Goal: Task Accomplishment & Management: Complete application form

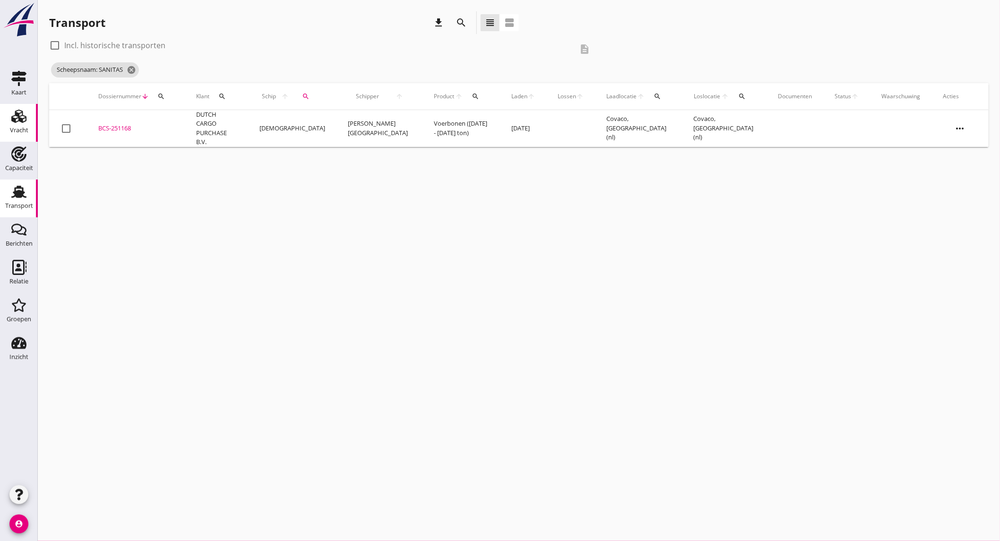
click at [15, 134] on div "Vracht" at bounding box center [19, 130] width 18 height 13
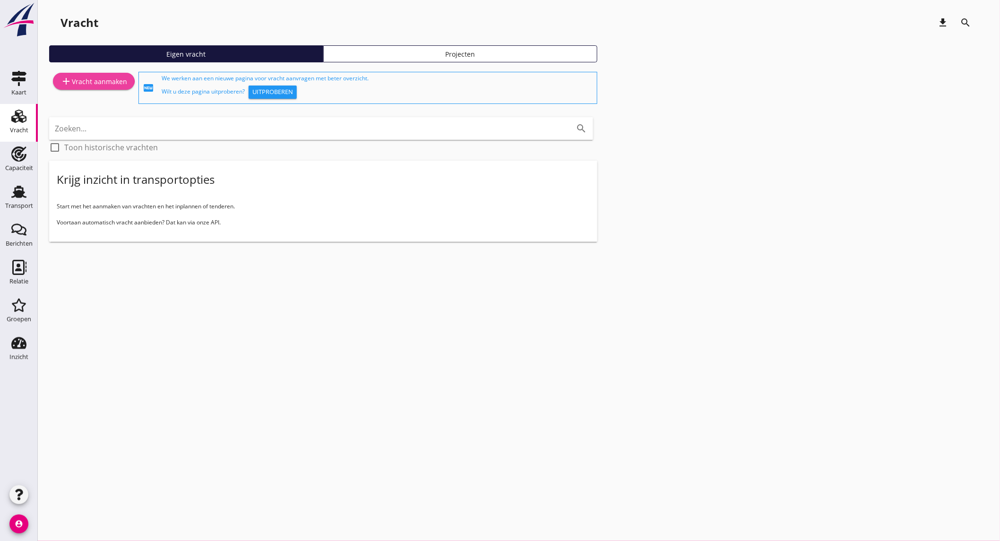
click at [100, 80] on div "add Vracht aanmaken" at bounding box center [93, 81] width 67 height 11
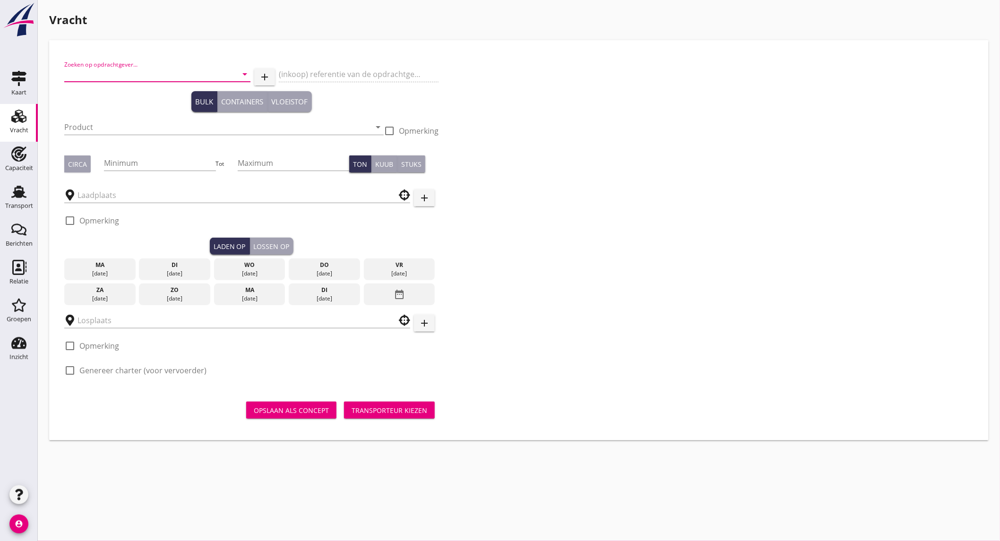
click at [154, 79] on input "Zoeken op opdrachtgever..." at bounding box center [144, 74] width 160 height 15
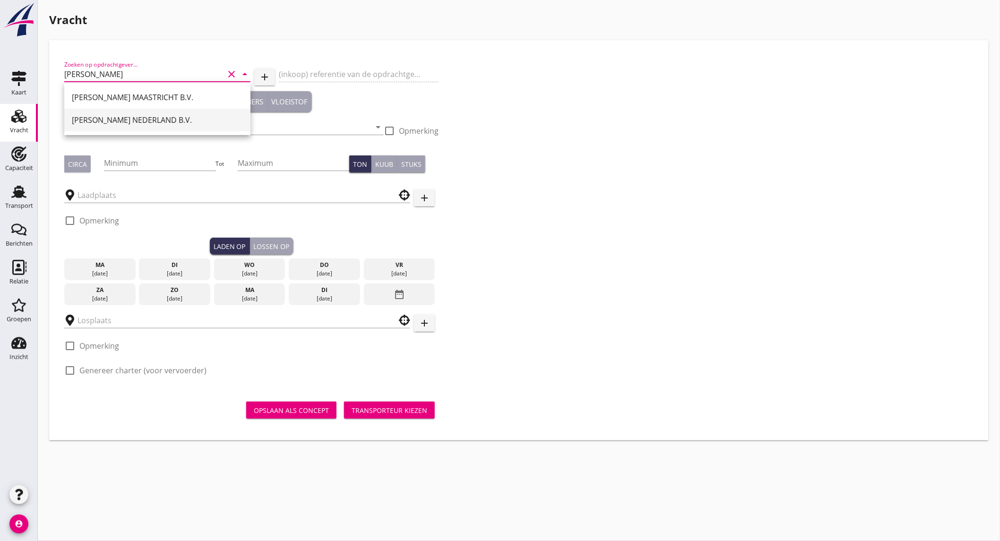
click at [143, 127] on div "[PERSON_NAME] NEDERLAND B.V." at bounding box center [157, 120] width 171 height 23
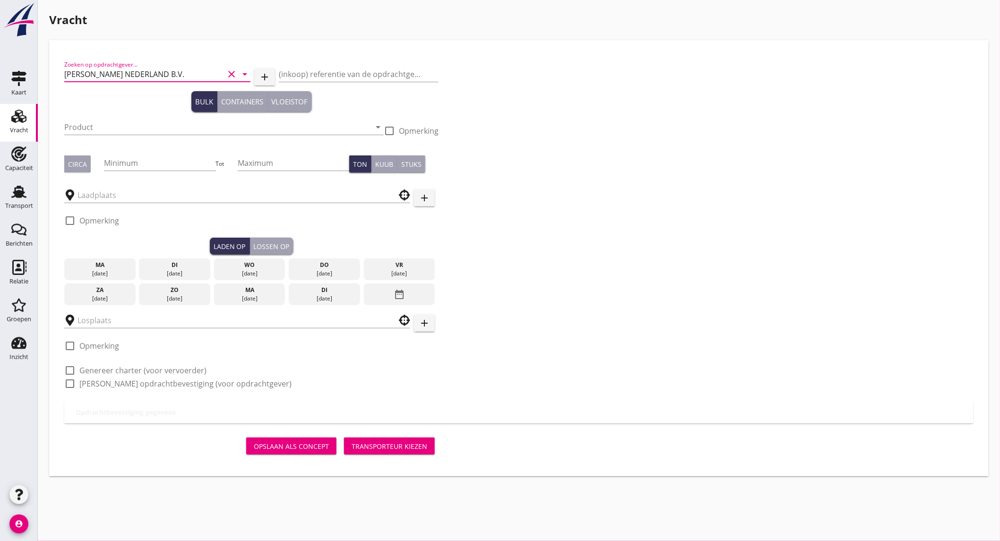
type input "[PERSON_NAME] NEDERLAND B.V."
click at [143, 127] on input "Product" at bounding box center [217, 127] width 306 height 15
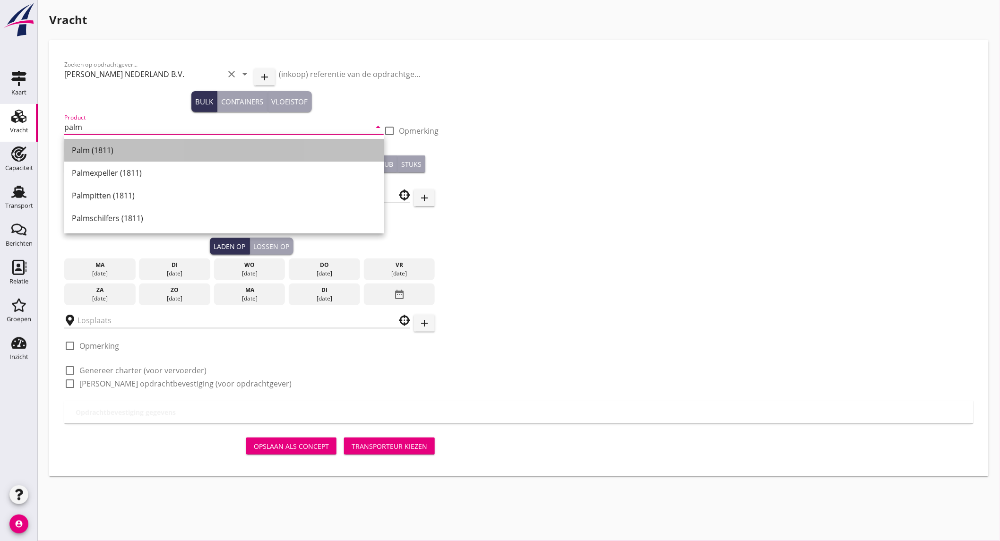
click at [120, 153] on div "Palm (1811)" at bounding box center [224, 150] width 305 height 11
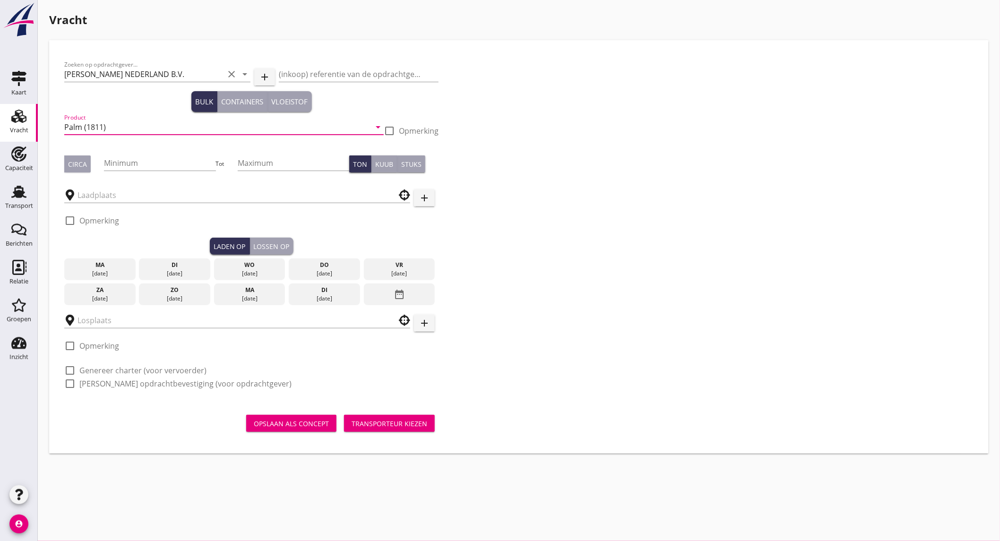
type input "Palm (1811)"
drag, startPoint x: 86, startPoint y: 166, endPoint x: 102, endPoint y: 163, distance: 15.5
click at [90, 164] on button "Circa" at bounding box center [77, 163] width 26 height 17
click at [153, 162] on input "Minimum" at bounding box center [159, 162] width 111 height 15
type input "500"
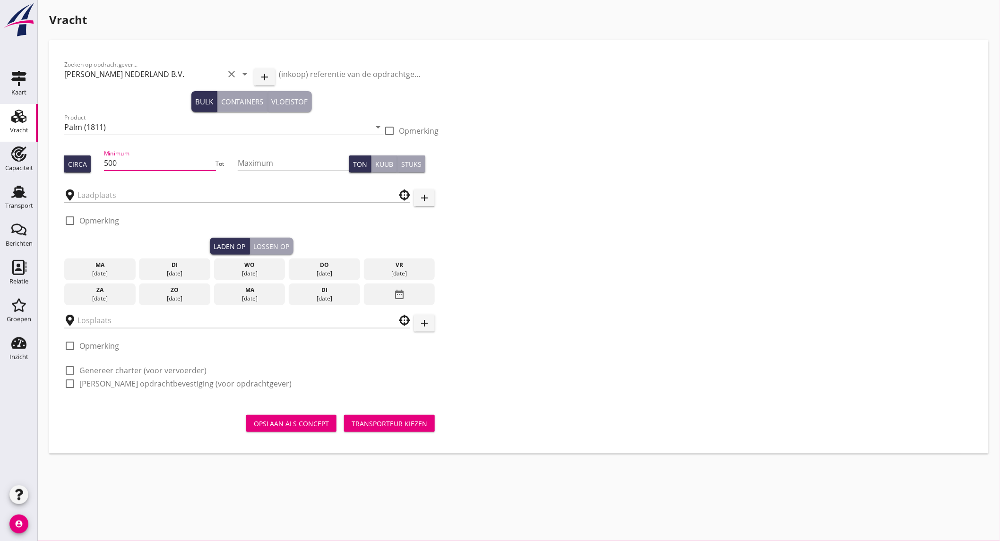
click at [124, 196] on input "text" at bounding box center [230, 195] width 306 height 15
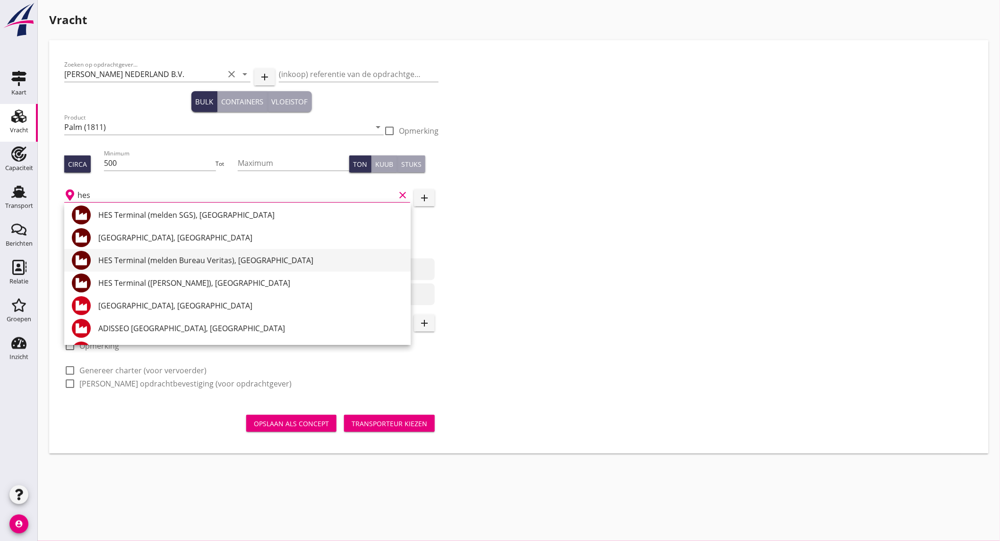
scroll to position [72, 0]
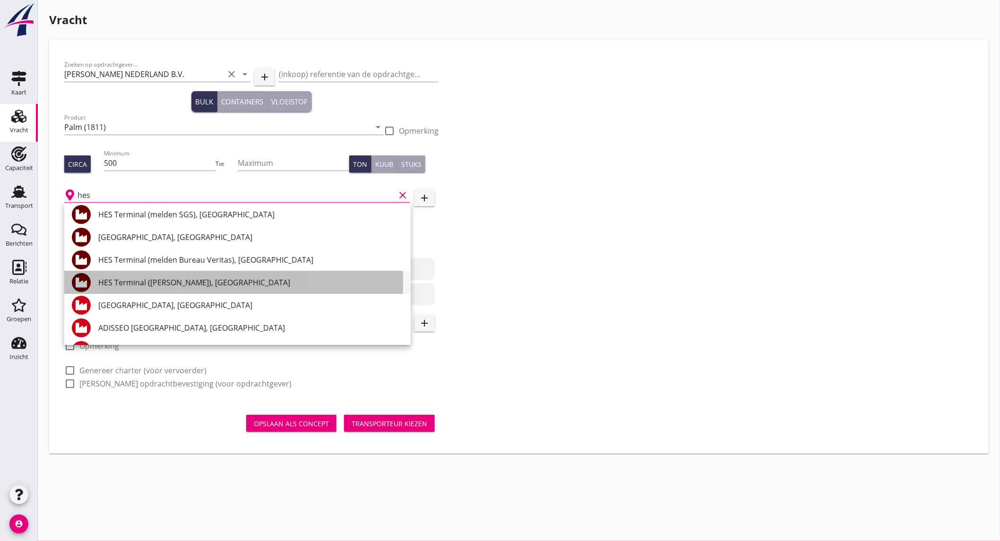
click at [208, 278] on div "HES Terminal ([PERSON_NAME]), [GEOGRAPHIC_DATA]" at bounding box center [250, 282] width 305 height 11
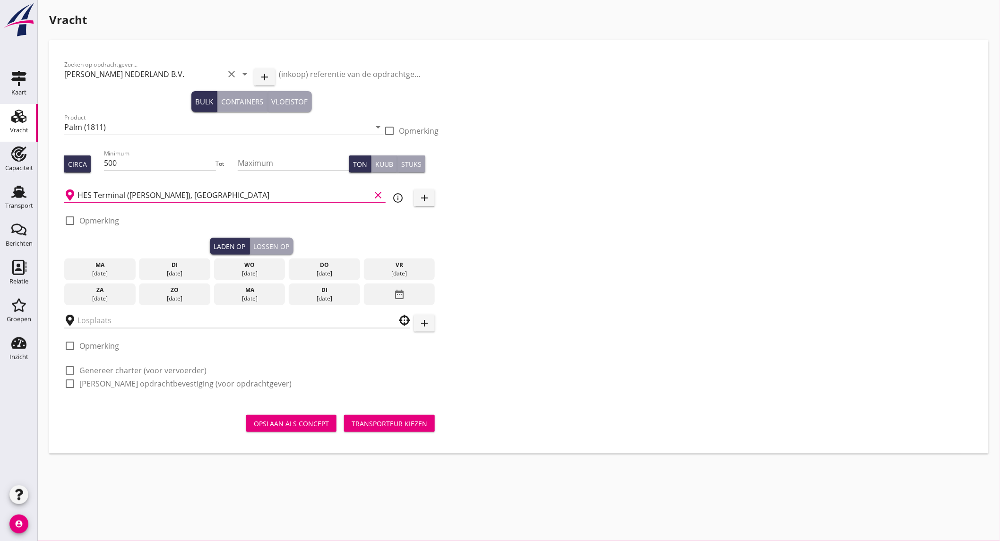
type input "HES Terminal ([PERSON_NAME]), [GEOGRAPHIC_DATA]"
click at [109, 219] on label "Opmerking" at bounding box center [99, 220] width 40 height 9
checkbox input "true"
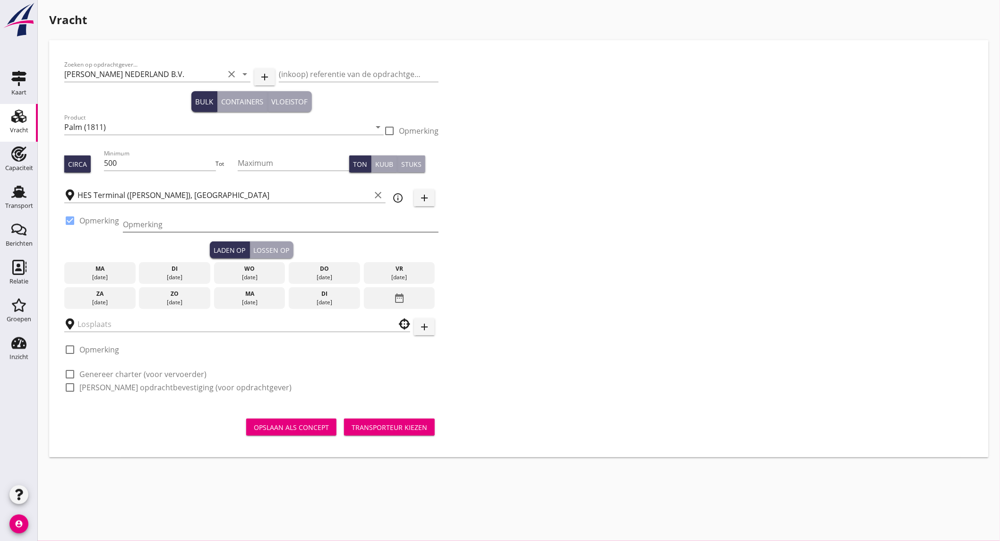
click at [145, 228] on input "Opmerking" at bounding box center [281, 224] width 316 height 15
type input "ex. M/V [GEOGRAPHIC_DATA] // [GEOGRAPHIC_DATA]"
click at [328, 273] on div "[DATE]" at bounding box center [324, 277] width 67 height 9
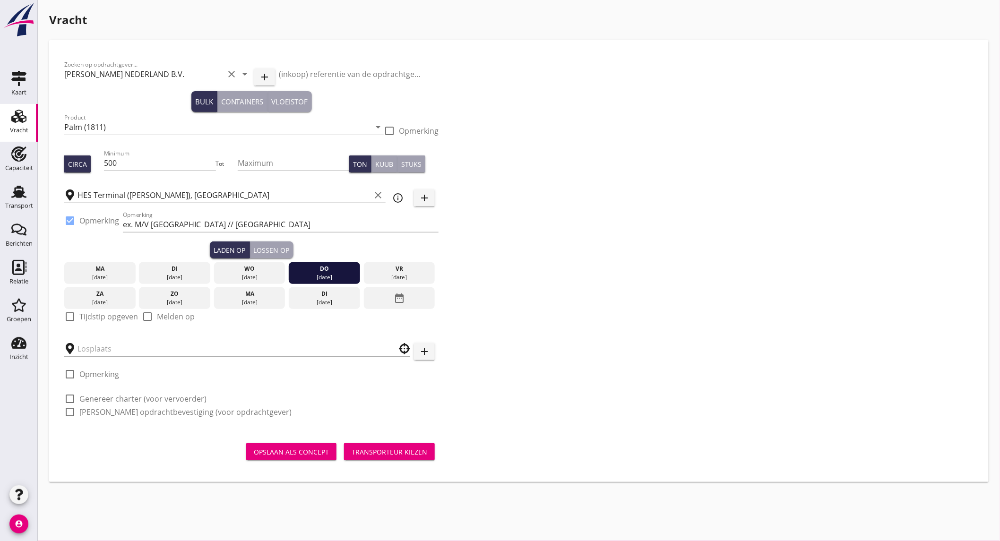
click at [105, 318] on label "Tijdstip opgeven" at bounding box center [108, 316] width 59 height 9
checkbox input "true"
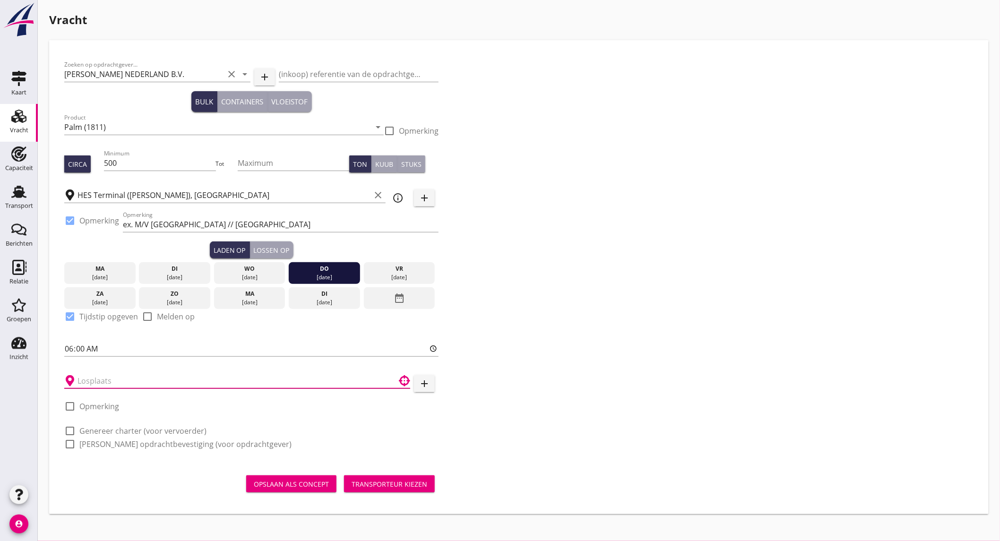
click at [101, 376] on input "text" at bounding box center [230, 380] width 306 height 15
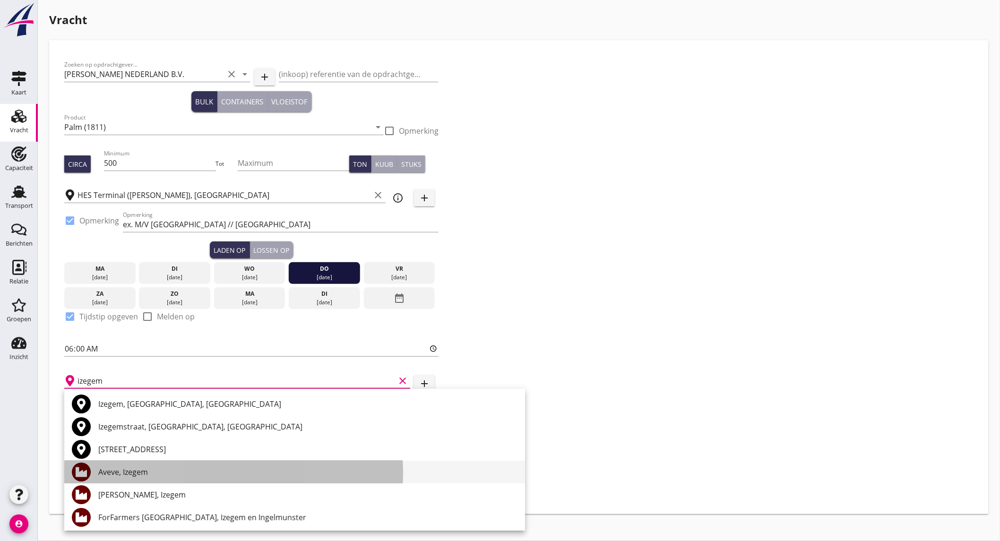
click at [163, 473] on div "Aveve, Izegem" at bounding box center [307, 471] width 419 height 11
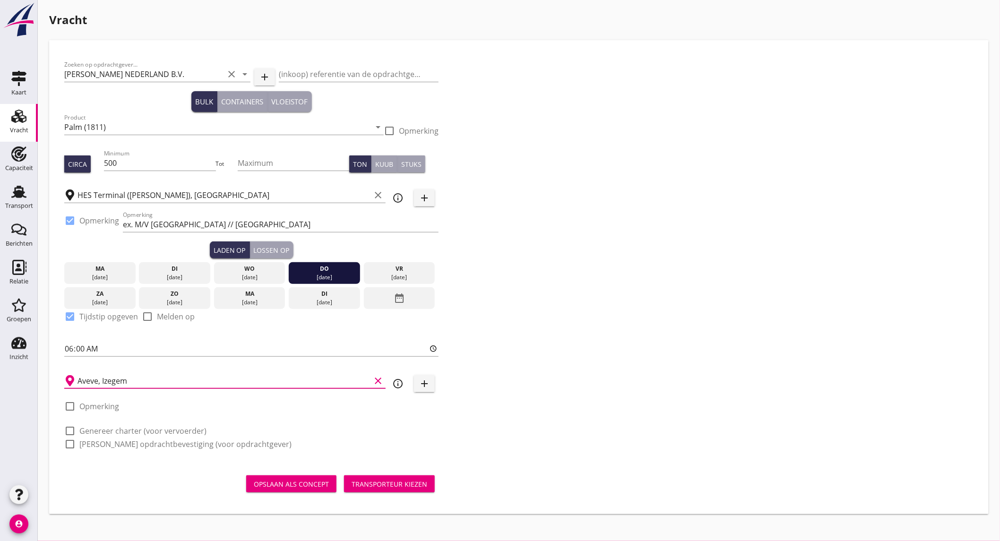
type input "Aveve, Izegem"
drag, startPoint x: 145, startPoint y: 429, endPoint x: 143, endPoint y: 436, distance: 6.9
click at [145, 430] on label "Genereer charter (voor vervoerder)" at bounding box center [142, 430] width 127 height 9
checkbox input "true"
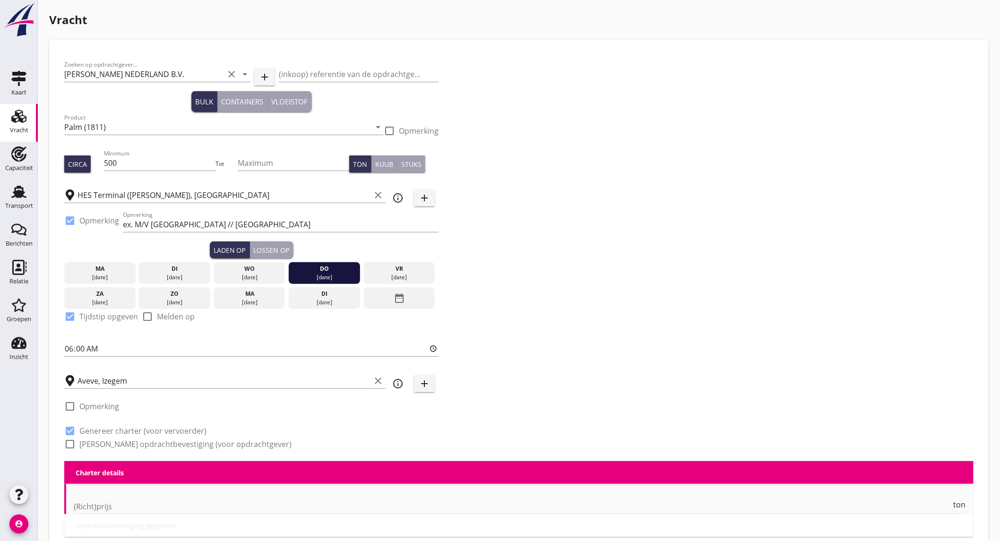
checkbox input "true"
click at [142, 442] on label "[PERSON_NAME] opdrachtbevestiging (voor opdrachtgever)" at bounding box center [185, 443] width 212 height 9
checkbox input "true"
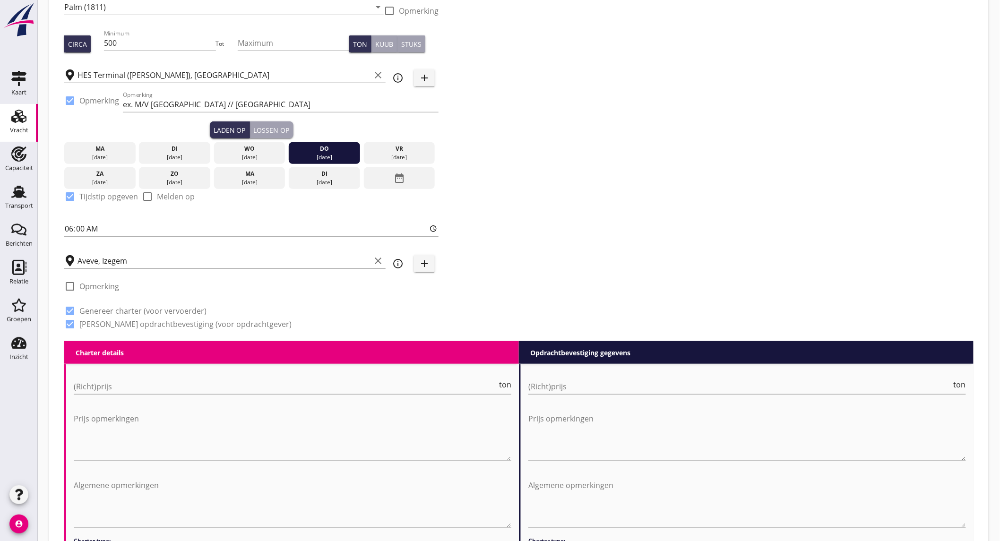
scroll to position [124, 0]
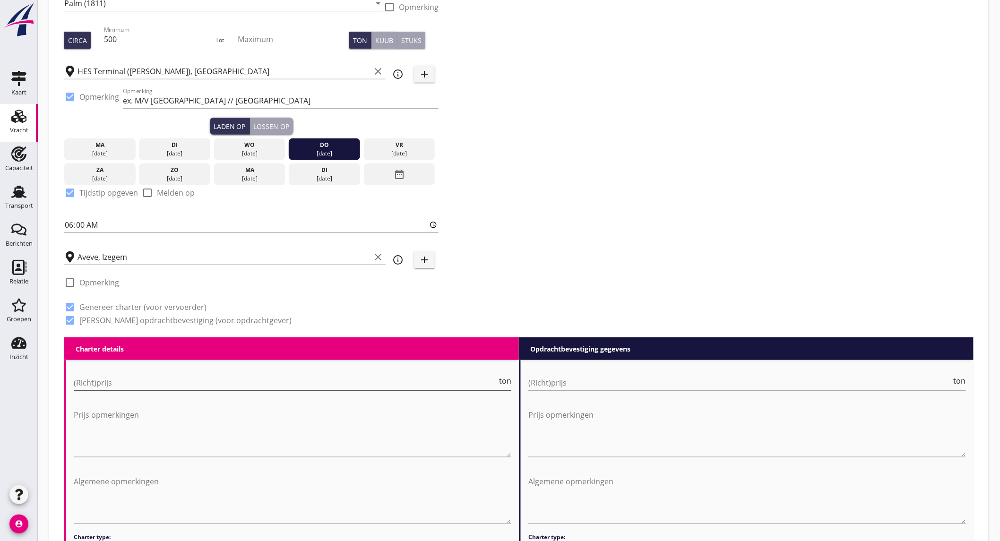
click at [232, 380] on input "(Richt)prijs" at bounding box center [285, 382] width 423 height 15
type input "5250"
click at [568, 383] on input "(Richt)prijs" at bounding box center [739, 382] width 423 height 15
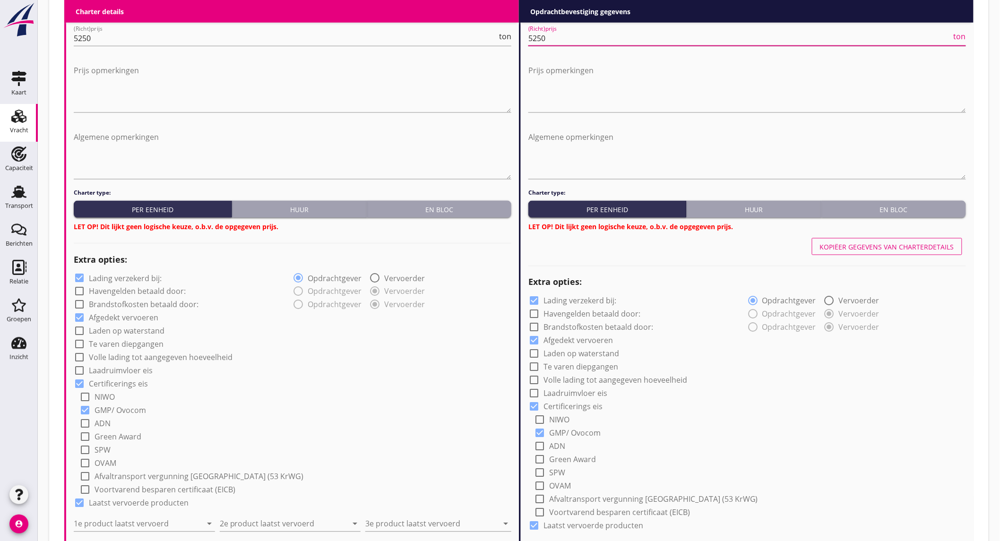
scroll to position [516, 0]
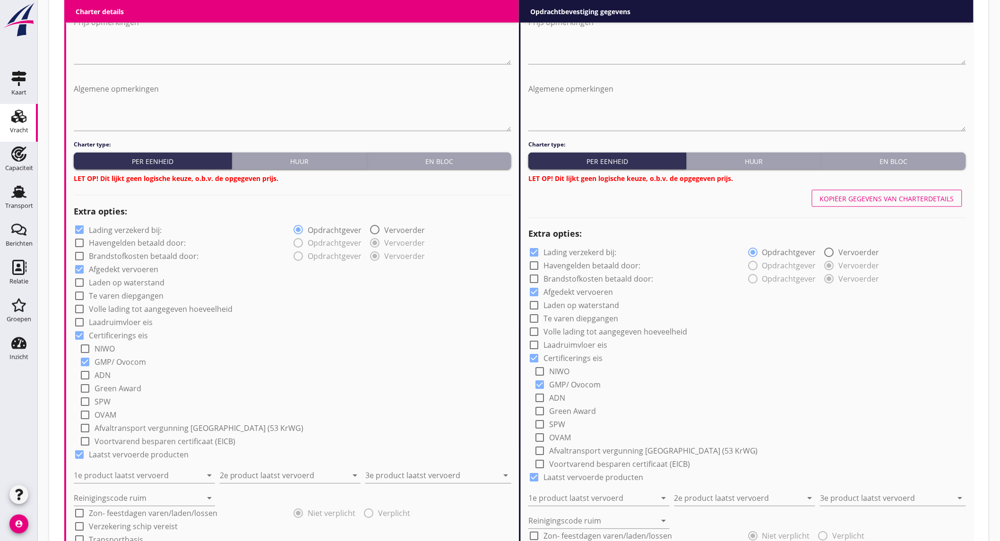
type input "5250"
click at [466, 160] on div "En bloc" at bounding box center [439, 161] width 137 height 10
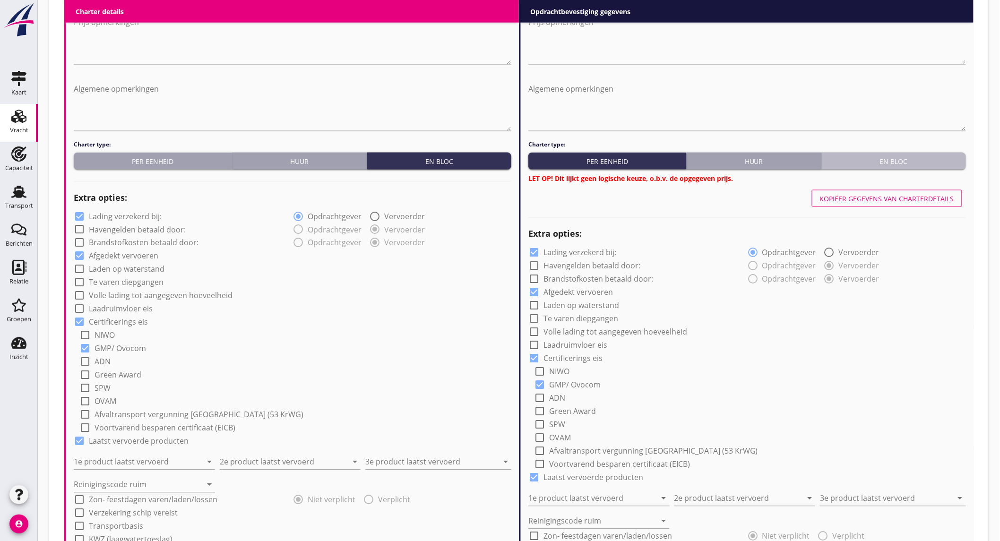
click at [860, 160] on div "En bloc" at bounding box center [893, 161] width 137 height 10
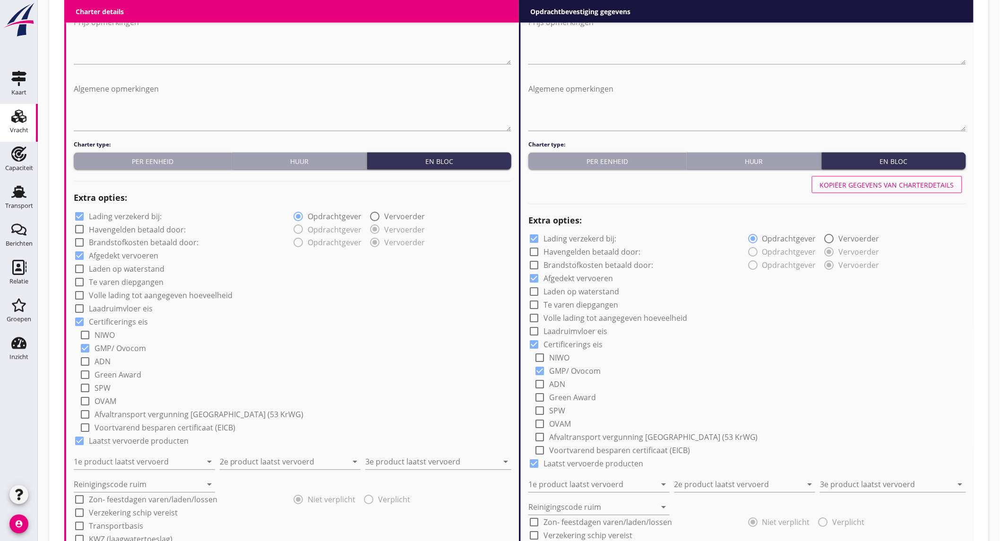
scroll to position [609, 0]
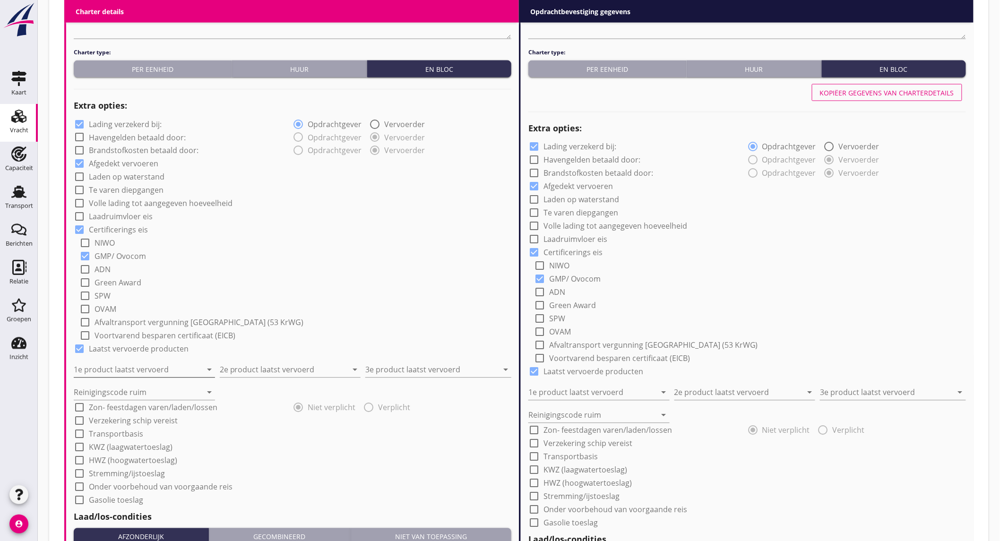
click at [166, 370] on input "1e product laatst vervoerd" at bounding box center [138, 369] width 128 height 15
click at [128, 391] on div "Raapschroot (1720)" at bounding box center [144, 392] width 126 height 11
type input "Raapschroot (1720)"
click at [256, 369] on input "2e product laatst vervoerd" at bounding box center [284, 369] width 128 height 15
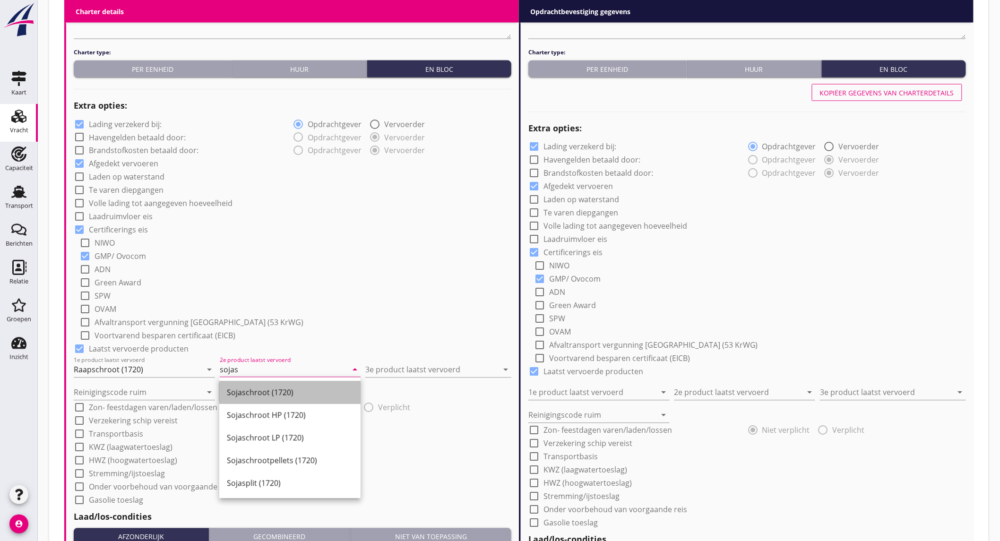
click at [304, 396] on div "Sojaschroot (1720)" at bounding box center [290, 392] width 126 height 11
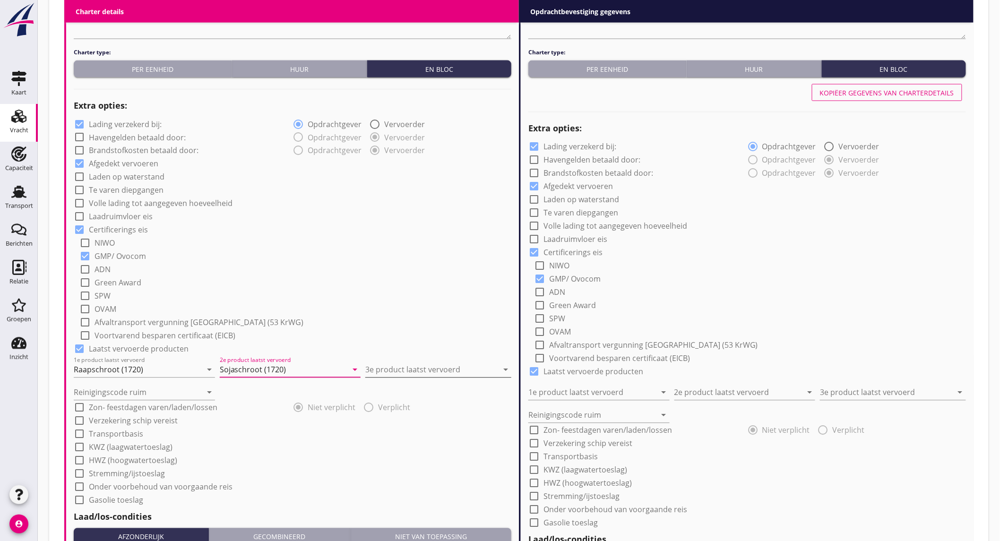
type input "Sojaschroot (1720)"
click at [403, 371] on input "3e product laatst vervoerd" at bounding box center [431, 369] width 133 height 15
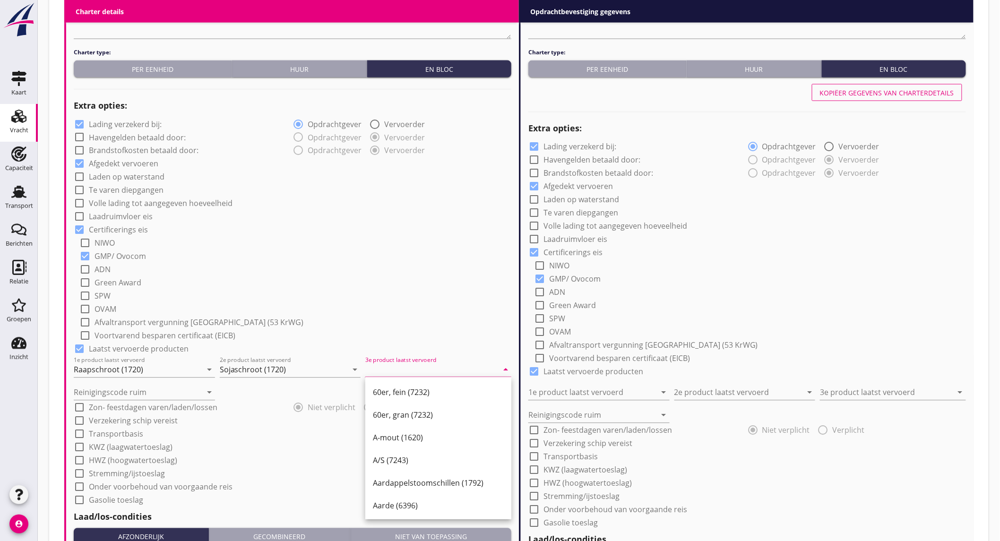
click at [405, 367] on input "3e product laatst vervoerd" at bounding box center [431, 369] width 133 height 15
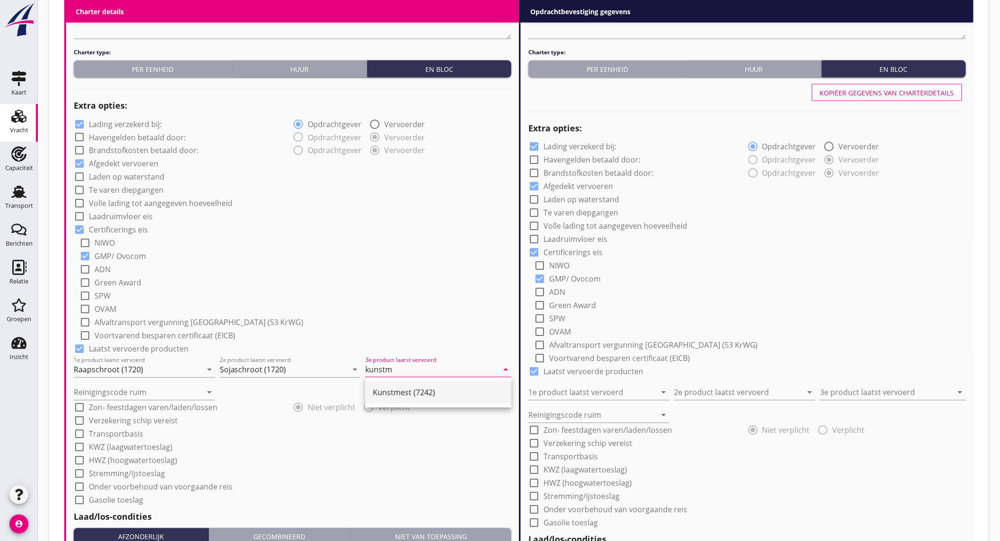
click at [386, 388] on div "Kunstmest (7242)" at bounding box center [438, 392] width 131 height 11
type input "Kunstmest (7242)"
click at [190, 391] on input "Reinigingscode ruim" at bounding box center [138, 392] width 128 height 15
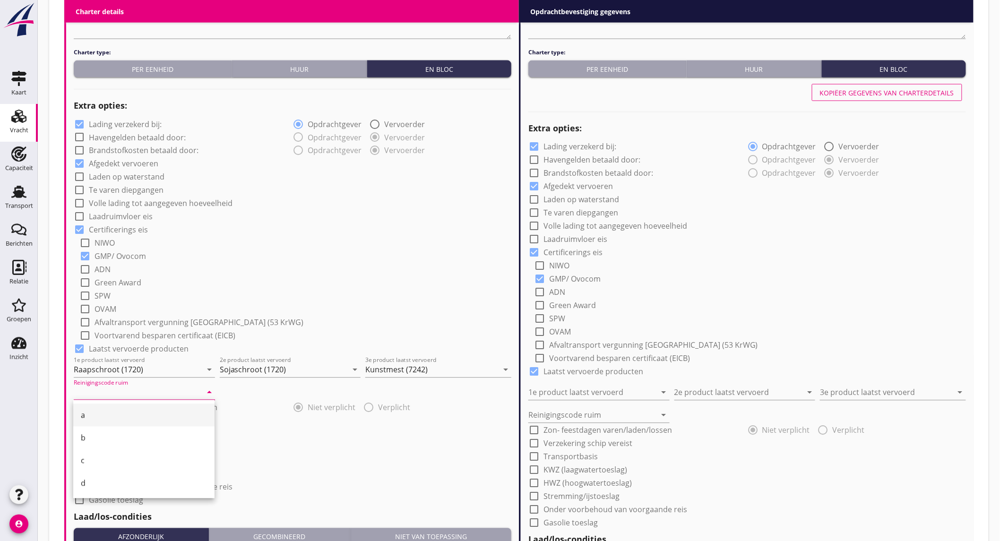
click at [106, 407] on div "a" at bounding box center [144, 415] width 126 height 23
type input "a"
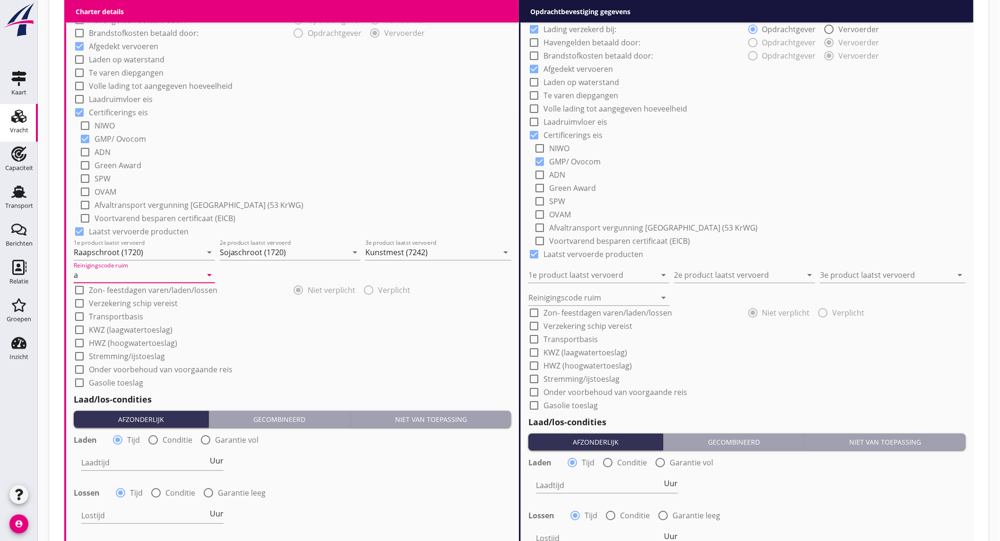
scroll to position [726, 0]
click at [153, 440] on div at bounding box center [153, 440] width 16 height 16
radio input "false"
radio input "true"
click at [146, 458] on div at bounding box center [181, 462] width 201 height 15
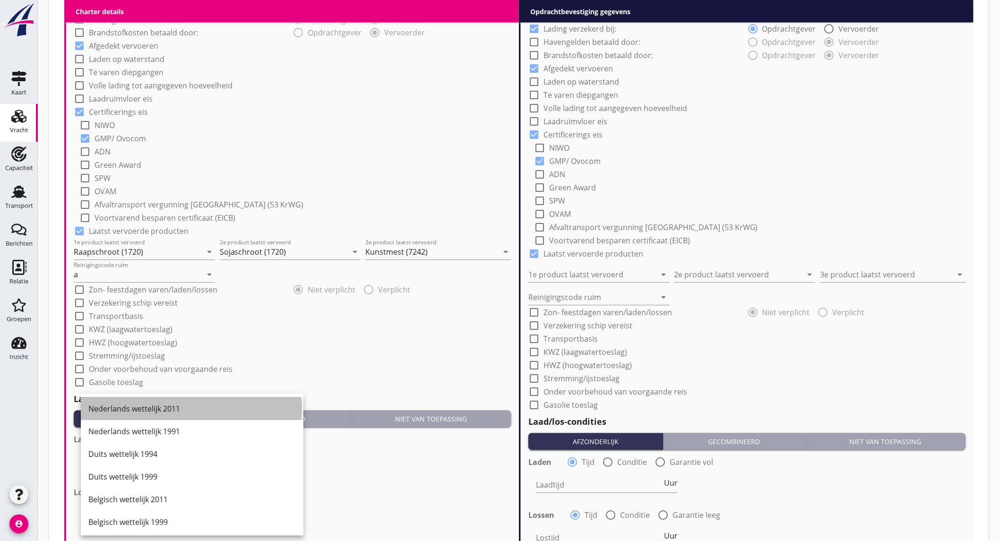
click at [189, 408] on div "Nederlands wettelijk 2011" at bounding box center [191, 408] width 207 height 11
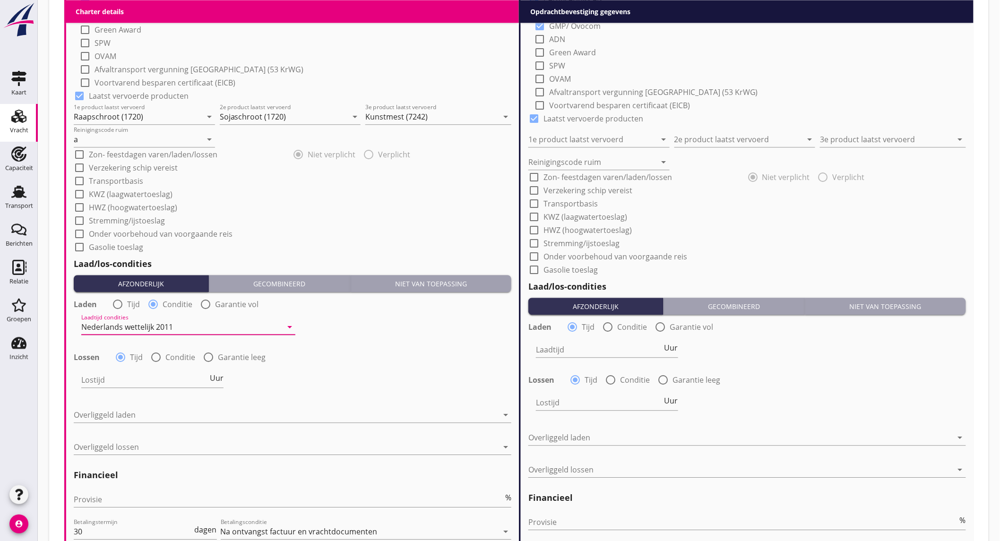
scroll to position [863, 0]
click at [161, 349] on div "Lossen radio_button_checked Tijd radio_button_unchecked Conditie radio_button_u…" at bounding box center [292, 355] width 437 height 13
click at [154, 357] on div at bounding box center [156, 356] width 16 height 16
radio input "false"
radio input "true"
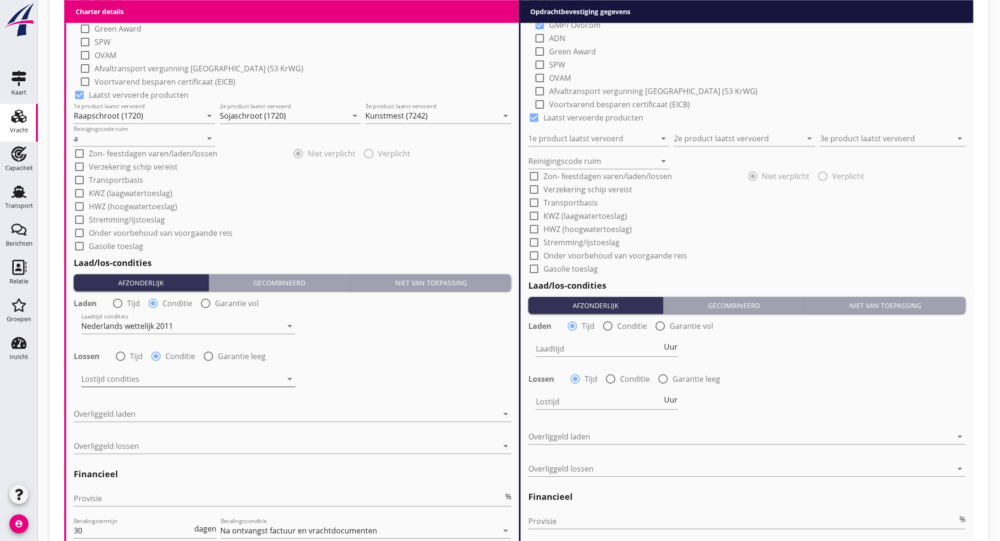
click at [197, 381] on div at bounding box center [181, 378] width 201 height 15
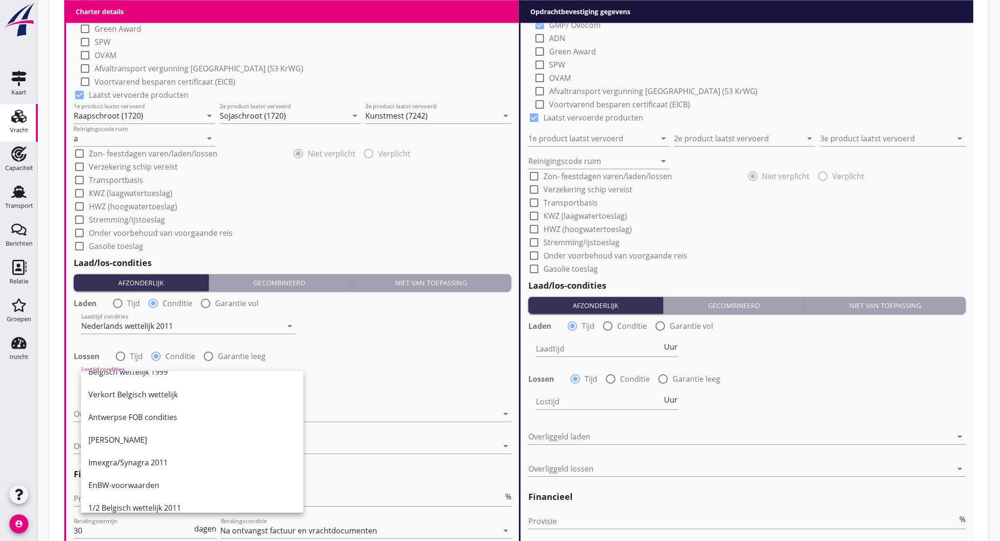
scroll to position [264, 0]
click at [177, 459] on div "Melddag + 2 dagen" at bounding box center [191, 462] width 207 height 11
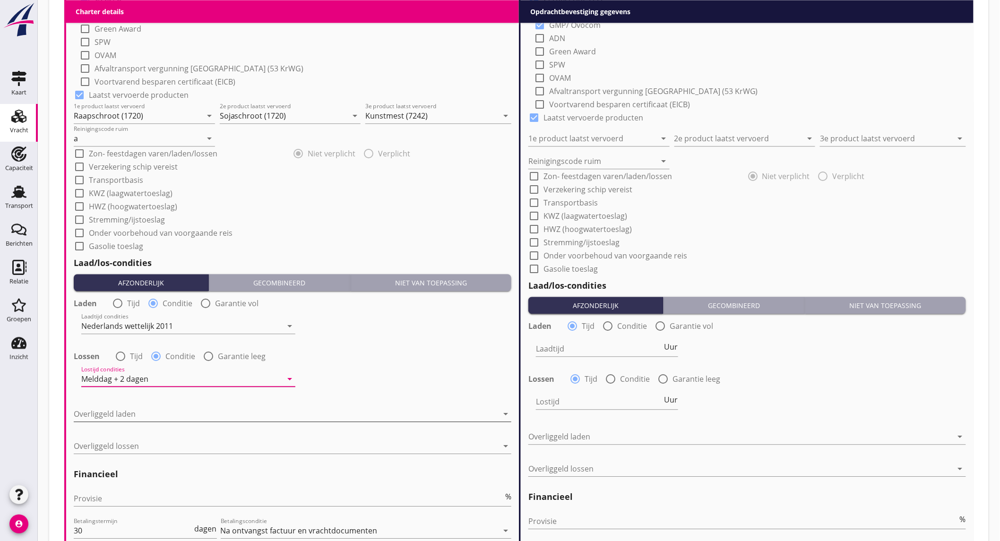
click at [144, 414] on div at bounding box center [286, 413] width 424 height 15
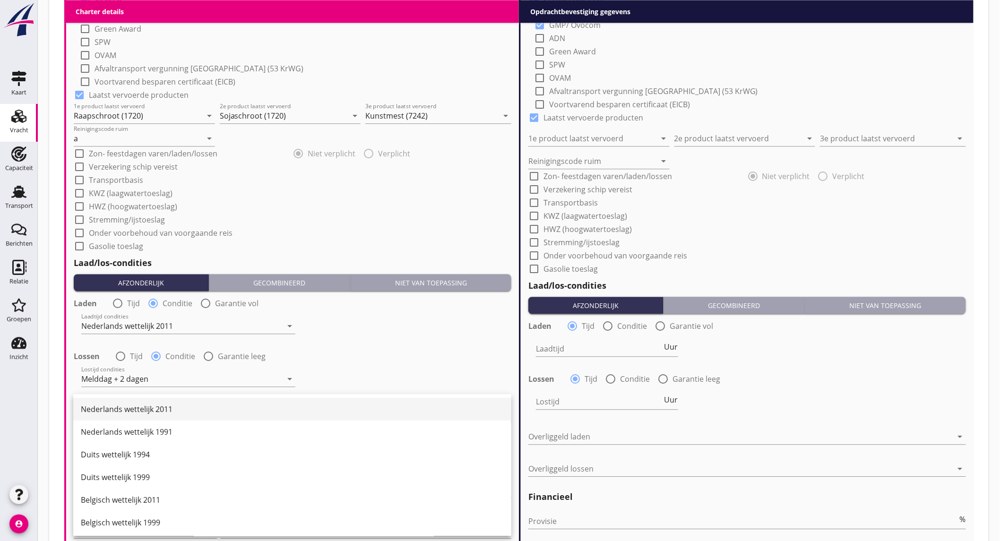
click at [168, 414] on div "Nederlands wettelijk 2011" at bounding box center [292, 409] width 423 height 23
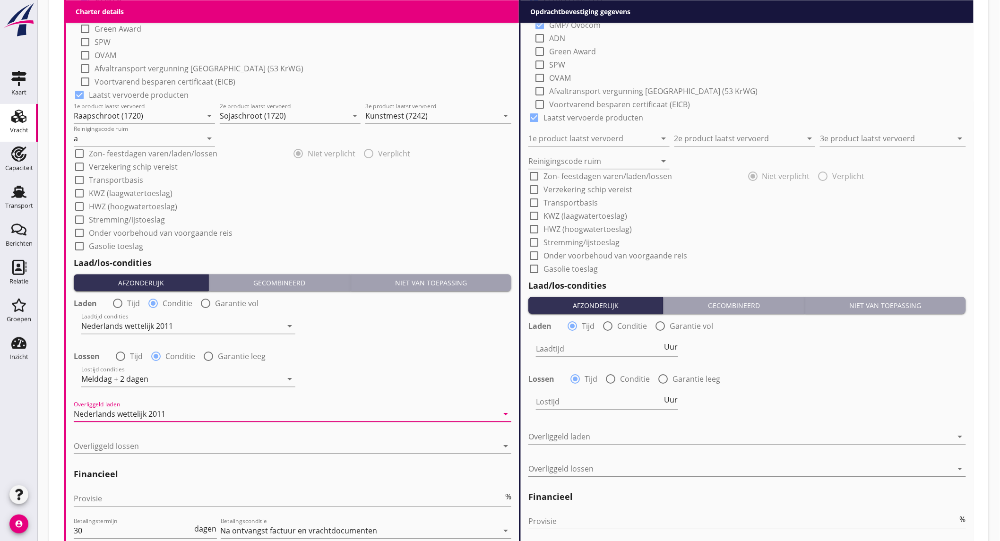
click at [164, 443] on div at bounding box center [286, 445] width 424 height 15
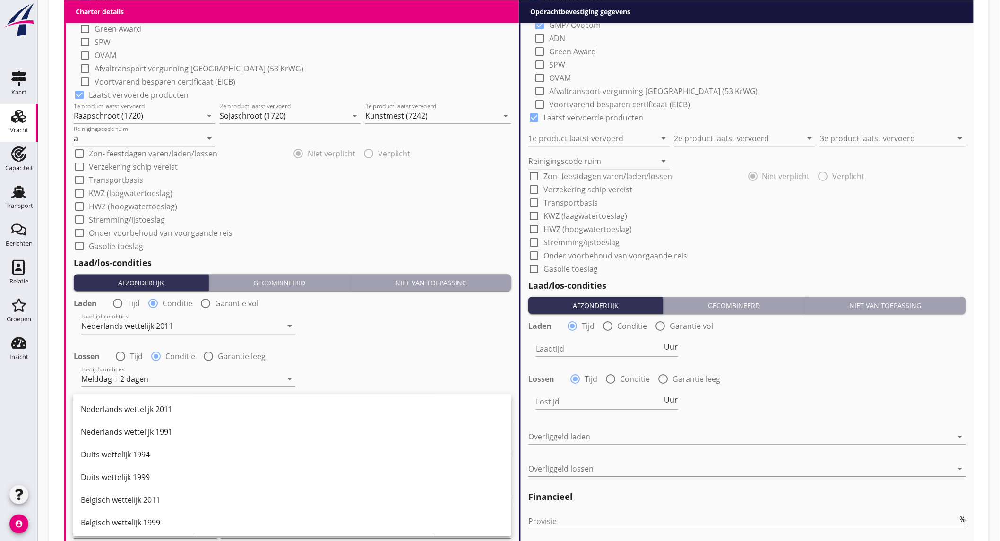
click at [144, 507] on div "Belgisch wettelijk 2011" at bounding box center [292, 500] width 423 height 23
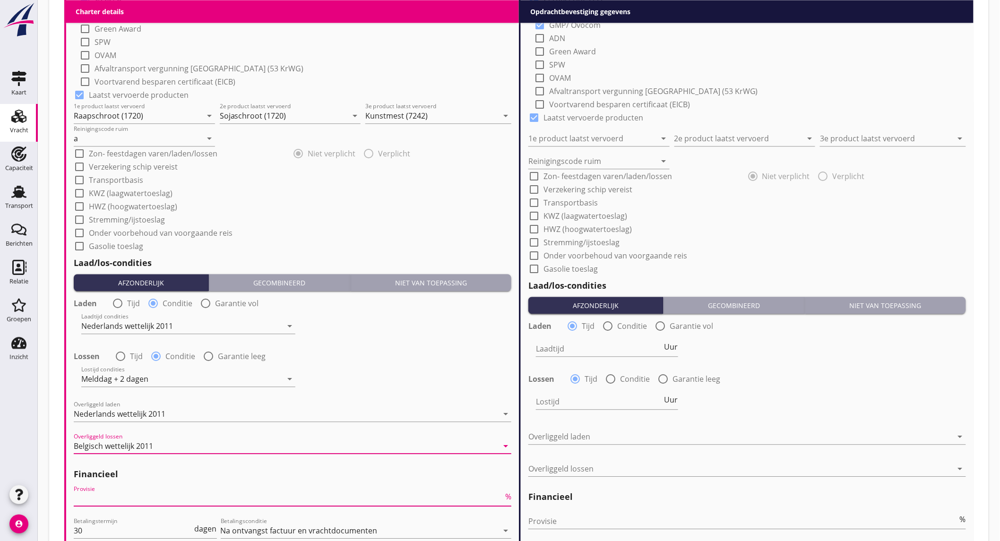
click at [167, 491] on input "Provisie" at bounding box center [288, 498] width 429 height 15
type input "5"
click at [551, 522] on input "Provisie" at bounding box center [742, 521] width 429 height 15
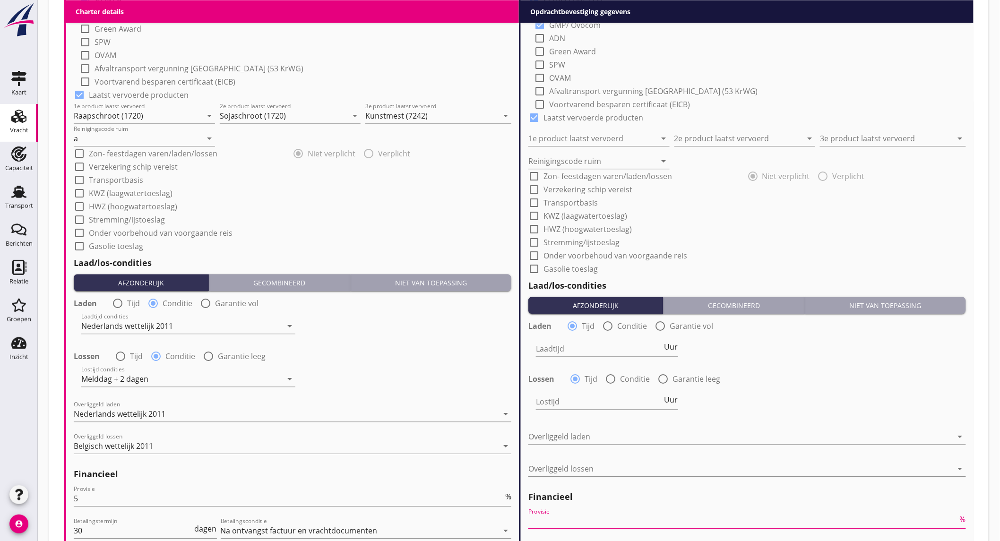
type input "2"
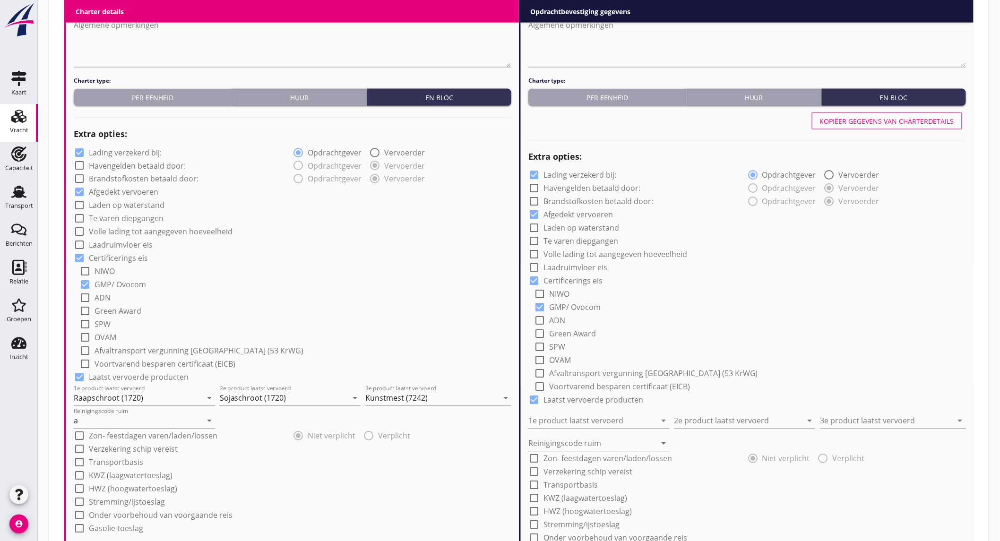
scroll to position [580, 0]
type input "2.5"
click at [156, 152] on label "Lading verzekerd bij:" at bounding box center [125, 152] width 73 height 9
checkbox input "false"
click at [831, 133] on div at bounding box center [746, 139] width 437 height 13
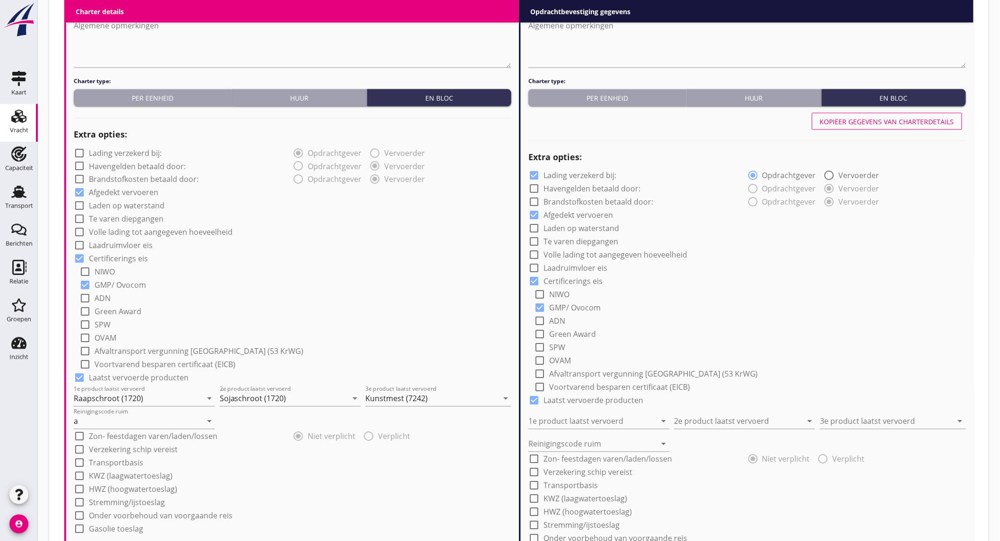
click at [840, 125] on div "Kopiëer gegevens van charterdetails" at bounding box center [887, 122] width 134 height 10
checkbox input "false"
type input "Raapschroot (1720)"
type input "Sojaschroot (1720)"
type input "Kunstmest (7242)"
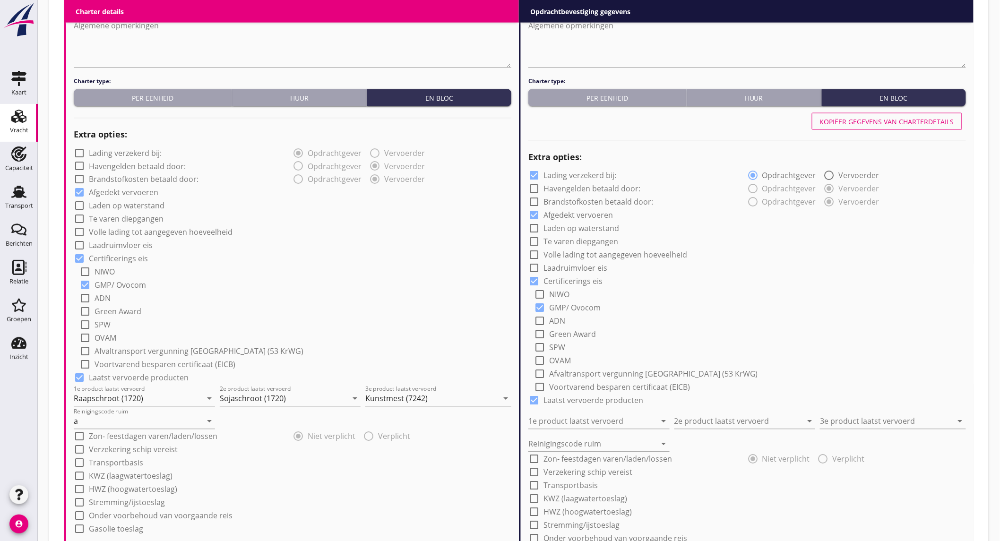
type input "a"
radio input "false"
radio input "true"
radio input "false"
radio input "true"
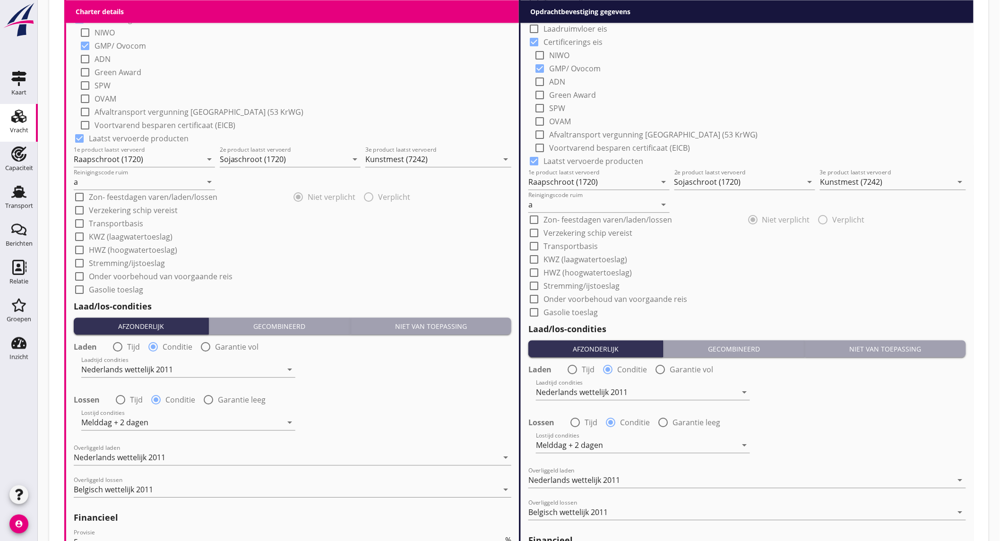
scroll to position [1003, 0]
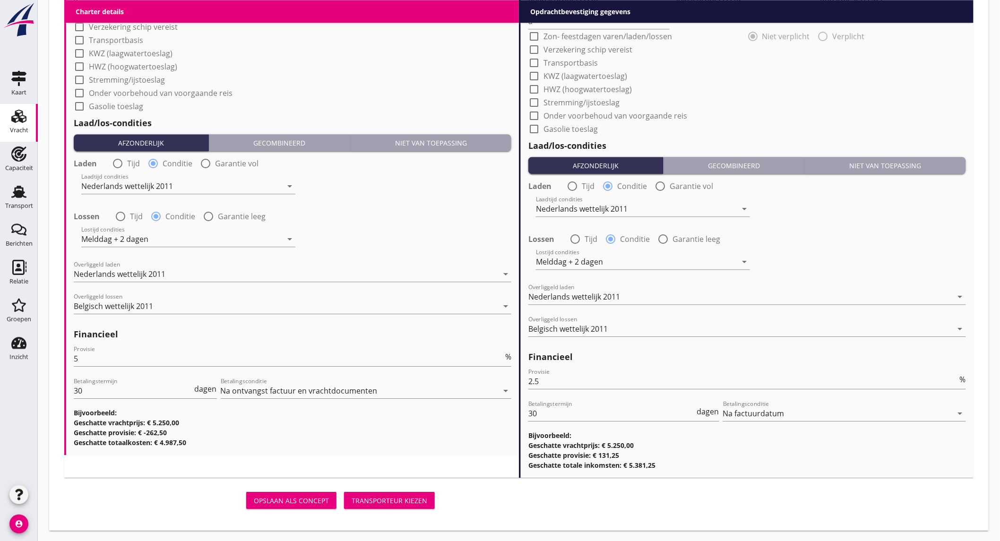
click at [374, 499] on div "Transporteur kiezen" at bounding box center [389, 501] width 76 height 10
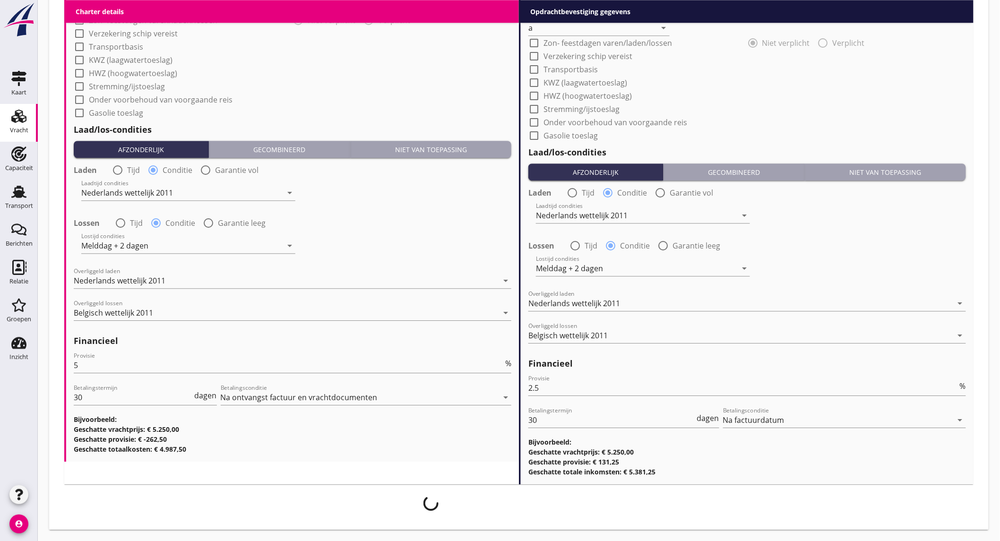
scroll to position [995, 0]
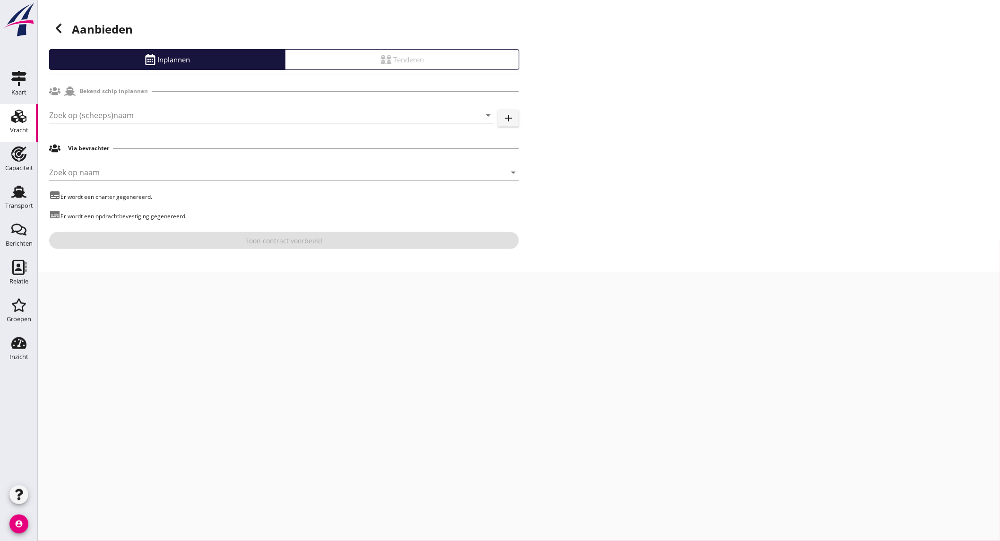
click at [172, 111] on input "Zoek op (scheeps)naam" at bounding box center [258, 115] width 418 height 15
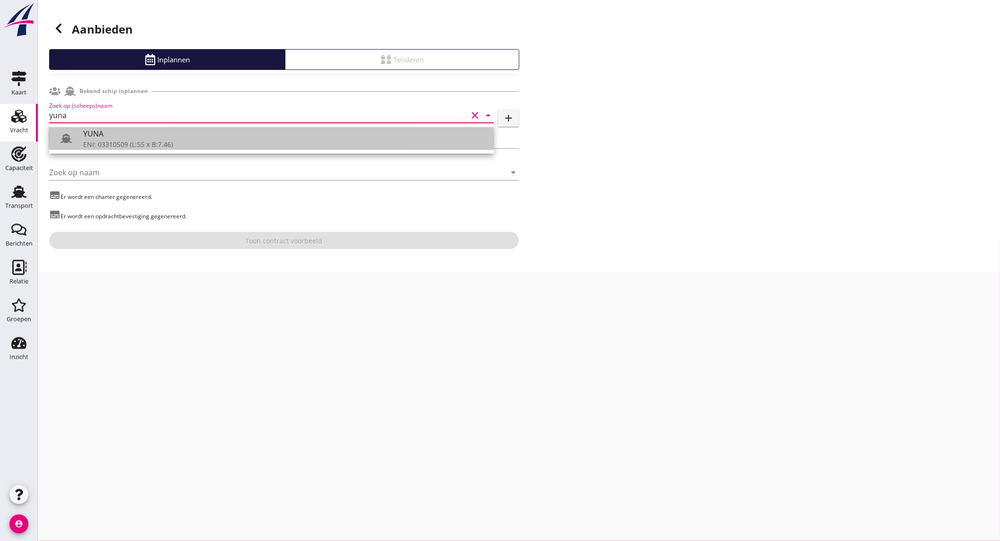
click at [115, 137] on div "YUNA" at bounding box center [284, 133] width 403 height 11
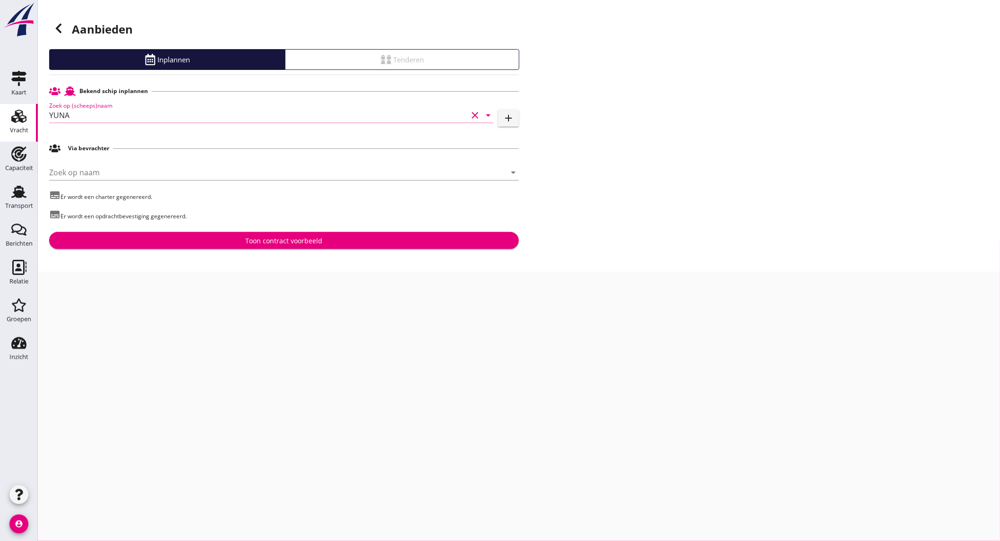
type input "YUNA"
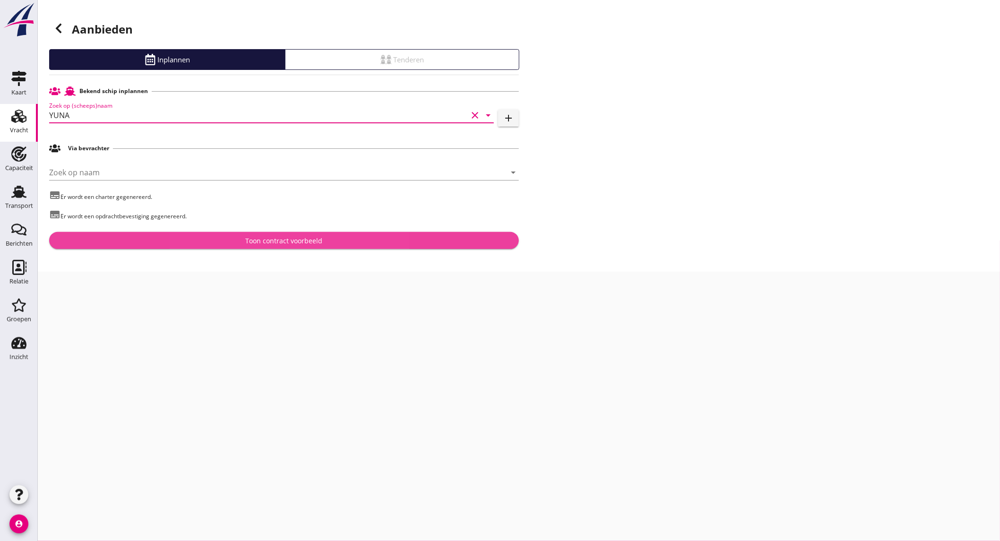
click at [180, 237] on div "Toon contract voorbeeld" at bounding box center [284, 241] width 454 height 10
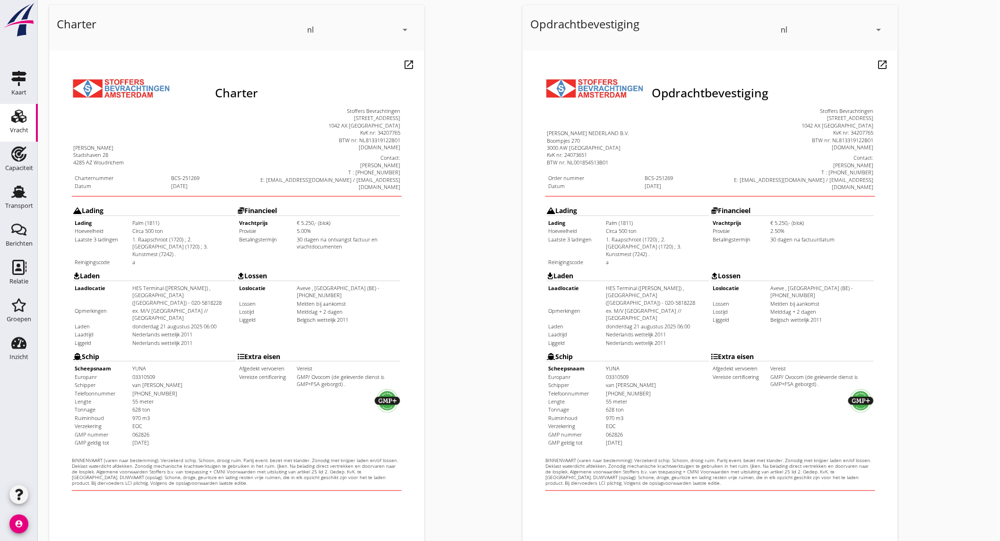
scroll to position [158, 0]
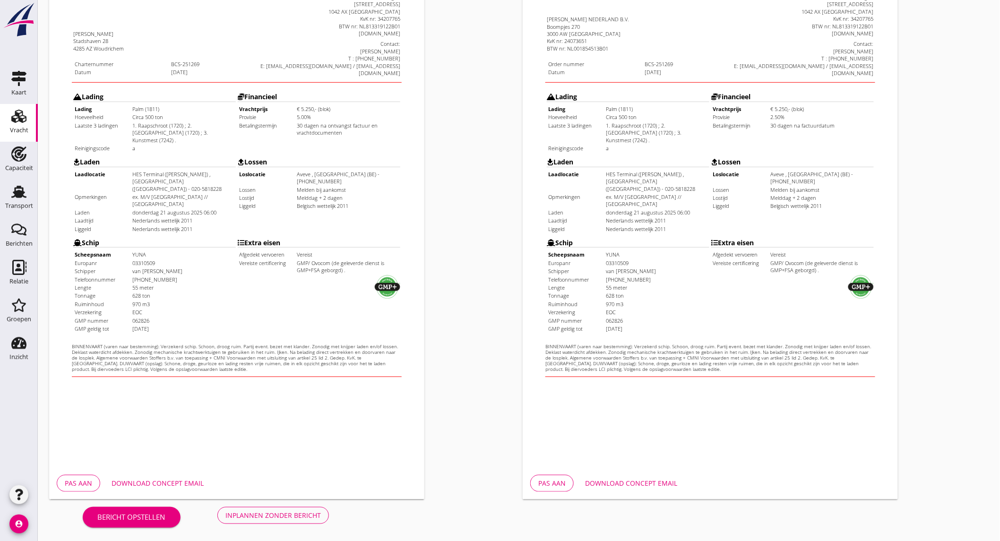
click at [651, 482] on div "Download concept email" at bounding box center [631, 483] width 92 height 10
click at [252, 516] on div "Inplannen zonder bericht" at bounding box center [272, 515] width 95 height 10
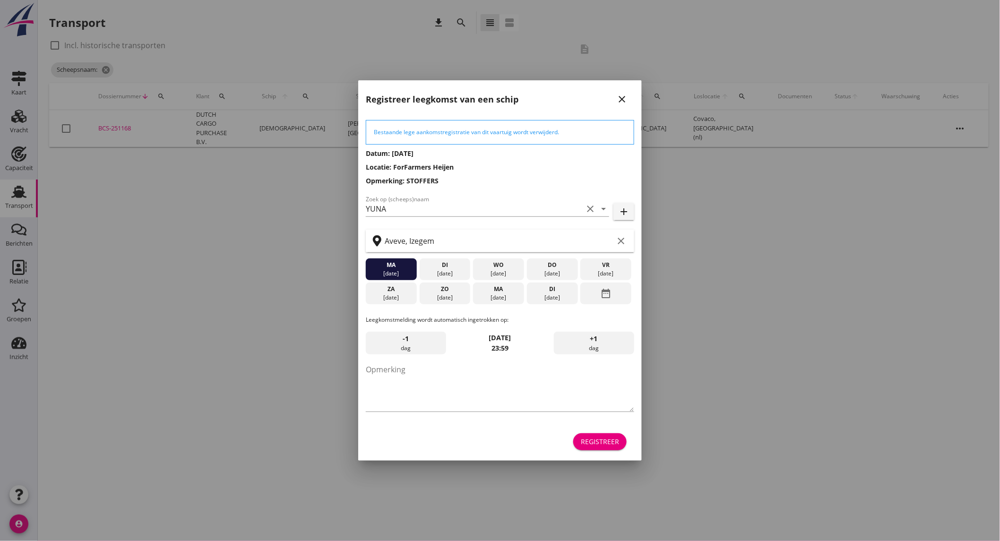
click at [504, 298] on div "[DATE]" at bounding box center [498, 297] width 46 height 9
click at [600, 447] on button "Registreer" at bounding box center [599, 441] width 53 height 17
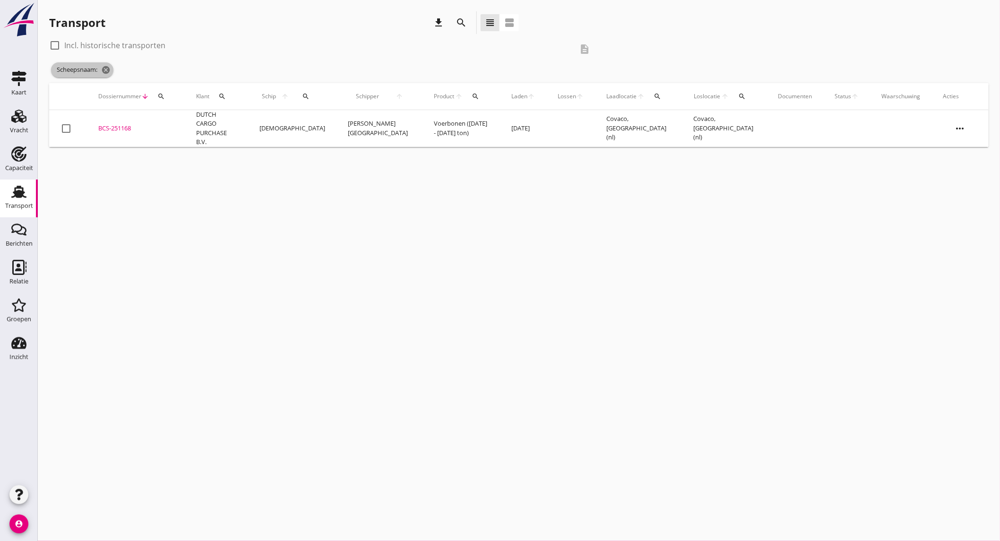
click at [101, 65] on span "Scheepsnaam: cancel" at bounding box center [82, 69] width 62 height 15
click at [107, 72] on icon "cancel" at bounding box center [105, 69] width 9 height 9
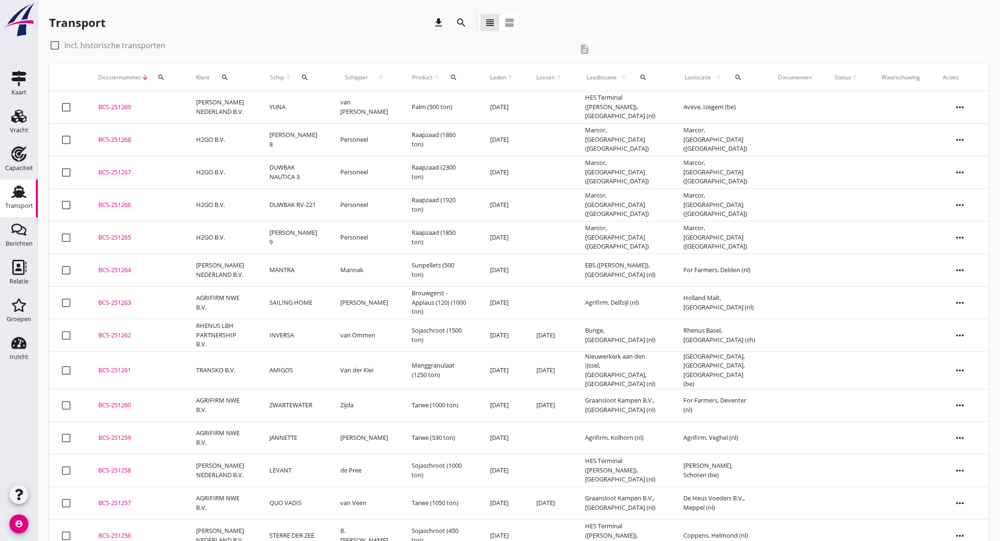
click at [279, 110] on td "YUNA" at bounding box center [293, 107] width 71 height 33
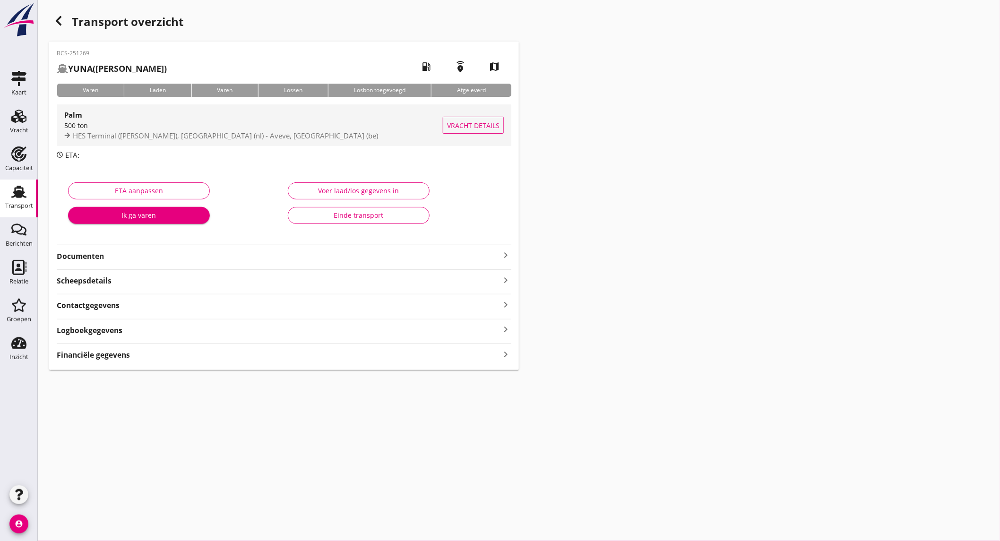
click at [275, 131] on span "HES Terminal ([PERSON_NAME]), [GEOGRAPHIC_DATA] (nl) - Aveve, [GEOGRAPHIC_DATA]…" at bounding box center [225, 135] width 305 height 9
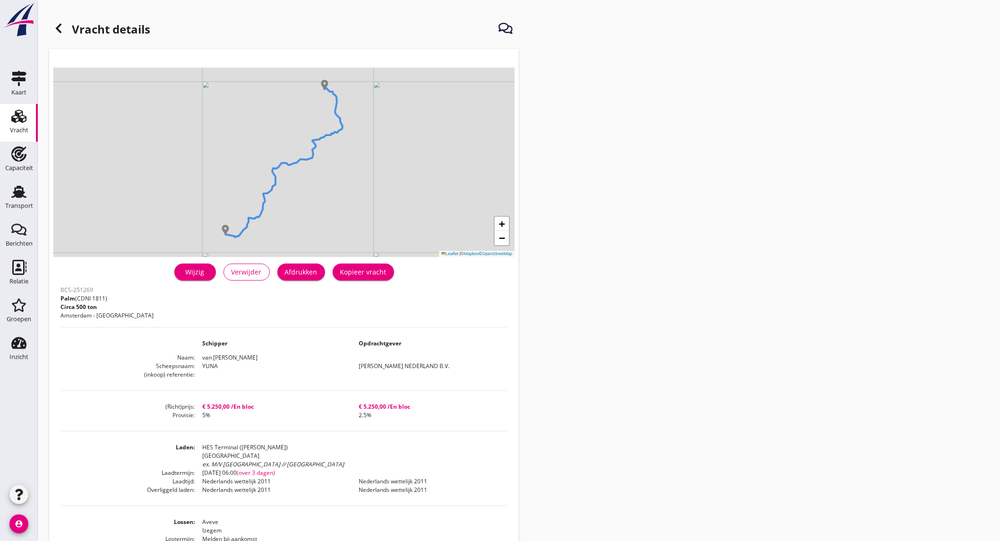
click at [318, 277] on button "Afdrukken" at bounding box center [301, 272] width 48 height 17
click at [61, 29] on icon at bounding box center [58, 28] width 11 height 11
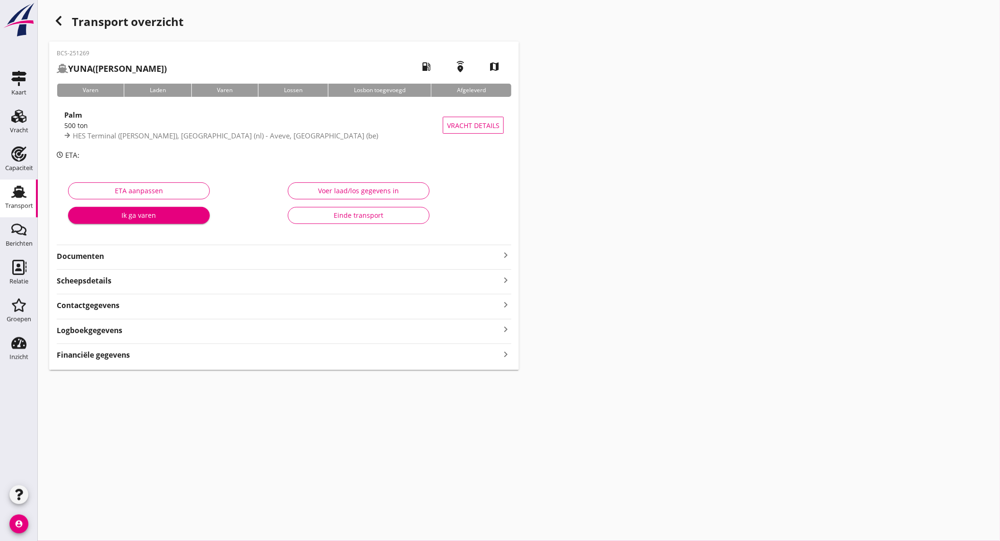
click at [261, 252] on strong "Documenten" at bounding box center [278, 256] width 443 height 11
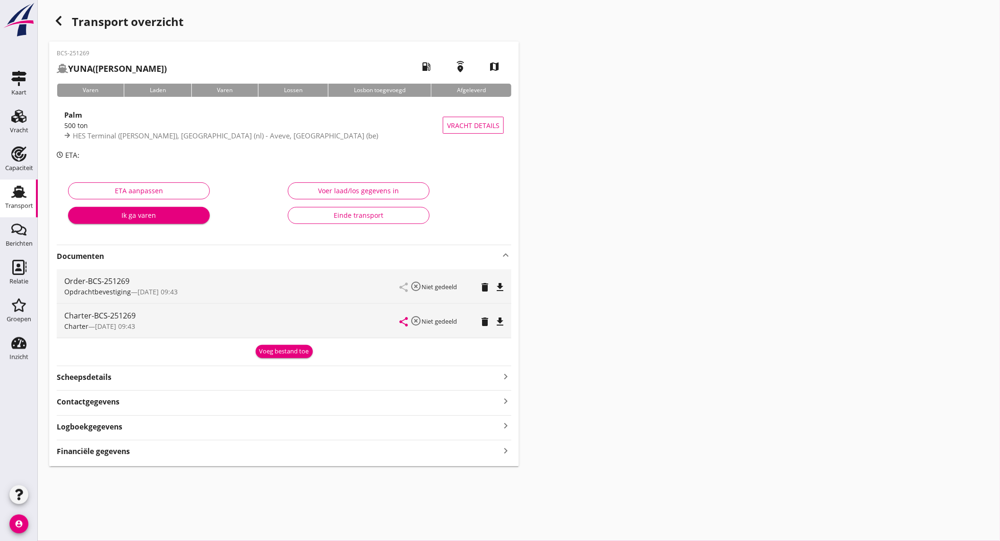
click at [499, 283] on icon "file_download" at bounding box center [499, 287] width 11 height 11
click at [502, 317] on icon "file_download" at bounding box center [499, 321] width 11 height 11
click at [19, 259] on link "Relatie Relatie" at bounding box center [19, 274] width 38 height 38
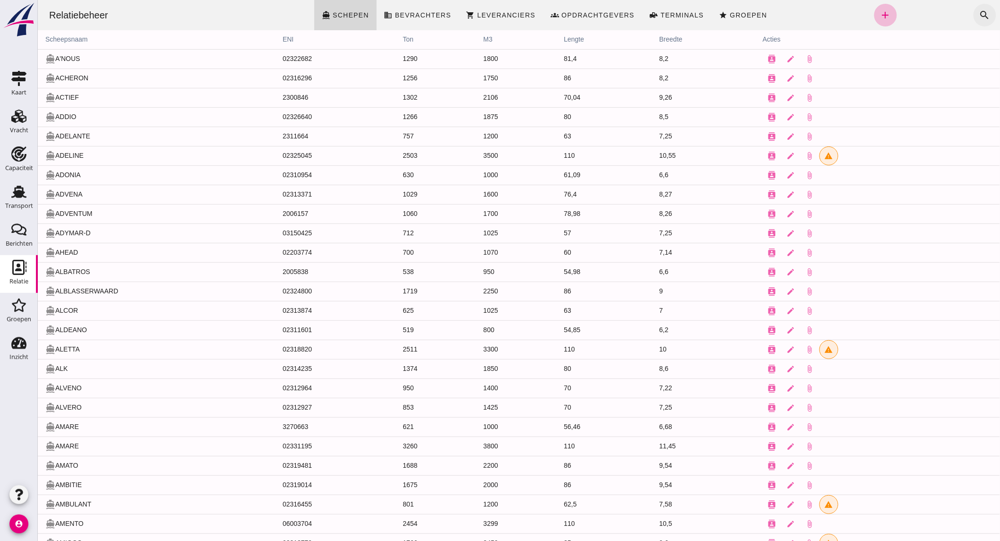
click at [978, 16] on icon "search" at bounding box center [983, 14] width 11 height 11
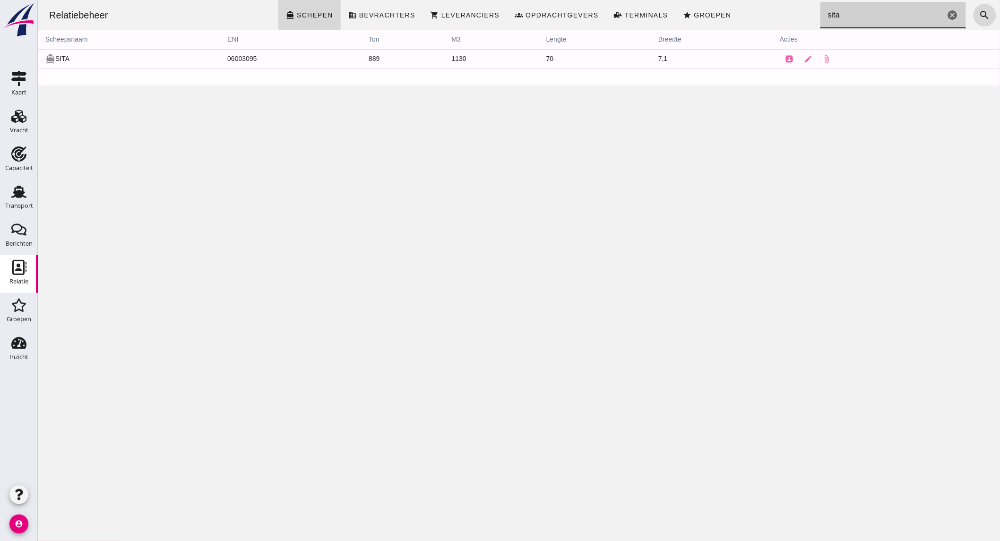
type input "sita"
click input "sita"
click at [30, 192] on link "Transport Transport" at bounding box center [19, 199] width 38 height 38
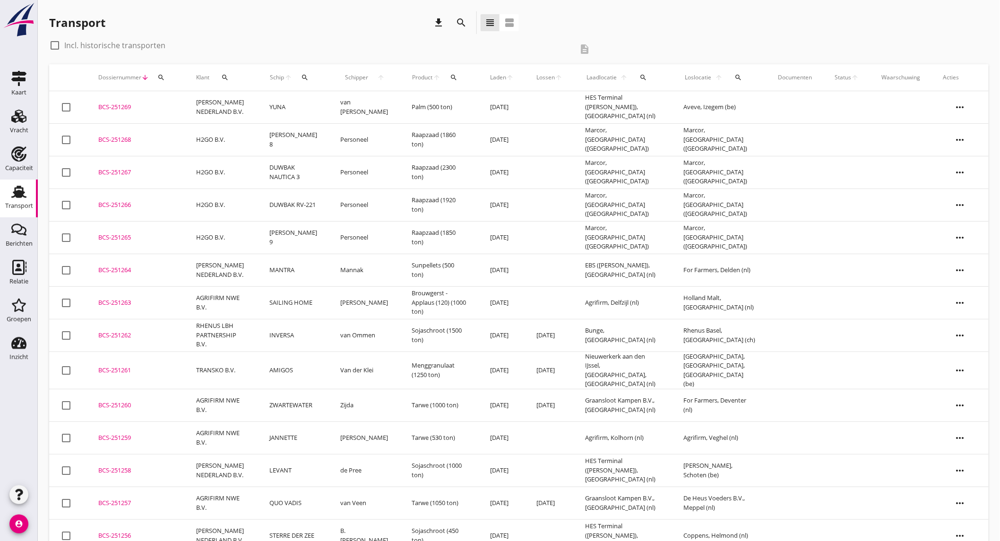
click at [197, 110] on td "[PERSON_NAME] NEDERLAND B.V." at bounding box center [221, 107] width 73 height 33
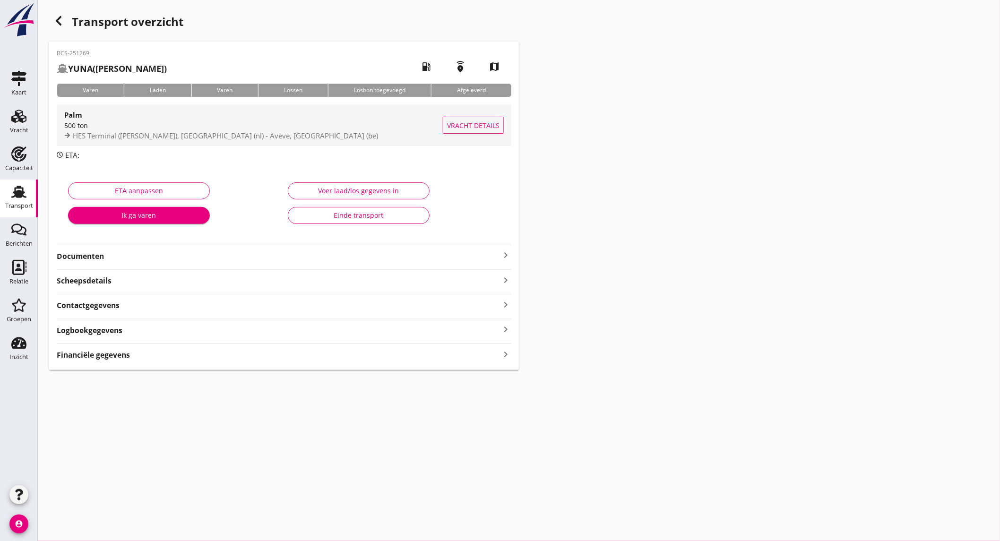
click at [129, 120] on div "Palm" at bounding box center [253, 114] width 378 height 11
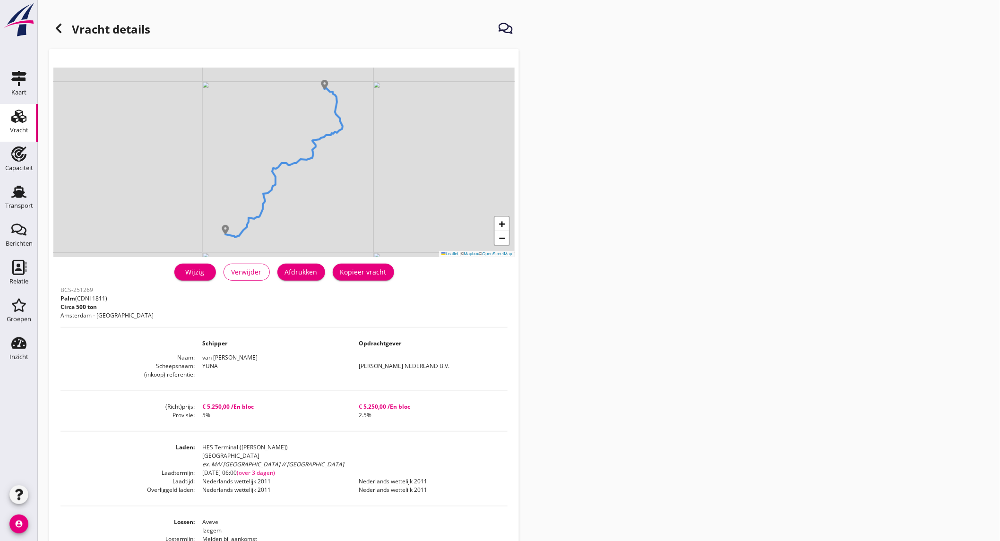
click at [195, 274] on div "Wijzig" at bounding box center [195, 272] width 26 height 10
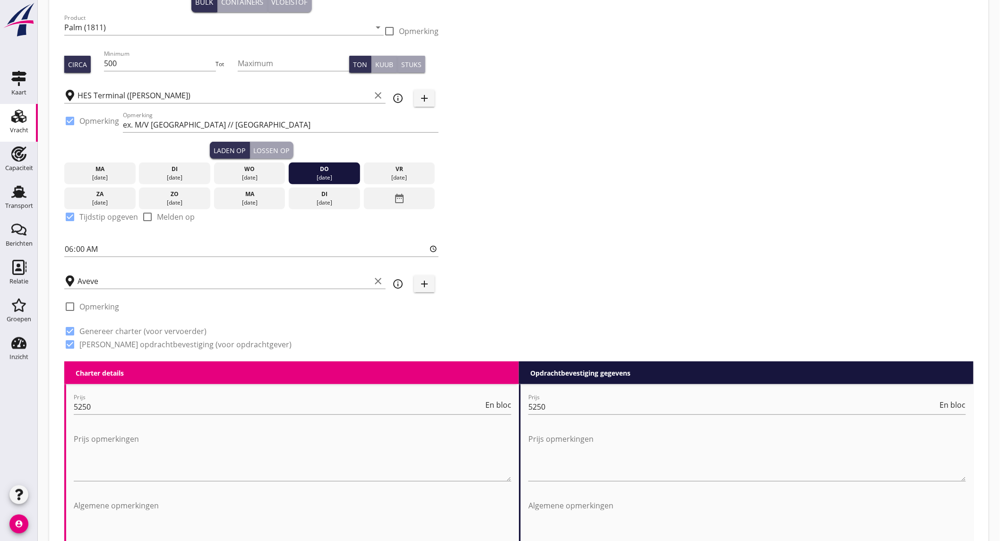
scroll to position [71, 0]
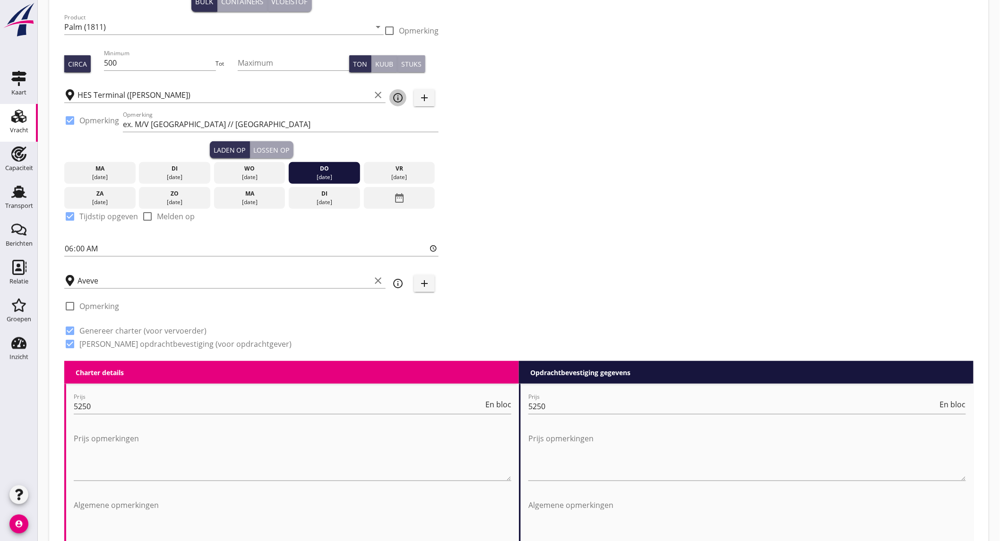
click at [396, 98] on icon "info_outline" at bounding box center [397, 97] width 11 height 11
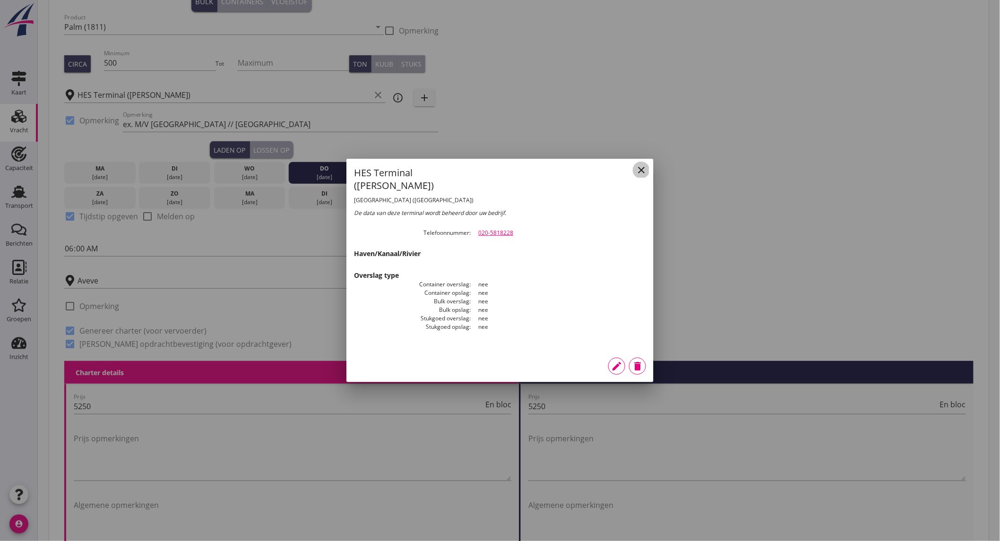
click at [643, 171] on icon "close" at bounding box center [640, 169] width 11 height 11
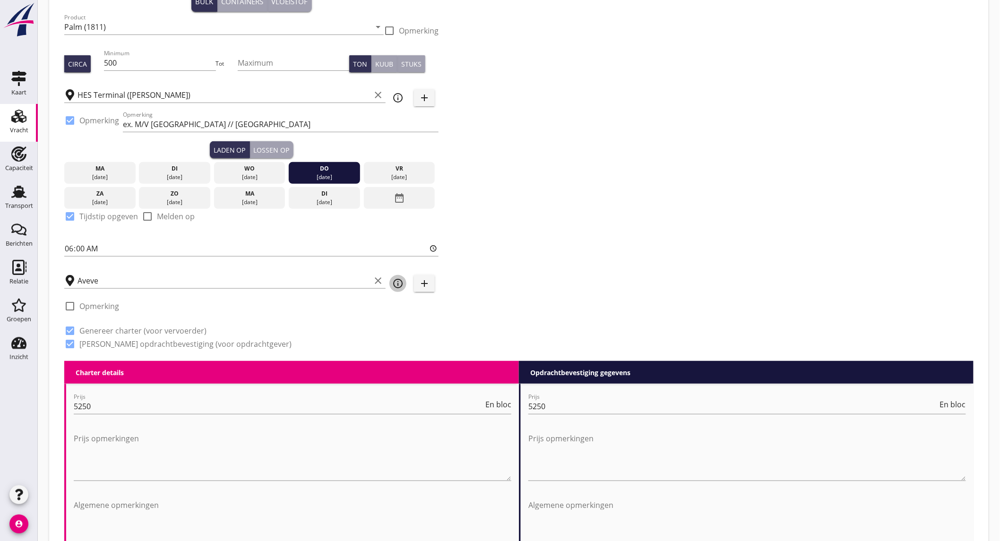
click at [399, 286] on icon "info_outline" at bounding box center [397, 283] width 11 height 11
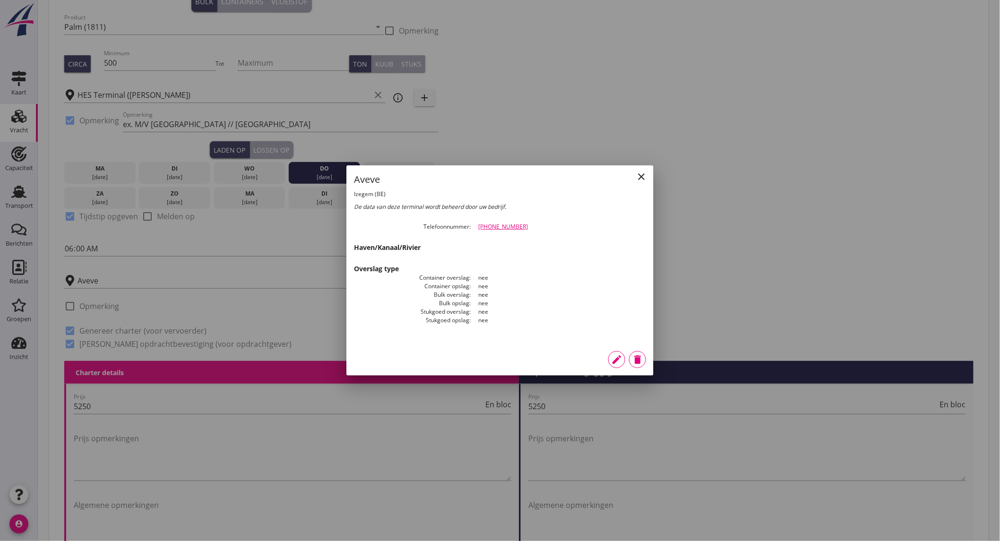
click at [644, 172] on icon "close" at bounding box center [640, 176] width 11 height 11
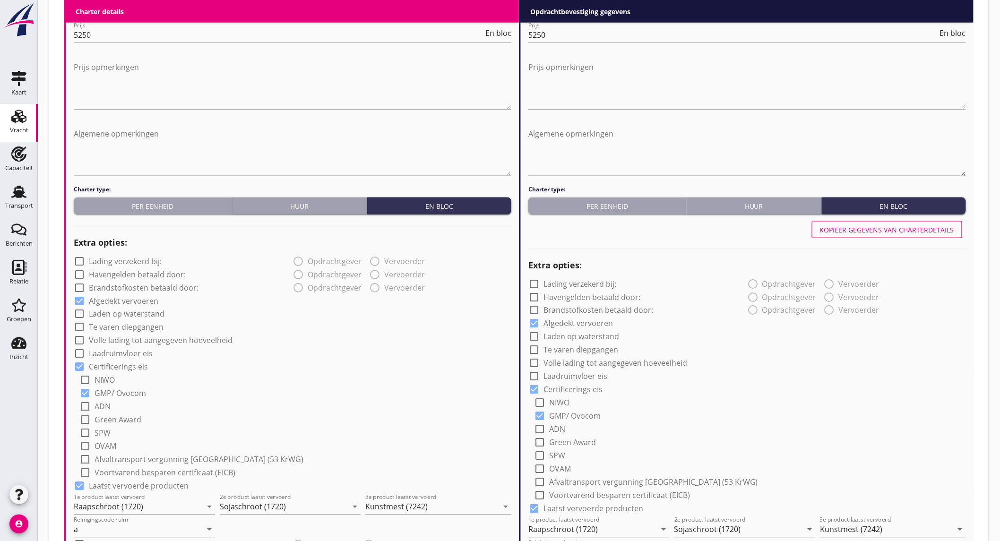
scroll to position [443, 0]
drag, startPoint x: 22, startPoint y: 149, endPoint x: 495, endPoint y: 46, distance: 484.1
click at [22, 149] on use at bounding box center [18, 153] width 15 height 15
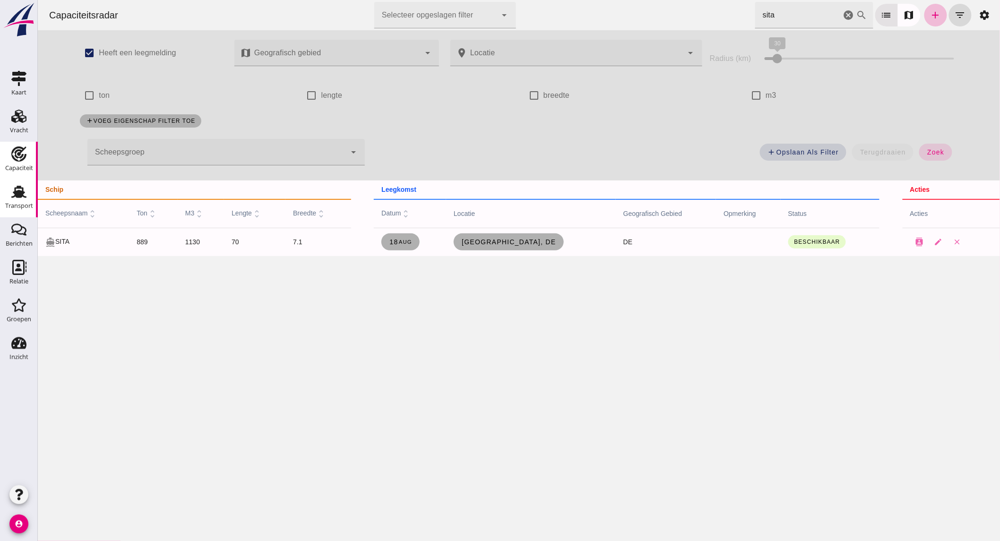
click at [16, 187] on use at bounding box center [18, 192] width 15 height 12
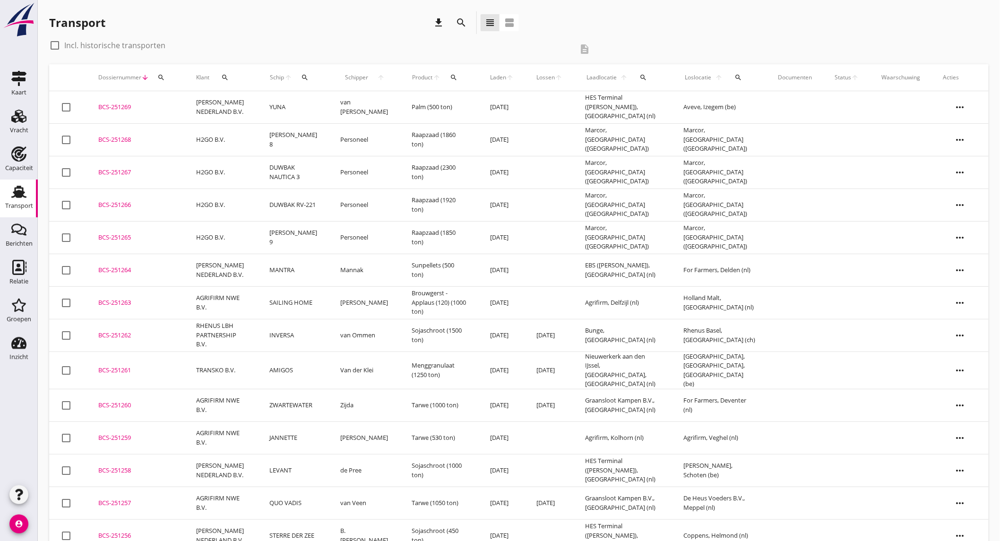
click at [459, 17] on icon "search" at bounding box center [460, 22] width 11 height 11
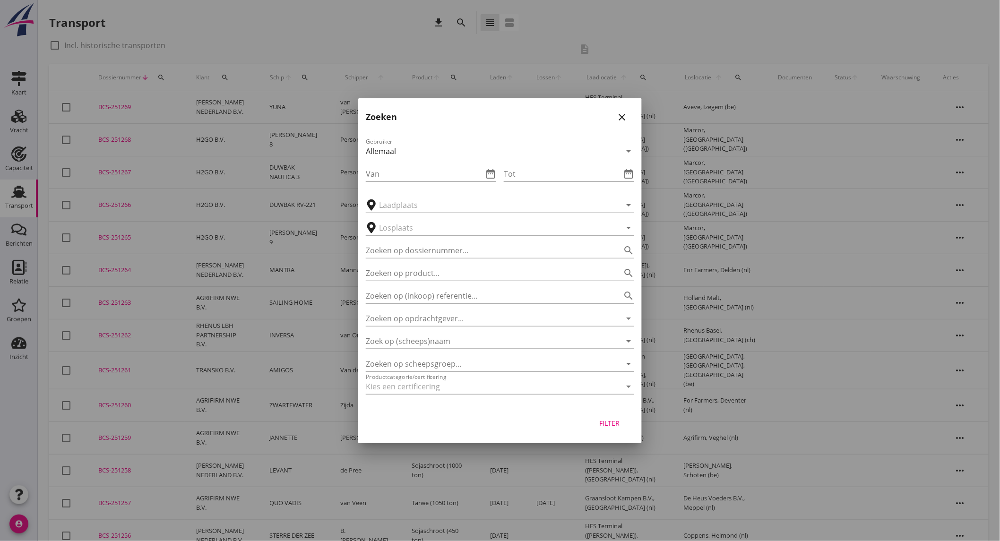
click at [443, 339] on input "Zoek op (scheeps)naam" at bounding box center [487, 341] width 242 height 15
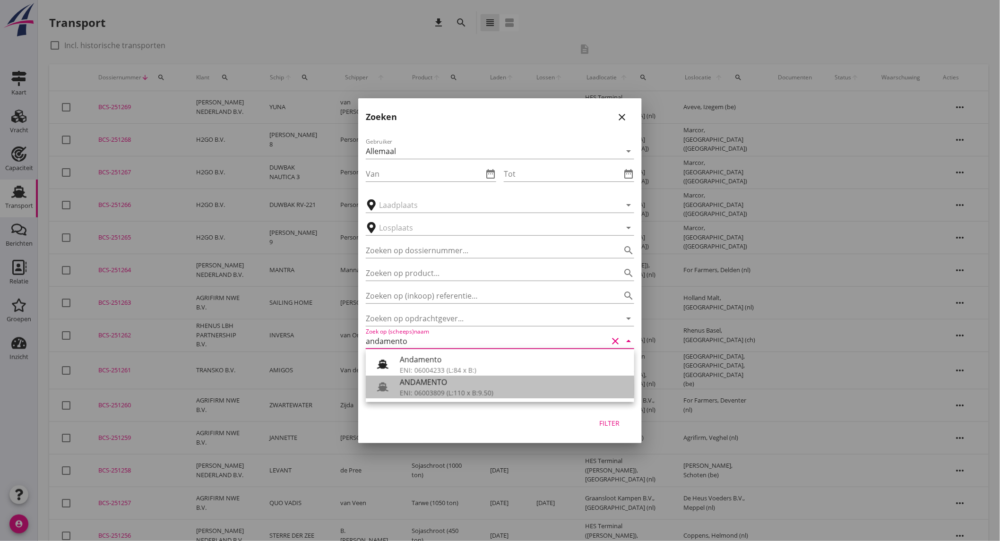
click at [454, 381] on div "ANDAMENTO" at bounding box center [513, 382] width 227 height 11
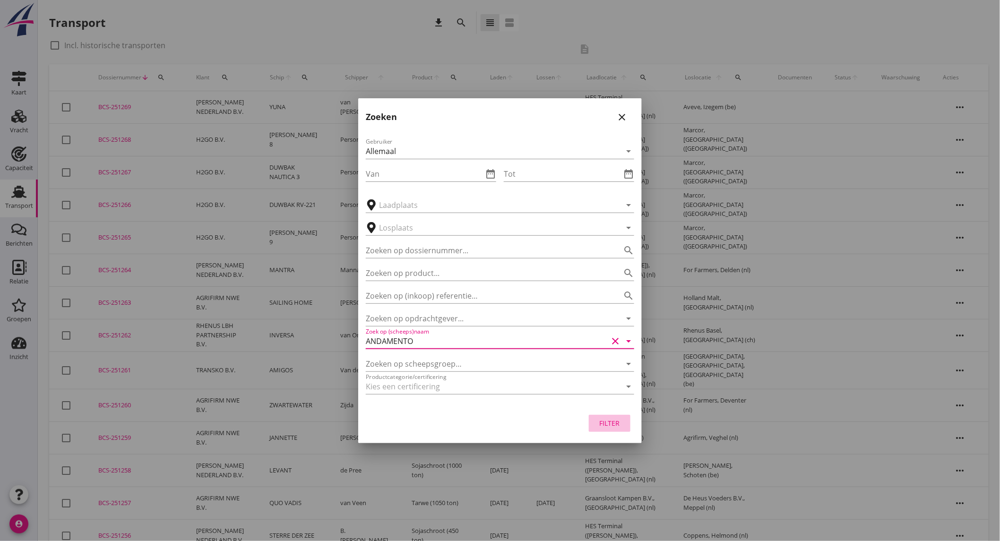
click at [610, 422] on div "Filter" at bounding box center [609, 423] width 26 height 10
type input "ANDAMENTO"
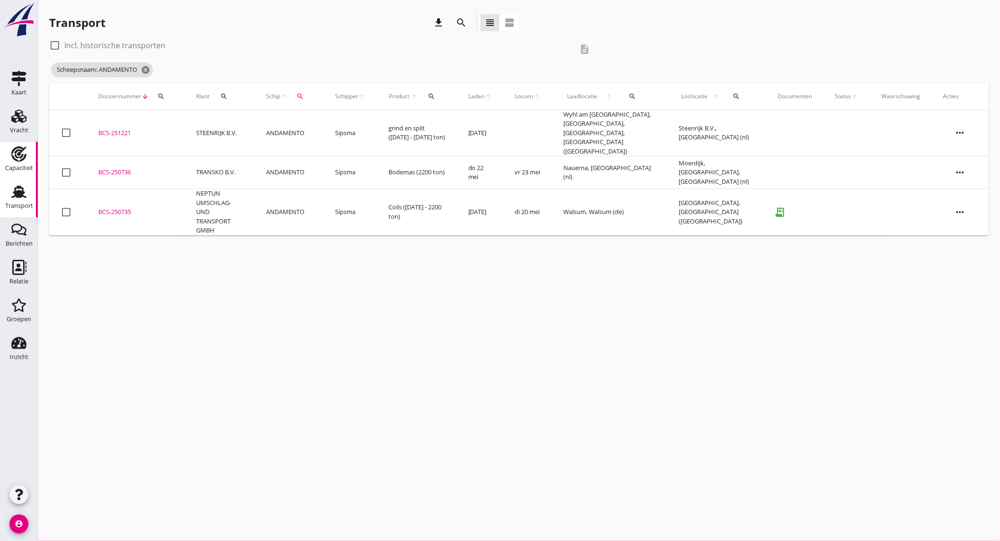
click at [24, 150] on icon "Capaciteit" at bounding box center [18, 153] width 15 height 15
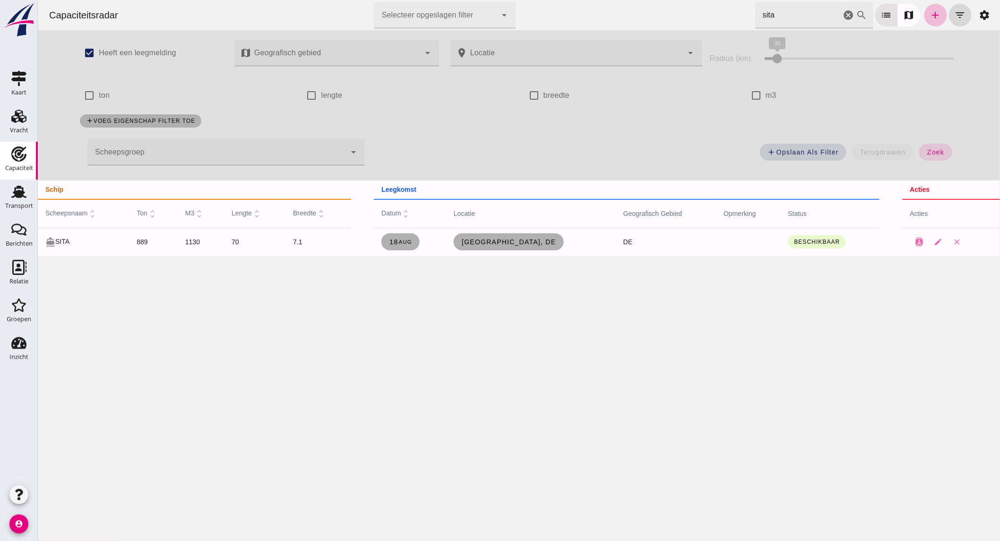
drag, startPoint x: 839, startPoint y: 10, endPoint x: 841, endPoint y: 18, distance: 8.5
click icon "cancel"
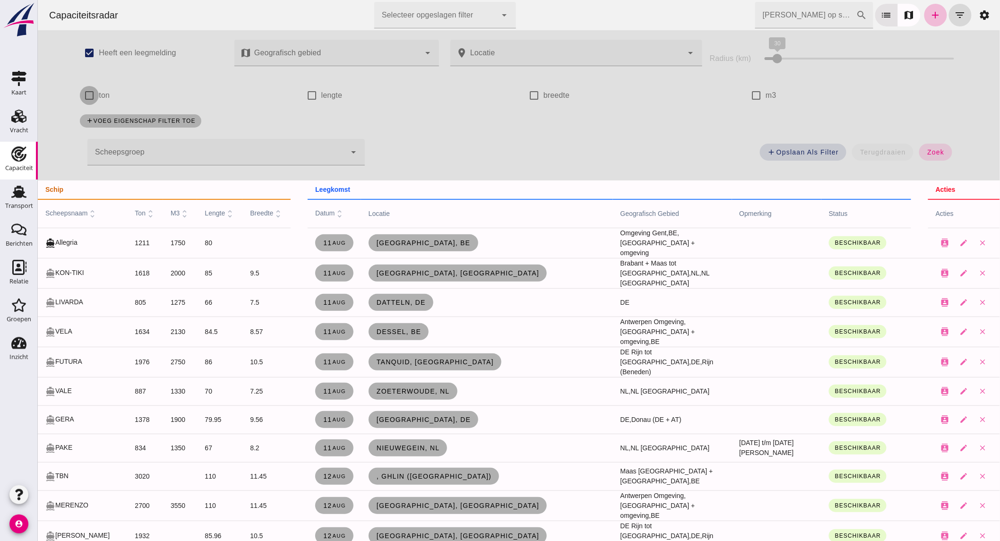
click input "ton"
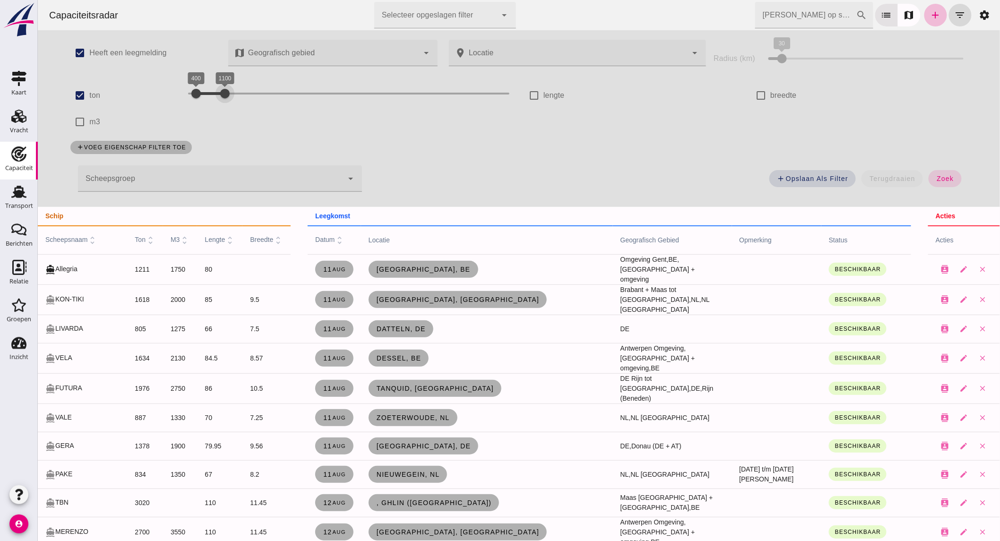
drag, startPoint x: 435, startPoint y: 96, endPoint x: 216, endPoint y: 97, distance: 219.2
click at [216, 97] on div at bounding box center [224, 93] width 19 height 19
drag, startPoint x: 938, startPoint y: 177, endPoint x: 337, endPoint y: 232, distance: 603.9
click span "zoek"
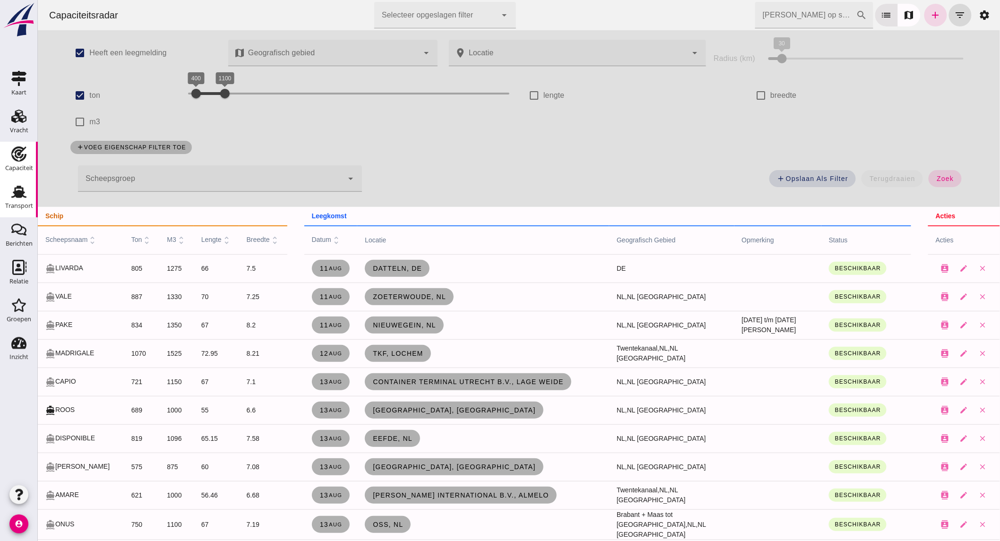
click at [16, 197] on use at bounding box center [18, 192] width 15 height 12
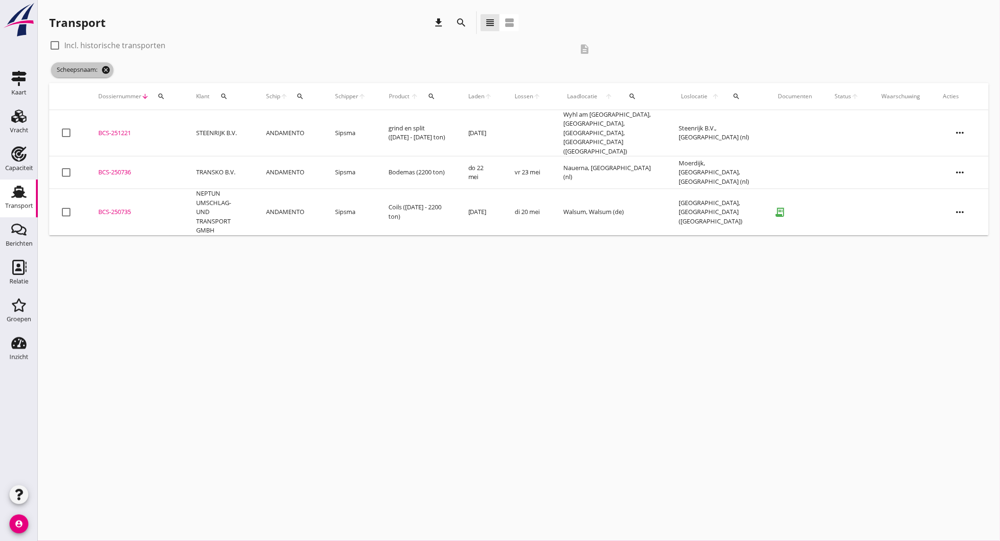
click at [109, 69] on icon "cancel" at bounding box center [105, 69] width 9 height 9
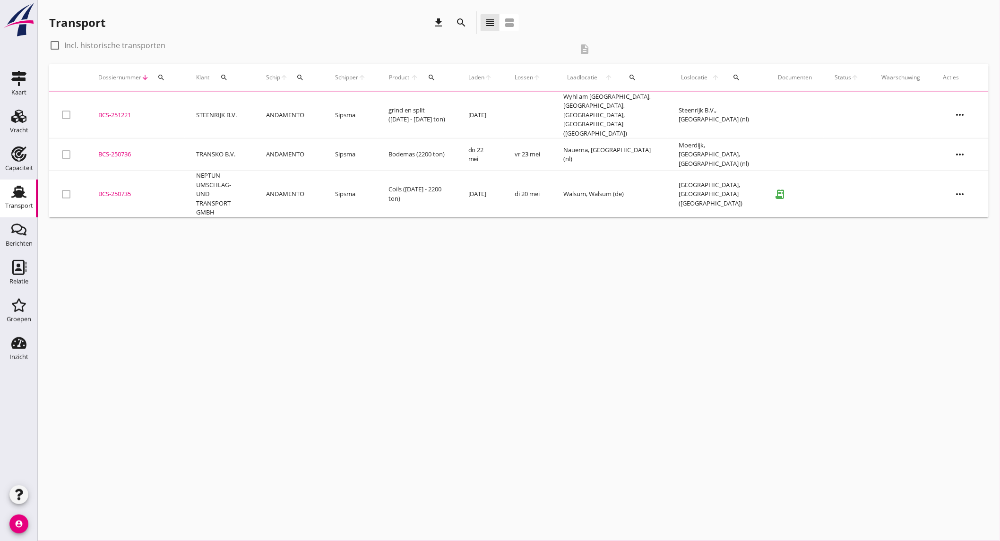
click at [210, 111] on td "STEENRIJK B.V." at bounding box center [220, 115] width 70 height 46
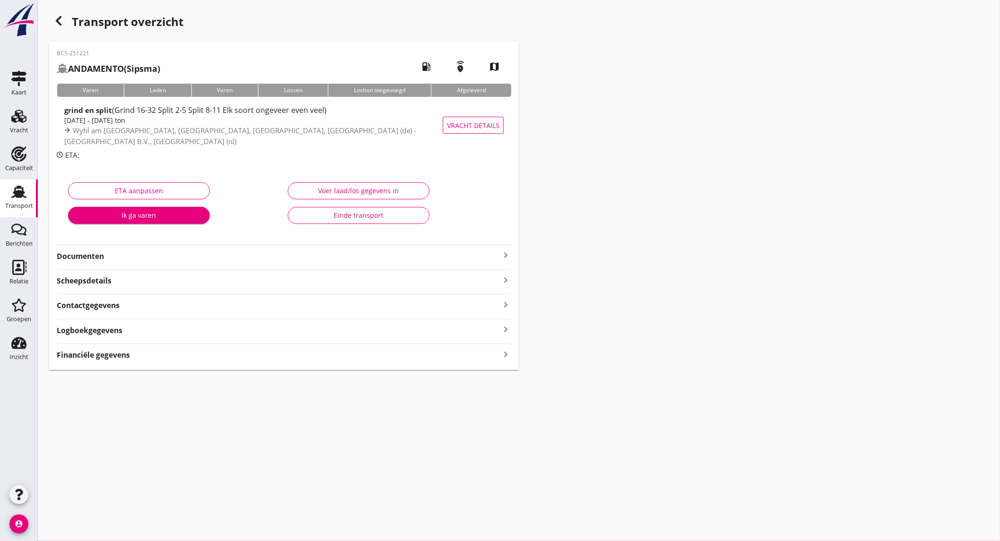
click at [144, 115] on span "(Grind 16-32 Split 2-5 Split 8-11 Elk soort ongeveer even veel)" at bounding box center [219, 110] width 214 height 10
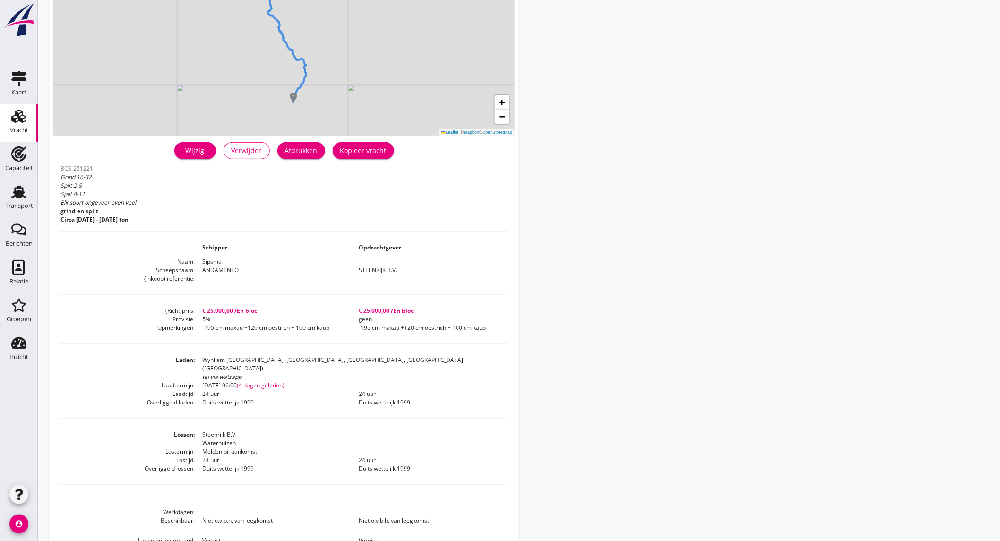
scroll to position [150, 0]
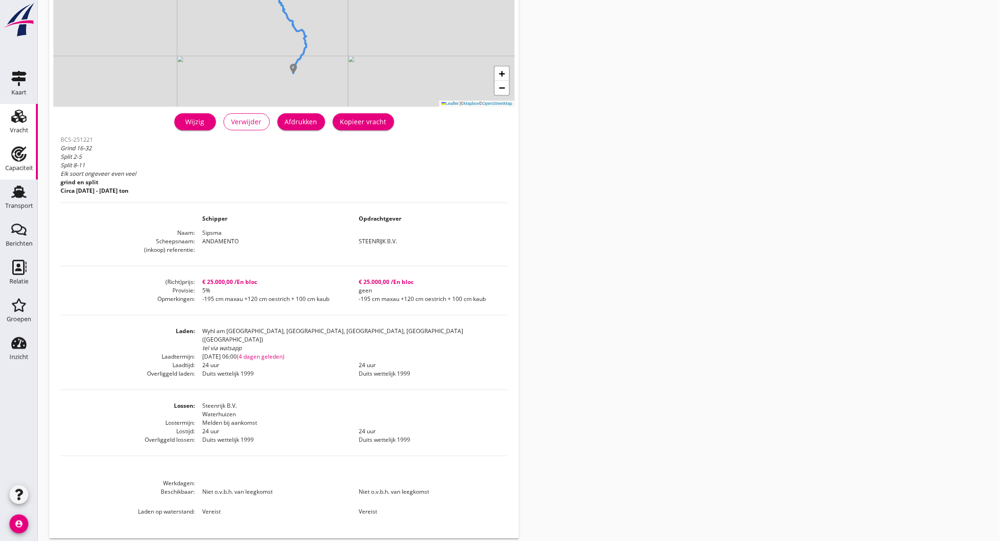
click at [11, 167] on div "Capaciteit" at bounding box center [19, 168] width 28 height 6
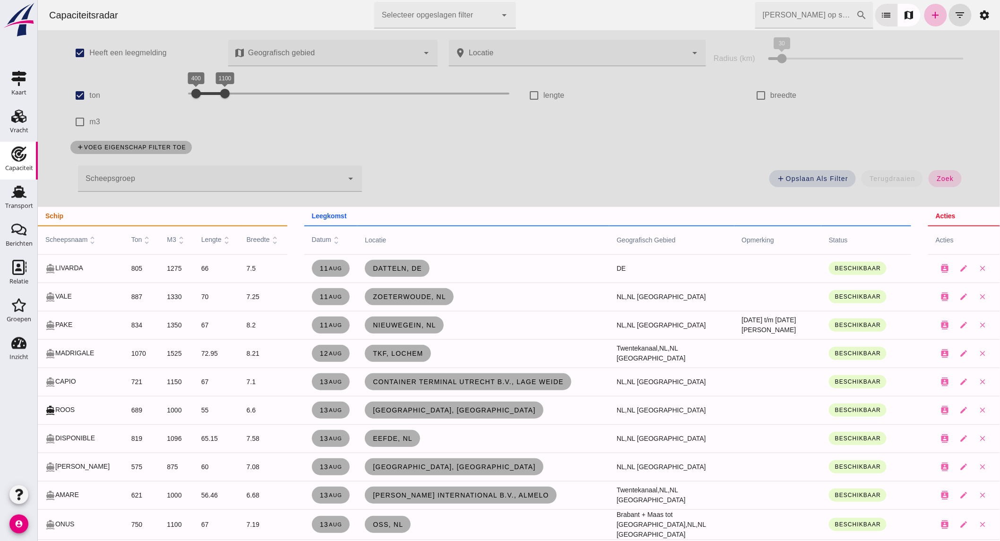
click at [89, 91] on label "ton" at bounding box center [94, 95] width 11 height 26
click input "ton"
checkbox input "false"
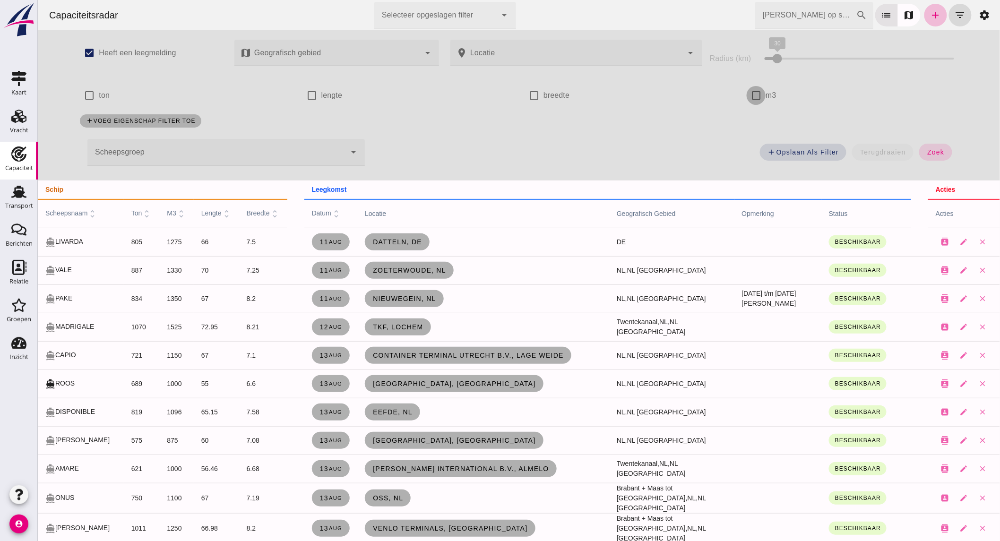
click input "m3"
checkbox input "true"
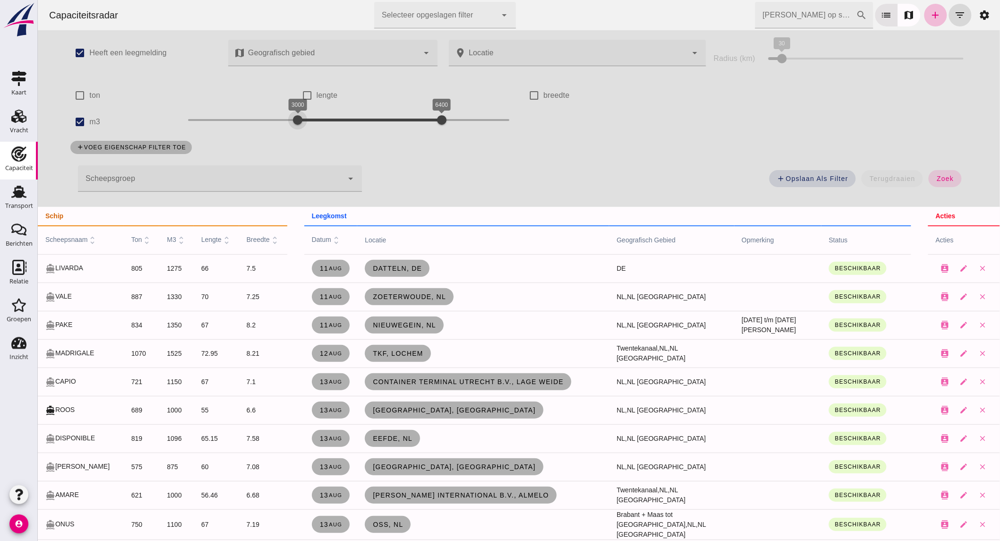
drag, startPoint x: 227, startPoint y: 119, endPoint x: 294, endPoint y: 120, distance: 67.1
click div "3000 6400 3000 6400"
click span "zoek"
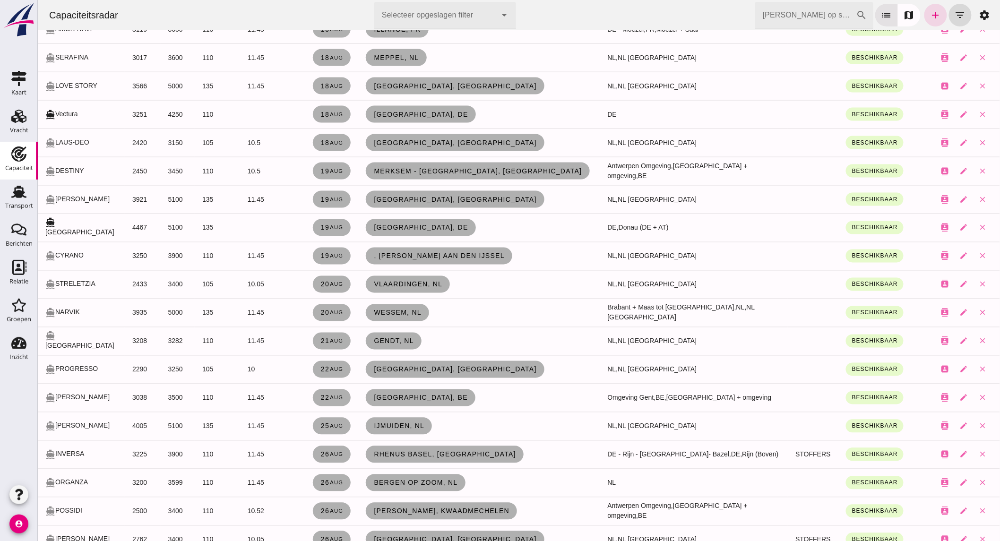
scroll to position [527, 0]
click at [17, 196] on use at bounding box center [18, 192] width 15 height 12
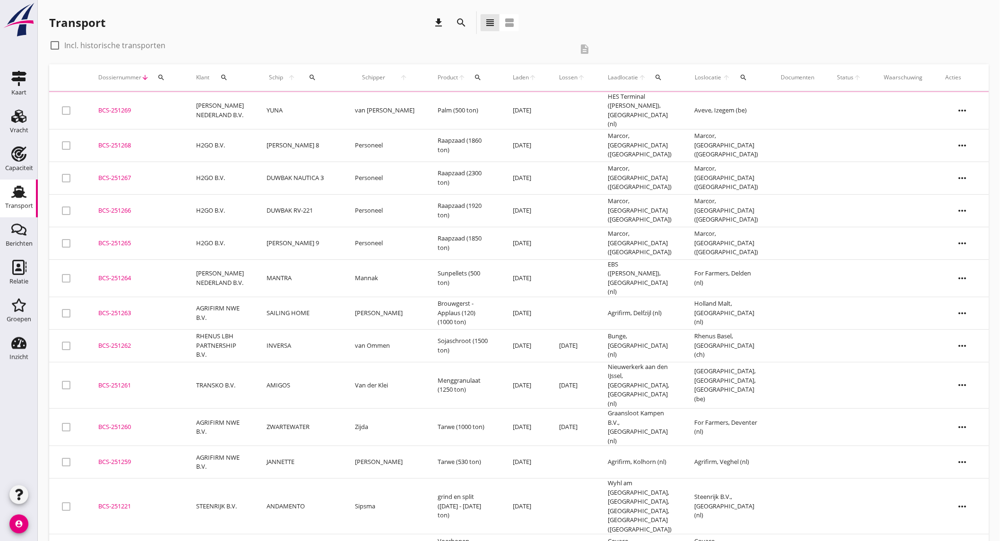
click at [461, 17] on icon "search" at bounding box center [460, 22] width 11 height 11
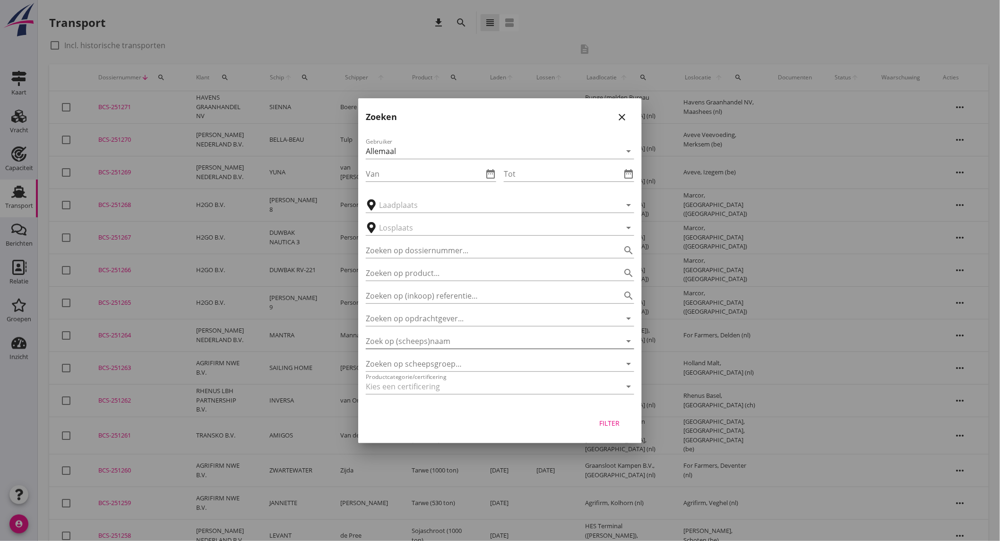
click at [419, 345] on input "Zoek op (scheeps)naam" at bounding box center [487, 341] width 242 height 15
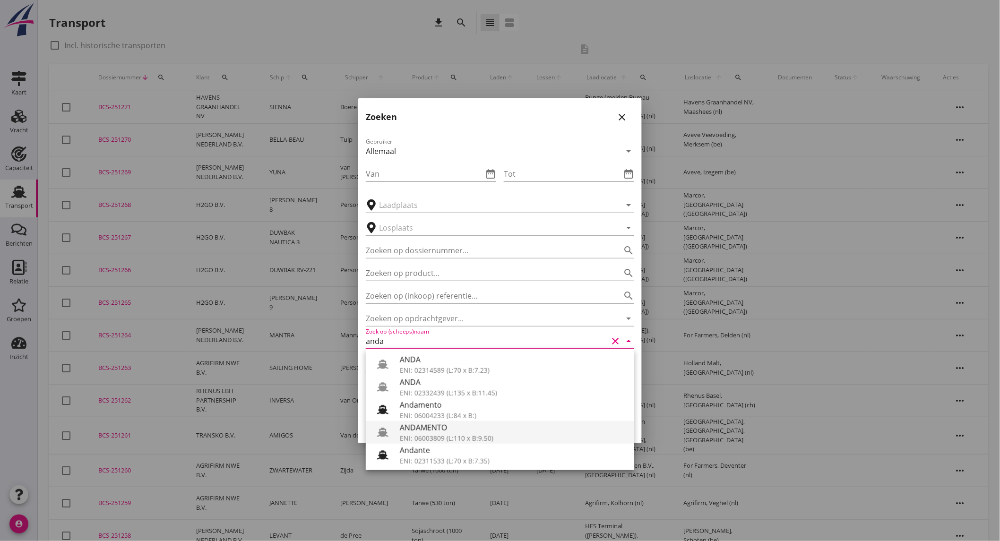
click at [436, 430] on div "ANDAMENTO" at bounding box center [513, 427] width 227 height 11
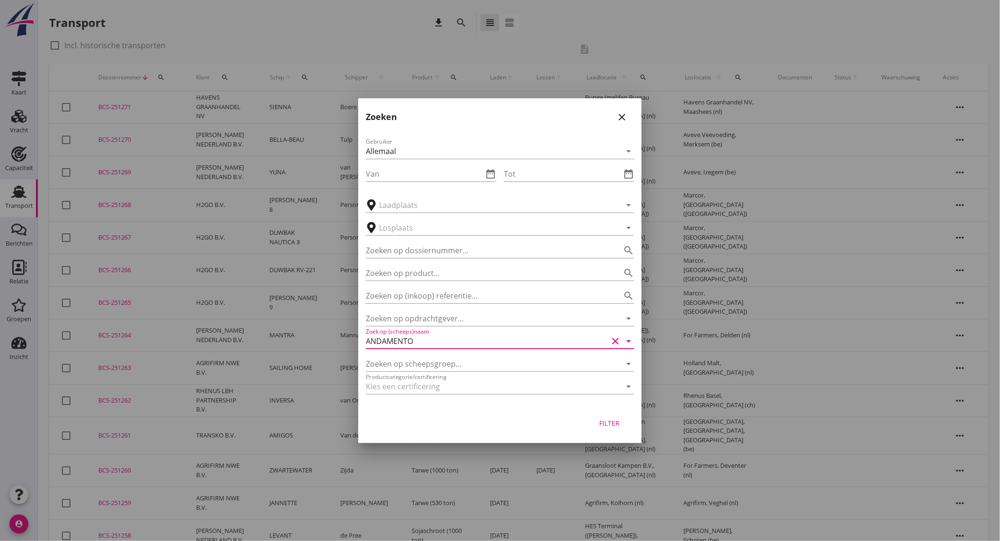
click at [615, 427] on div "Filter" at bounding box center [609, 423] width 26 height 10
type input "ANDAMENTO"
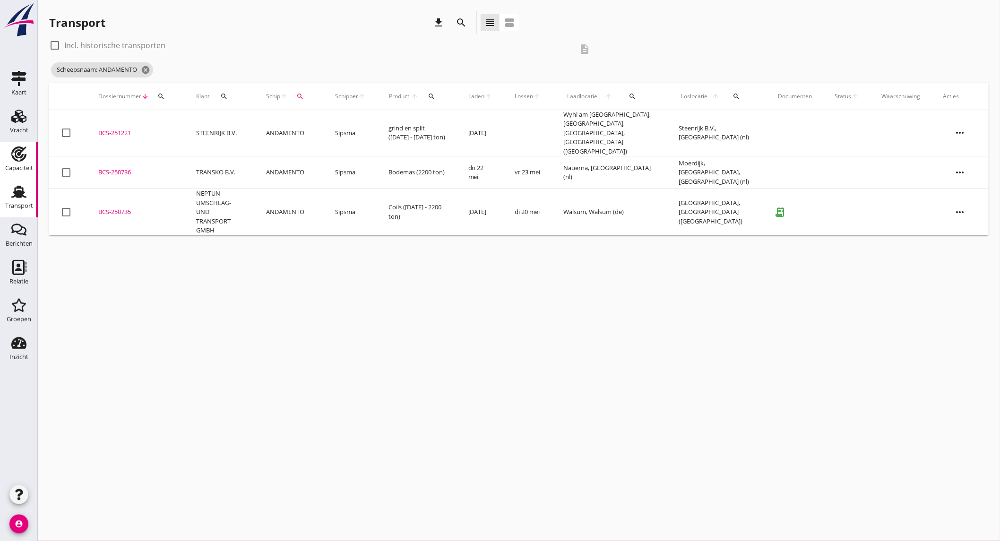
click at [21, 145] on link "Capaciteit Capaciteit" at bounding box center [19, 161] width 38 height 38
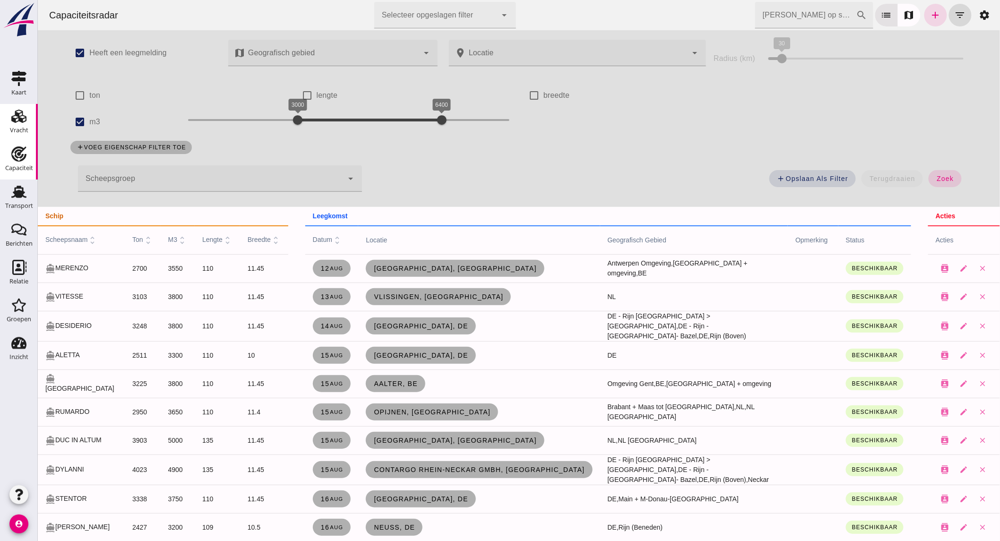
click at [26, 131] on div "Vracht" at bounding box center [19, 130] width 18 height 6
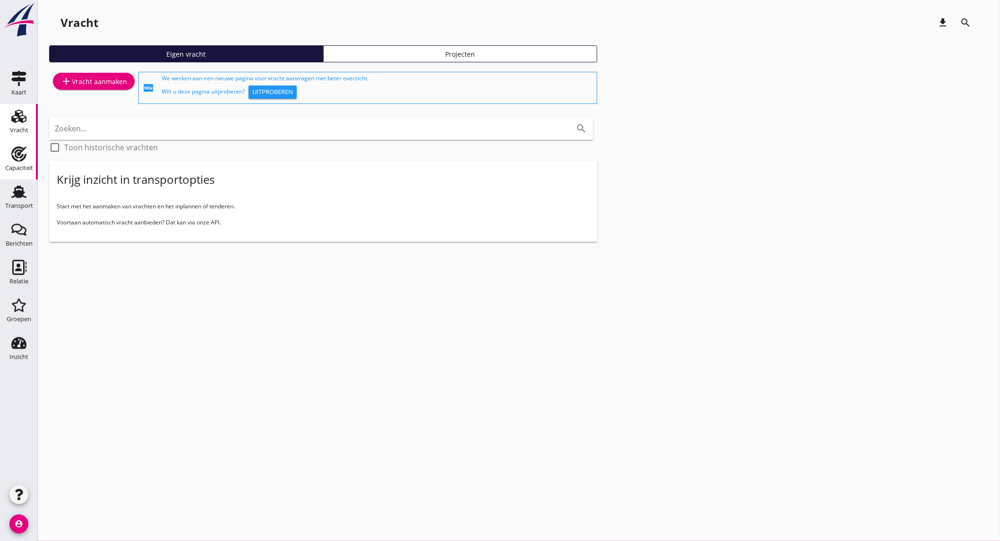
click at [10, 158] on div "Capaciteit" at bounding box center [19, 153] width 23 height 15
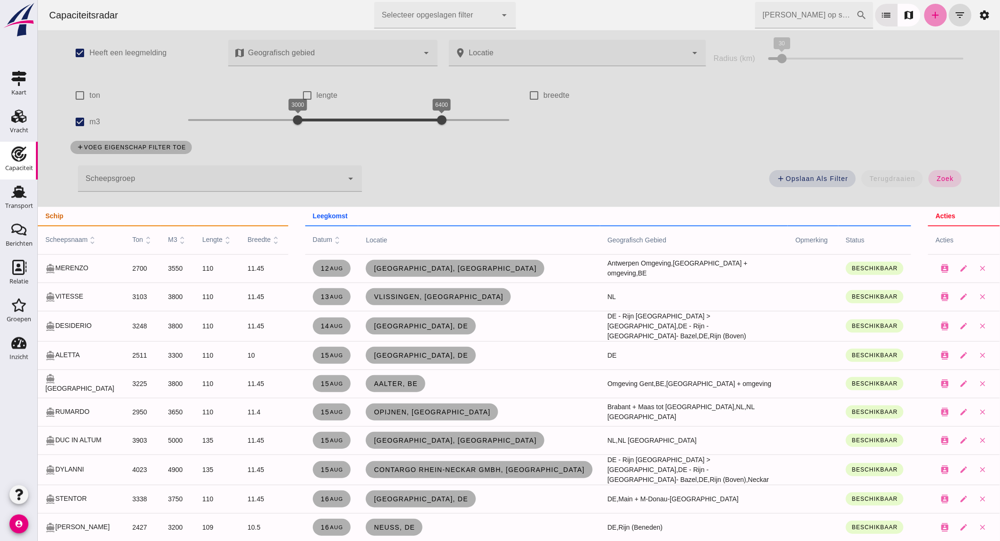
click at [929, 12] on icon "add" at bounding box center [934, 14] width 11 height 11
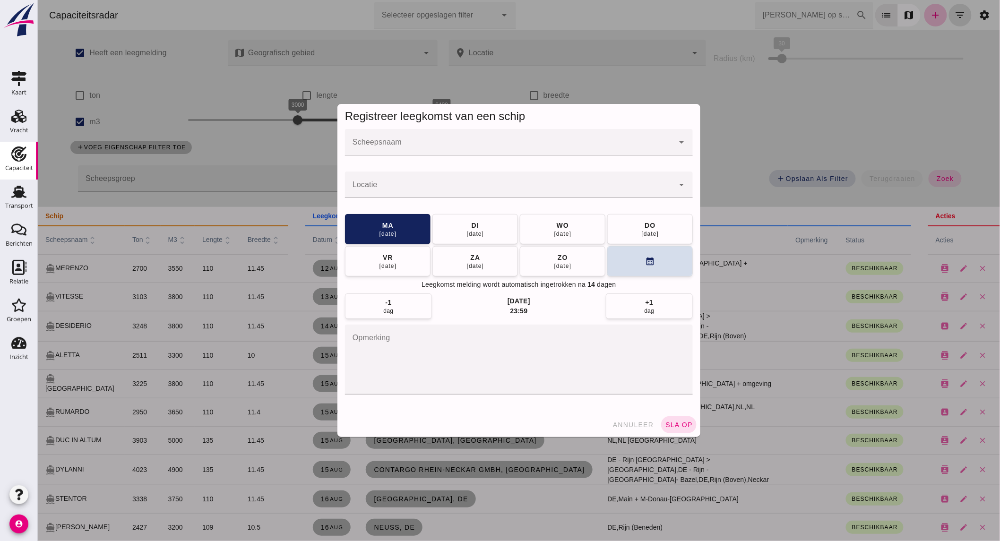
click div
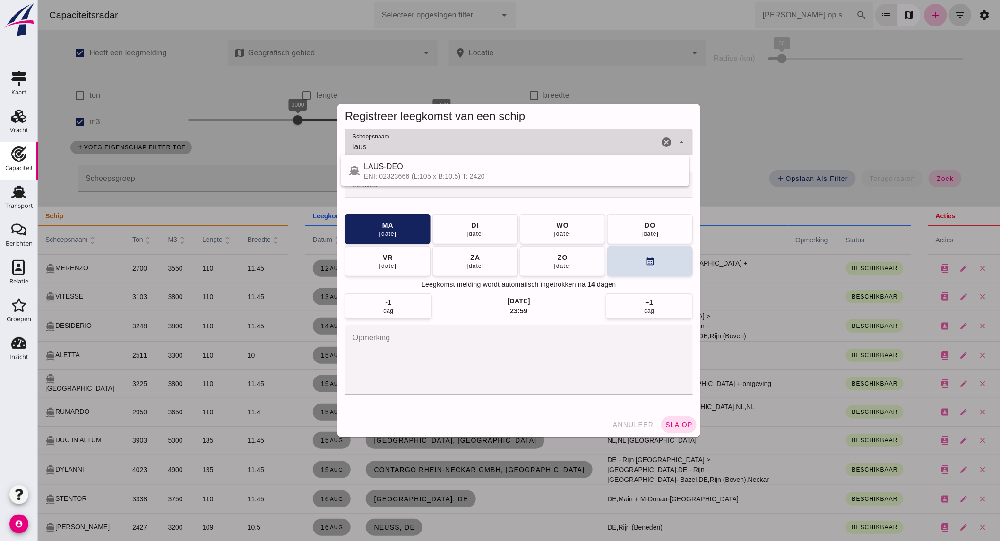
click at [415, 177] on div "ENI: 02323666 (L:105 x B:10.5) T: 2420" at bounding box center [521, 176] width 317 height 8
type input "LAUS-DEO"
click input "Locatie"
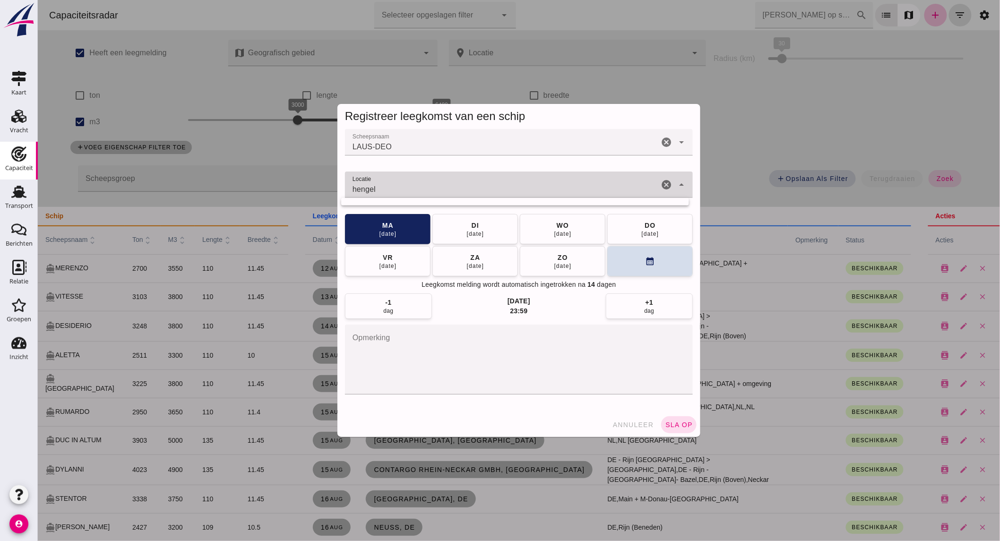
type input "hengelo"
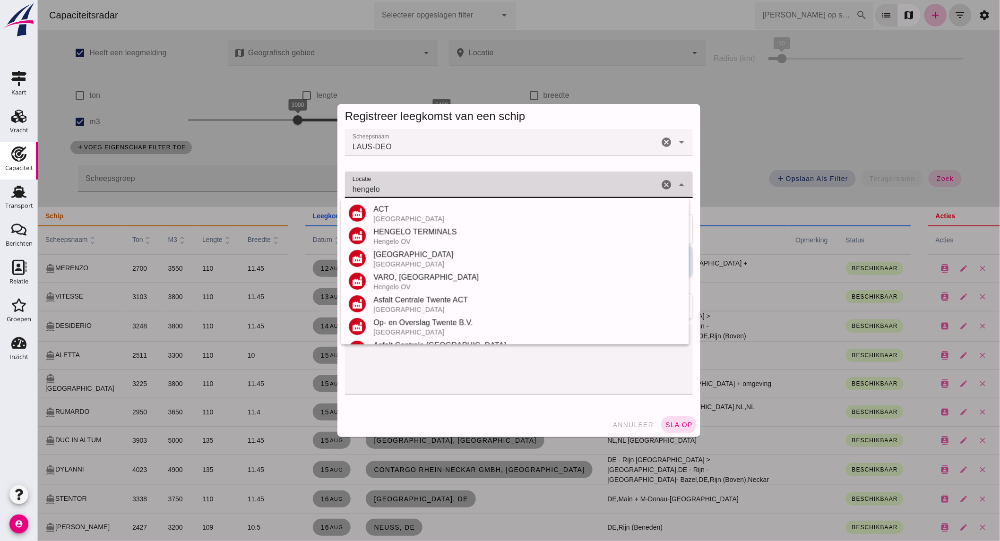
click icon "cancel"
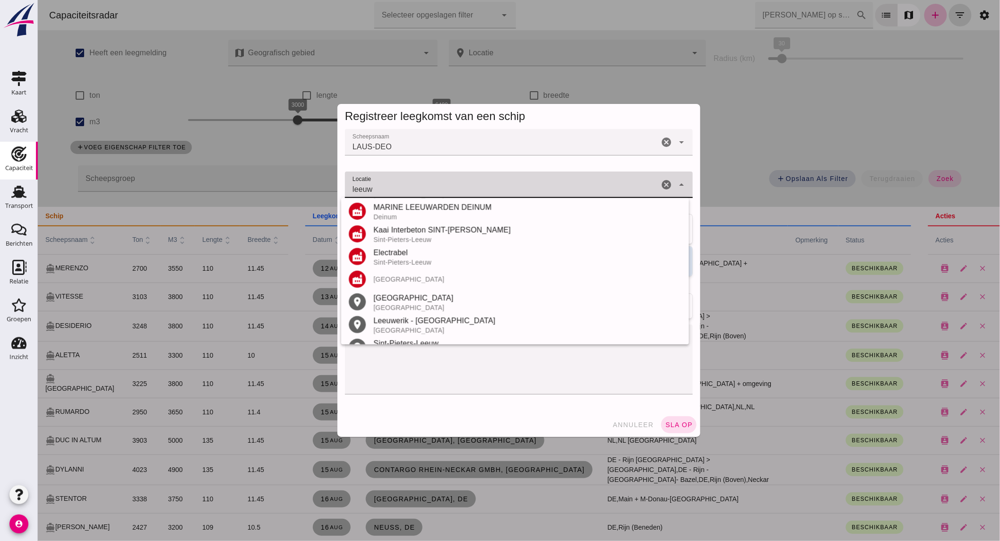
scroll to position [138, 0]
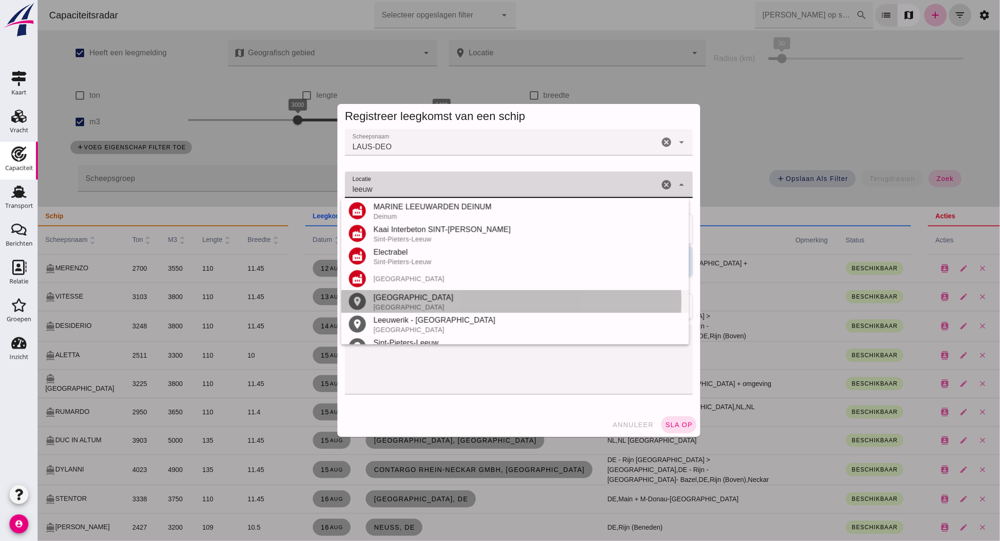
click at [412, 296] on div "[GEOGRAPHIC_DATA]" at bounding box center [527, 297] width 308 height 11
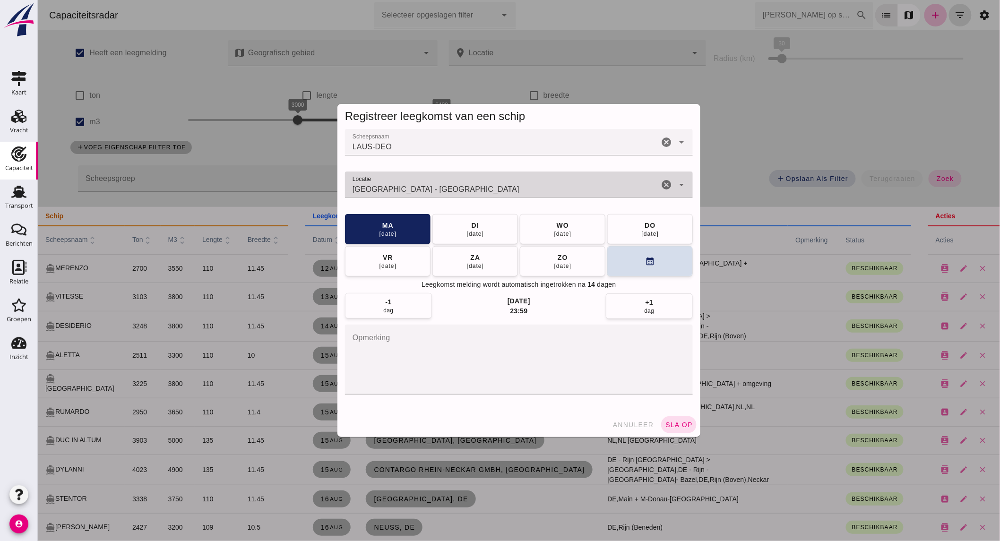
type input "[GEOGRAPHIC_DATA] - [GEOGRAPHIC_DATA]"
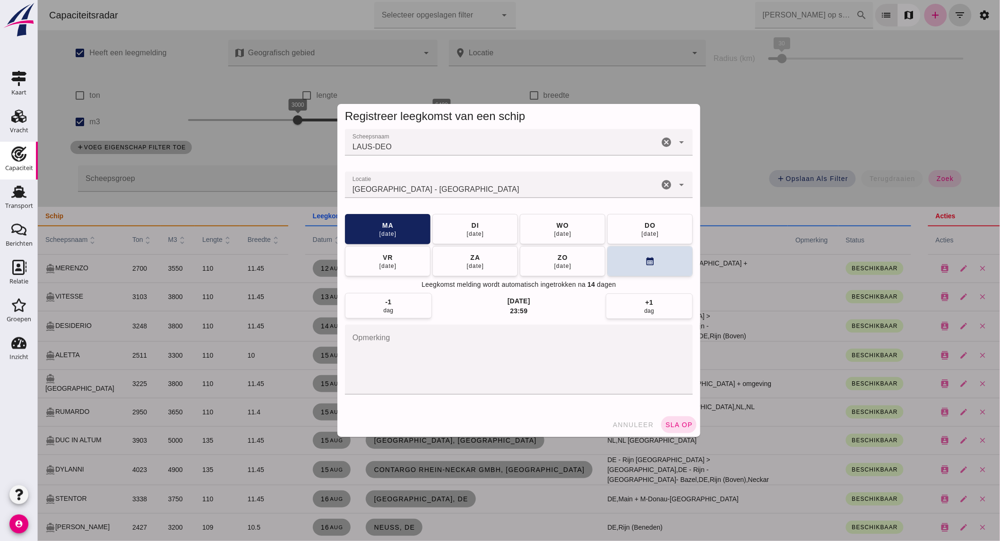
click at [413, 299] on div "-1 dag" at bounding box center [387, 306] width 87 height 26
click icon "calendar_month"
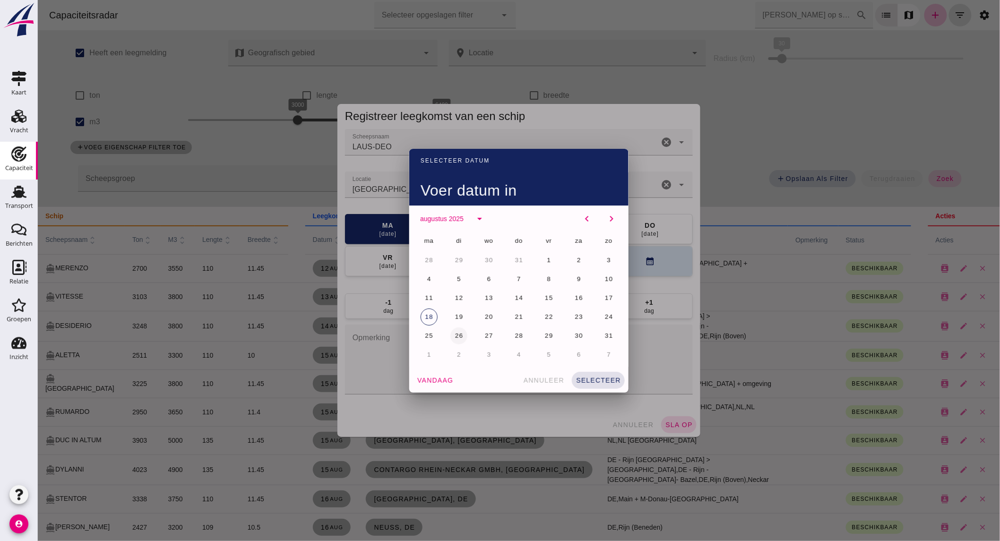
click span "26"
click button "28"
click span "selecteer"
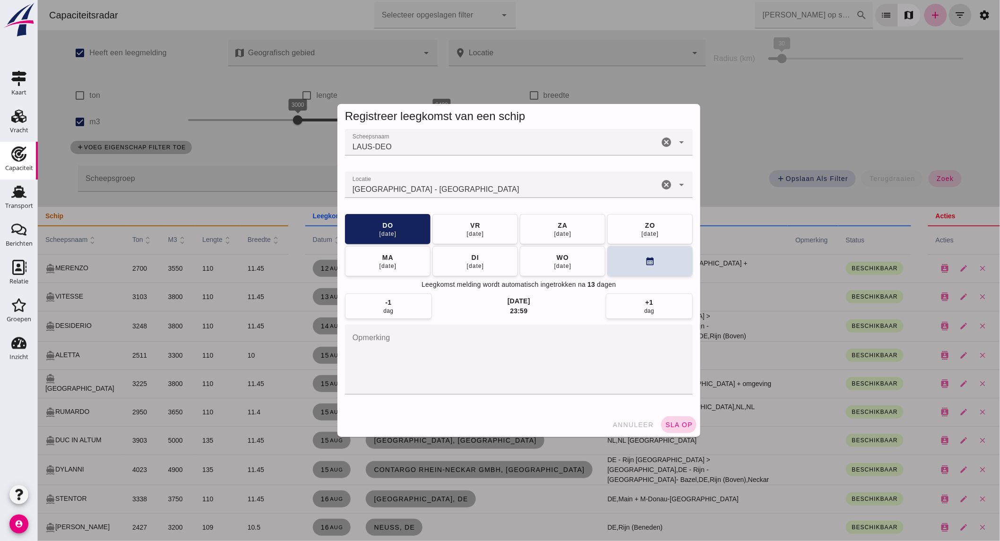
click span "sla op"
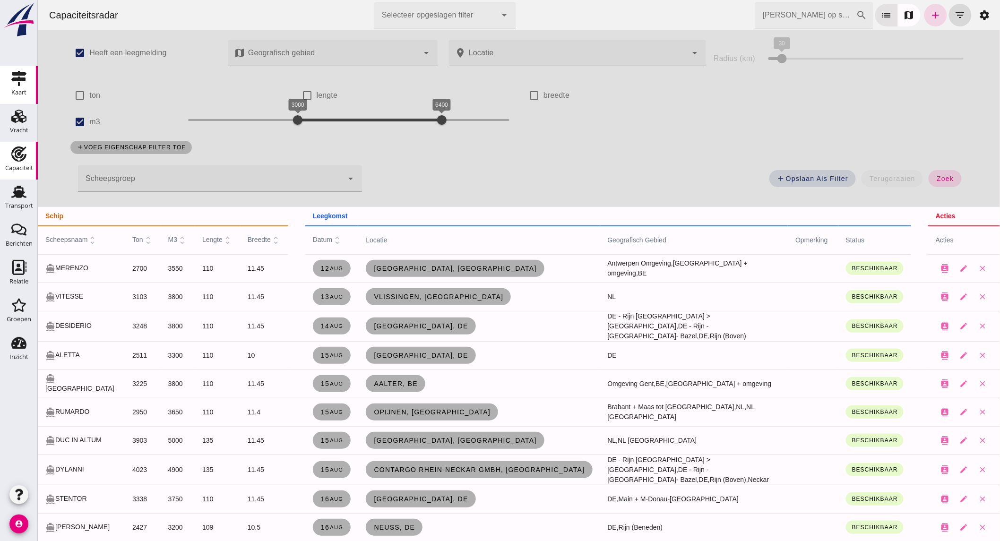
click at [27, 83] on div "Kaart" at bounding box center [19, 78] width 23 height 15
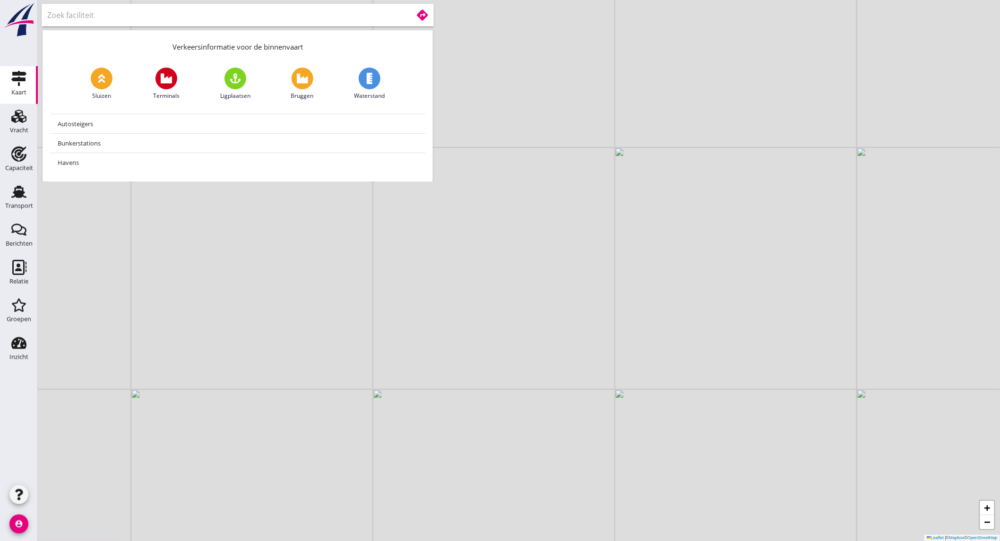
click at [201, 22] on input "text" at bounding box center [223, 15] width 352 height 15
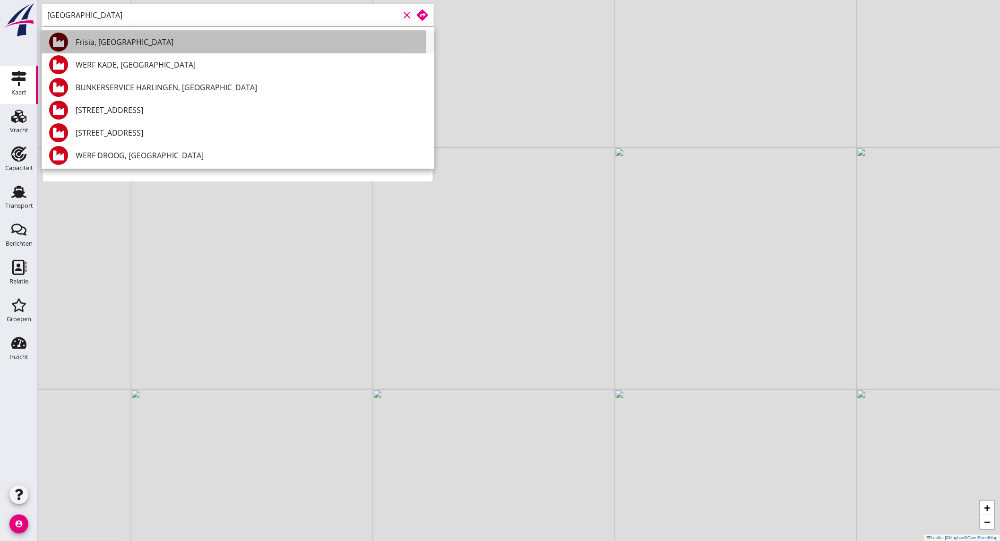
click at [256, 43] on div "Frisia, [GEOGRAPHIC_DATA]" at bounding box center [251, 41] width 351 height 11
type input "Frisia, [GEOGRAPHIC_DATA]"
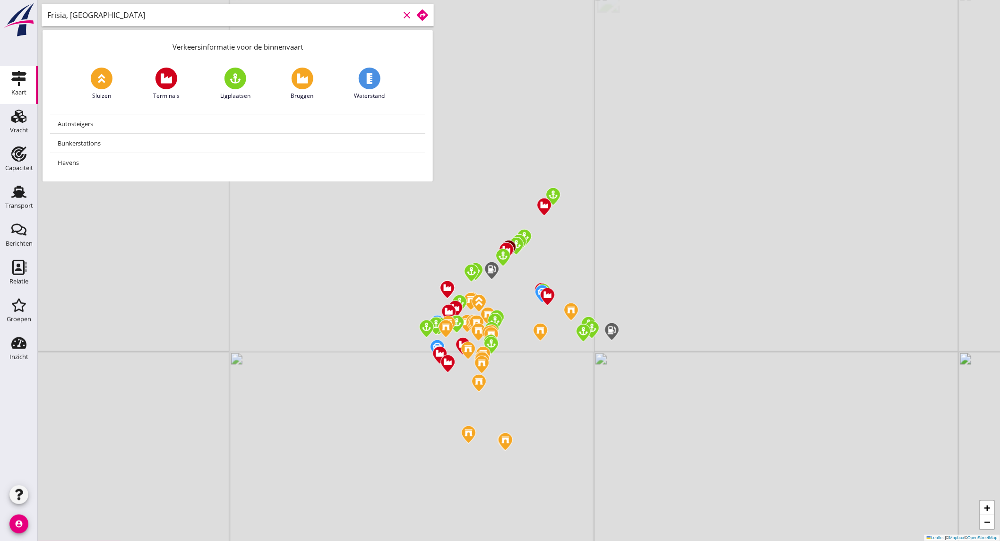
click at [423, 17] on use at bounding box center [422, 14] width 11 height 11
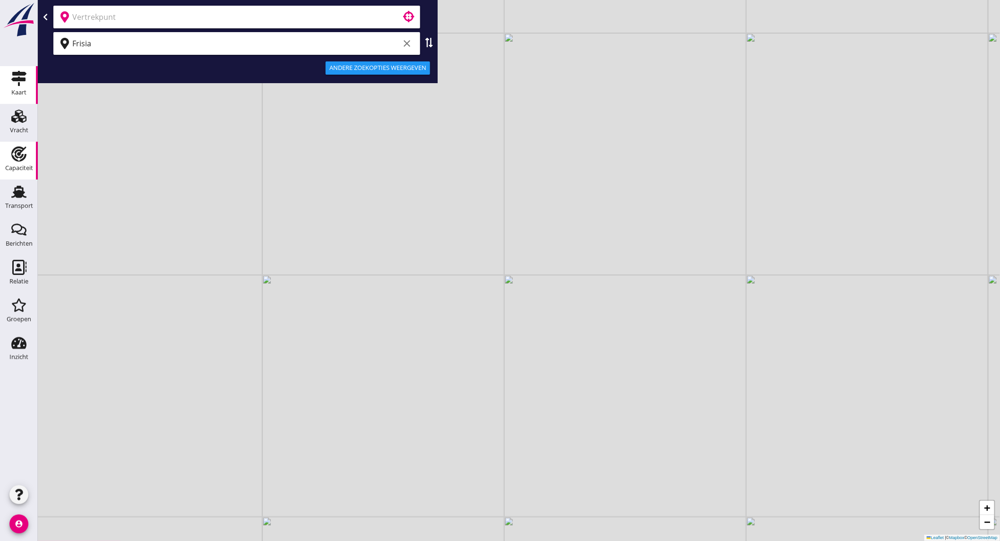
click at [19, 167] on div "Capaciteit" at bounding box center [19, 168] width 28 height 6
click at [17, 134] on div "Vracht" at bounding box center [19, 130] width 18 height 13
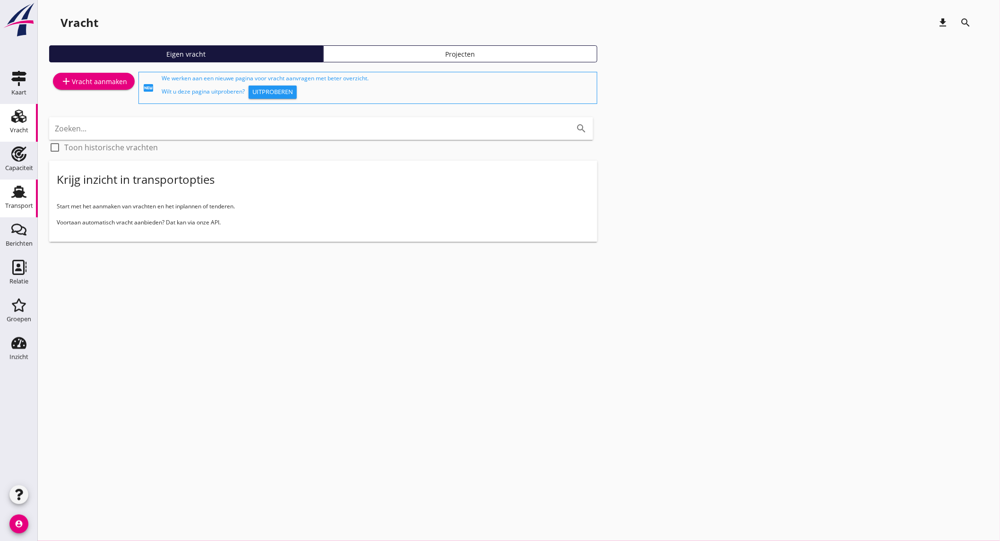
click at [24, 197] on use at bounding box center [18, 192] width 15 height 12
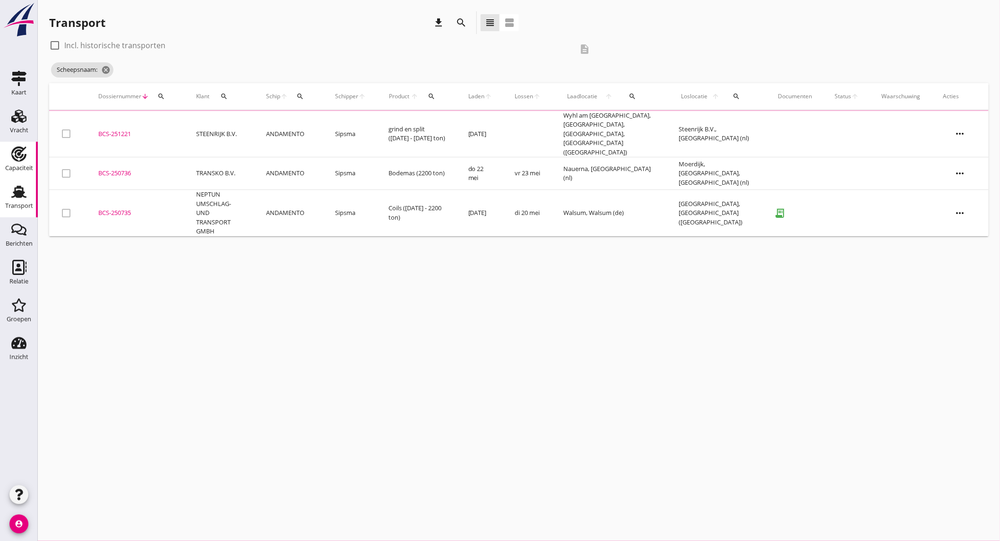
click at [28, 166] on div "Capaciteit" at bounding box center [19, 168] width 28 height 6
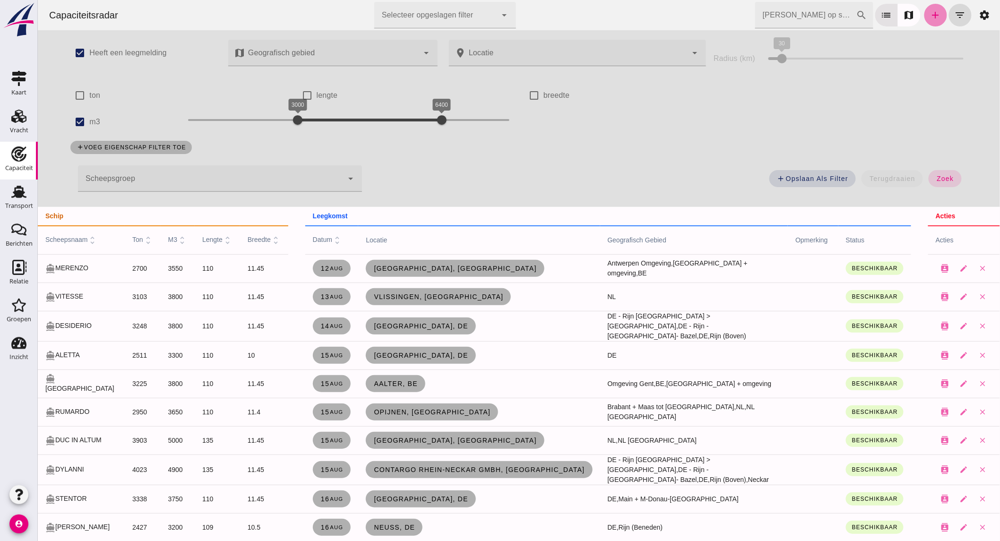
click link "add"
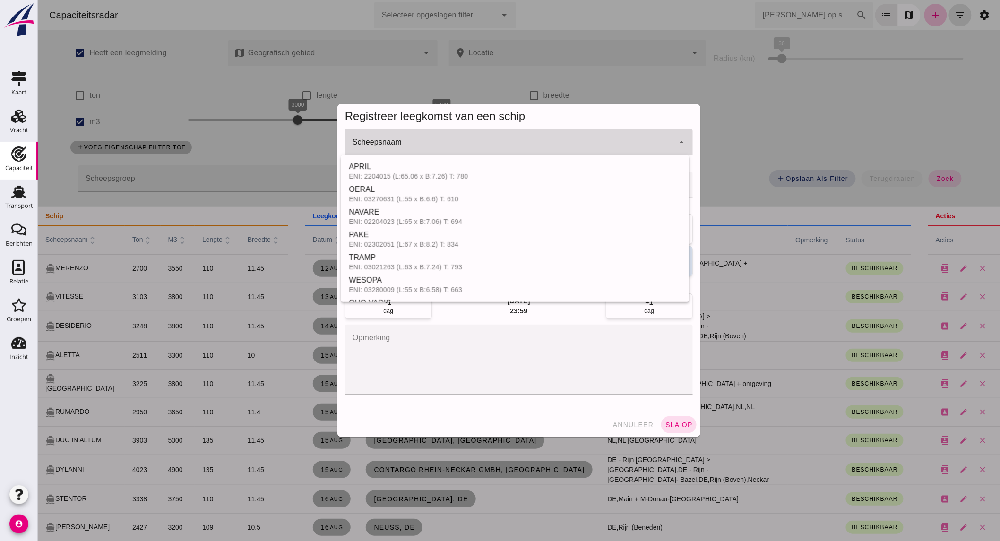
click input "Scheepsnaam"
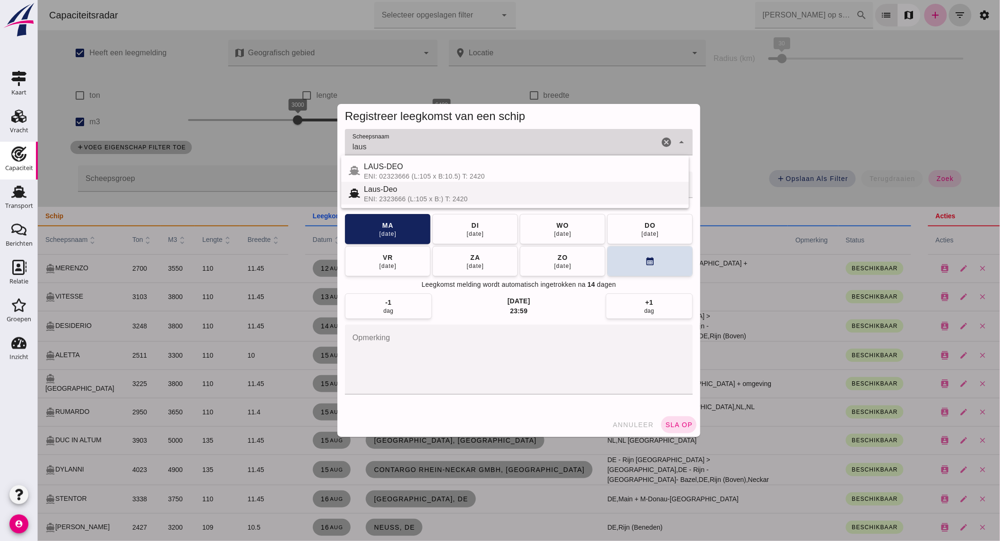
click at [574, 175] on div "ENI: 02323666 (L:105 x B:10.5) T: 2420" at bounding box center [521, 176] width 317 height 8
type input "LAUS-DEO"
click div
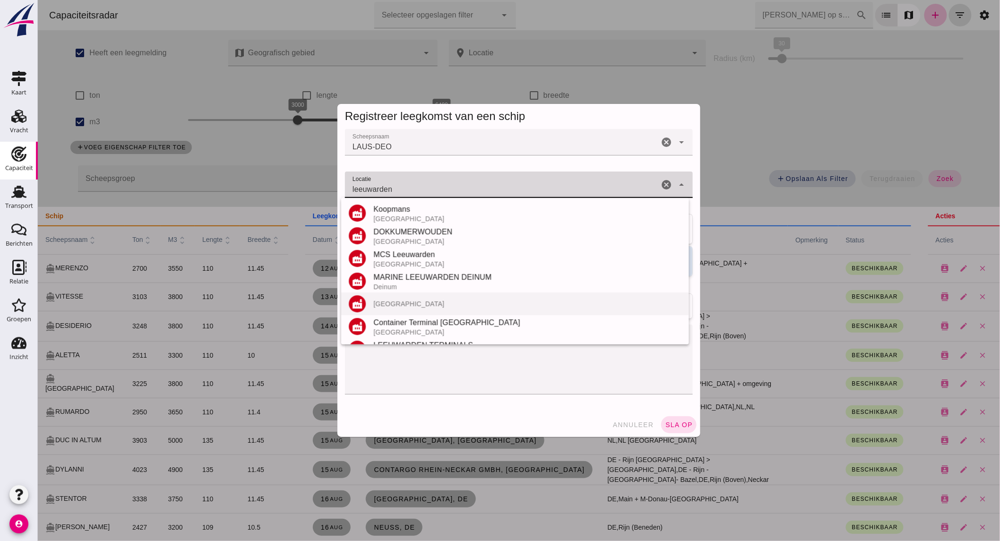
scroll to position [87, 0]
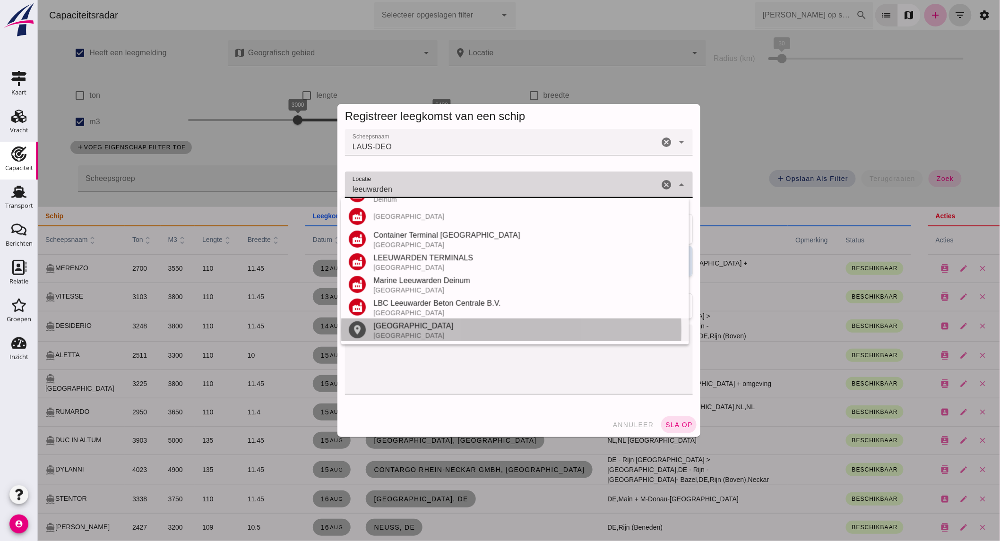
click at [410, 325] on div "[GEOGRAPHIC_DATA]" at bounding box center [527, 325] width 308 height 11
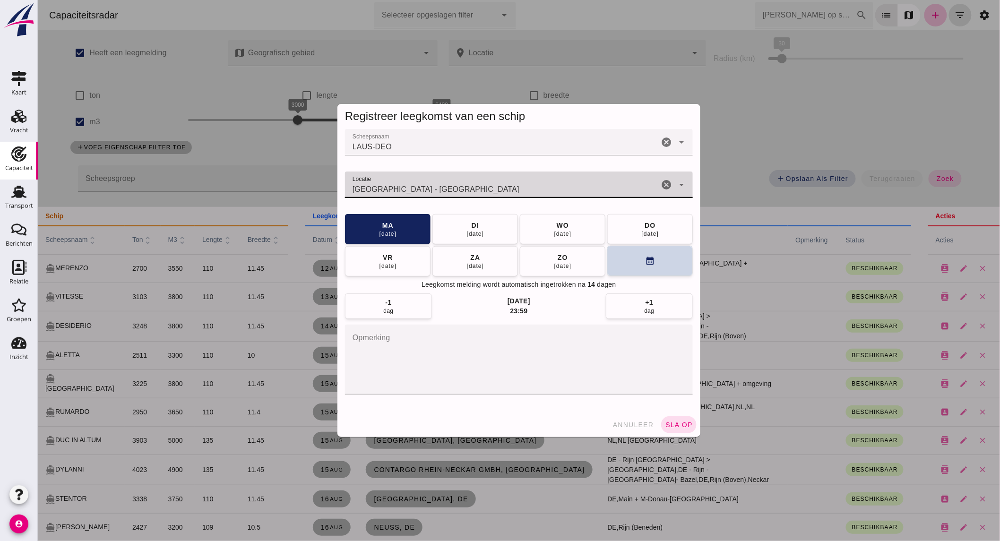
type input "[GEOGRAPHIC_DATA] - [GEOGRAPHIC_DATA]"
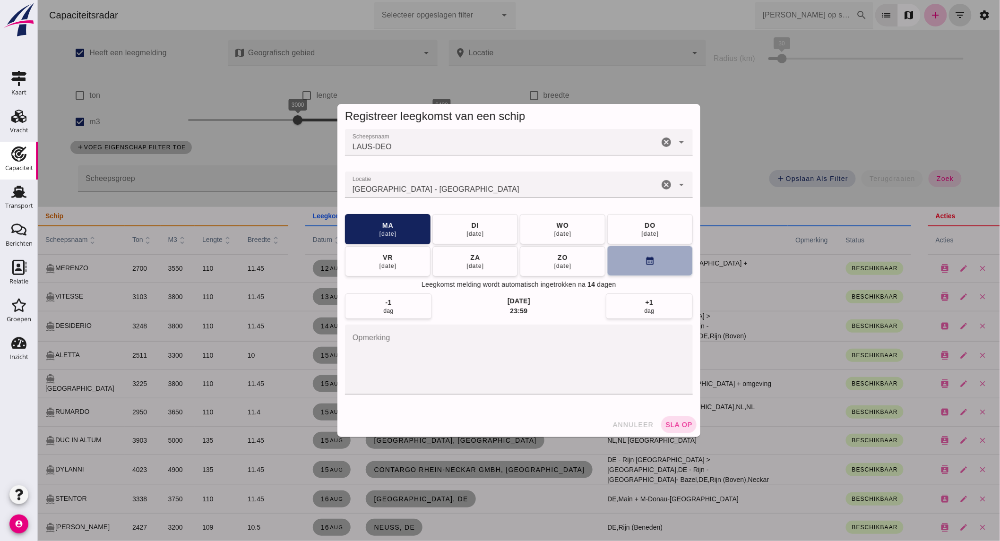
click button "calendar_month"
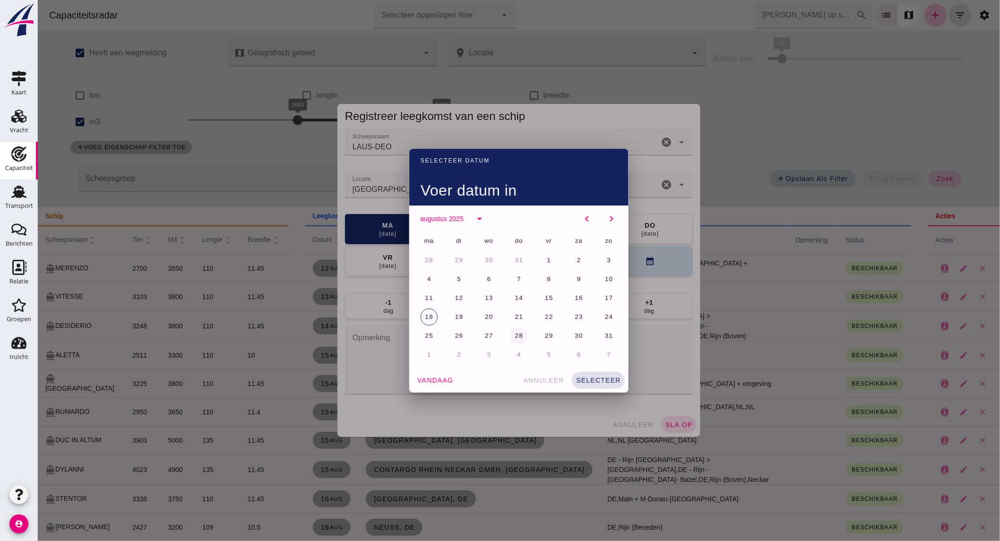
click span "28"
click span "selecteer"
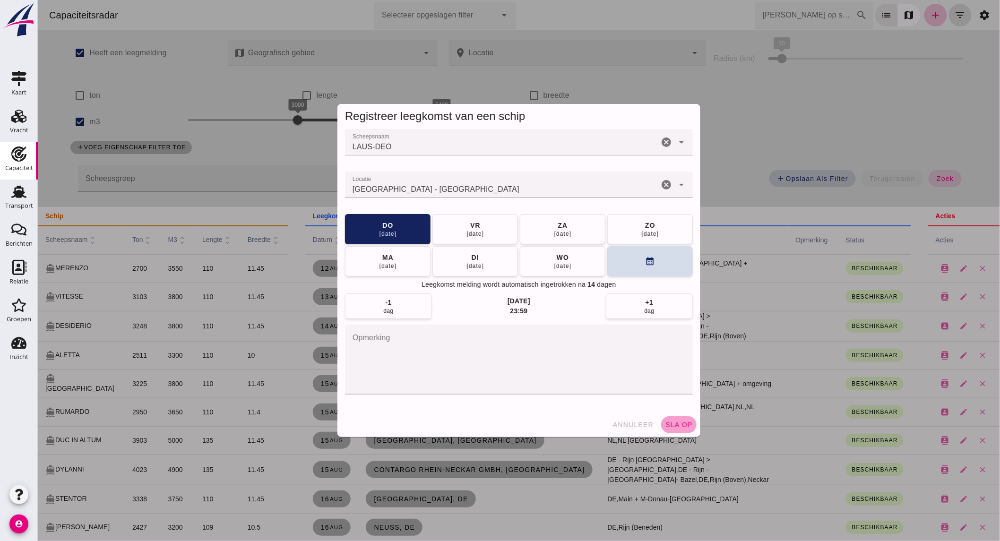
click button "sla op"
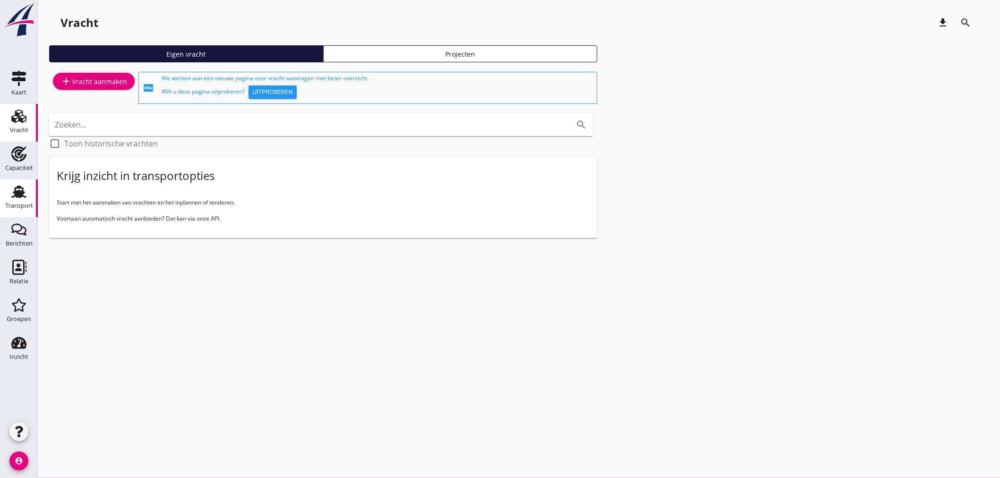
click at [18, 195] on use at bounding box center [18, 192] width 15 height 12
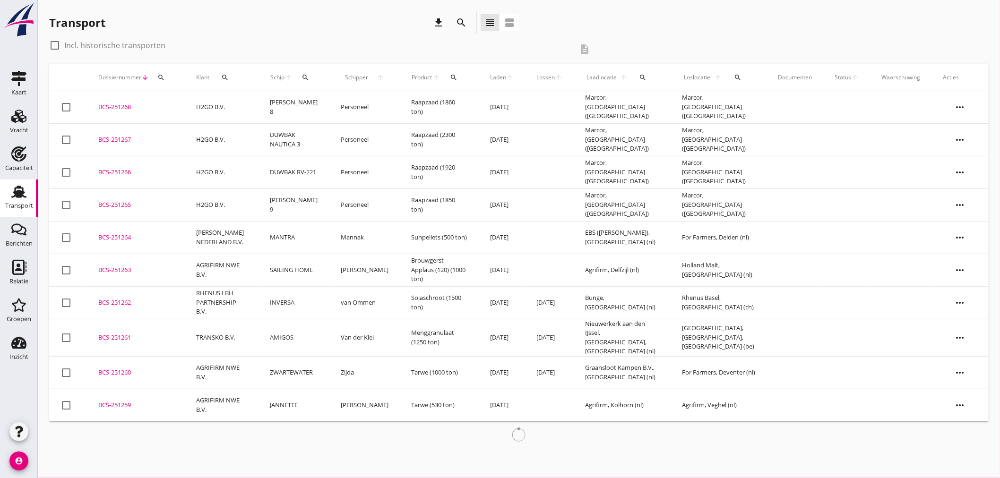
click at [464, 24] on icon "search" at bounding box center [460, 22] width 11 height 11
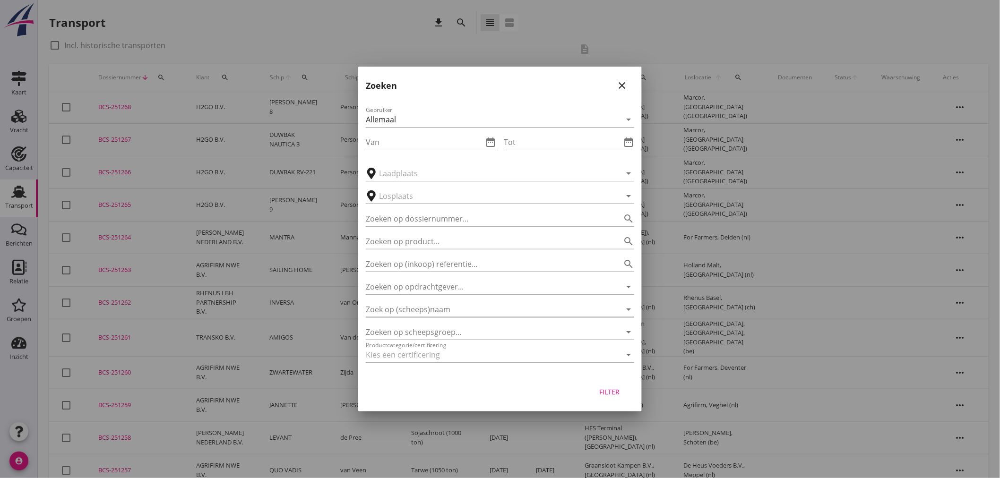
click at [440, 307] on input "Zoek op (scheeps)naam" at bounding box center [487, 309] width 242 height 15
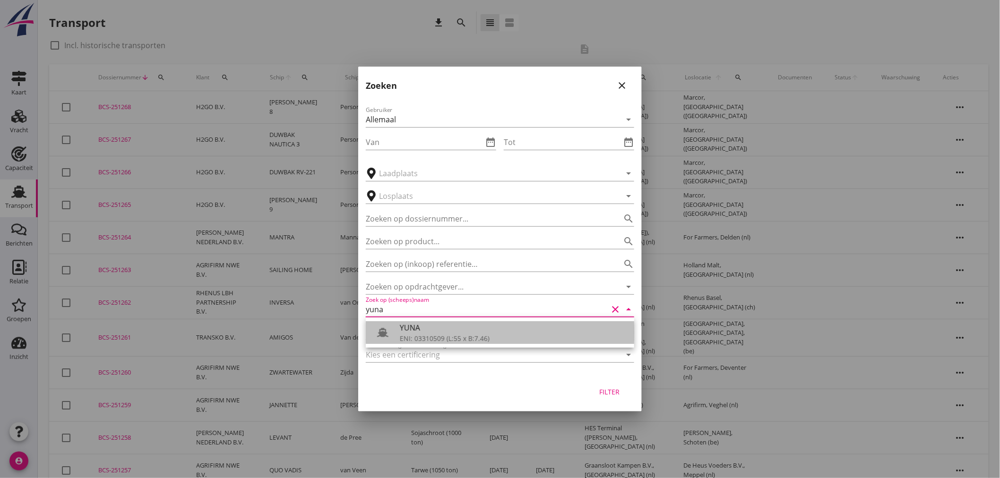
click at [441, 333] on div "YUNA" at bounding box center [513, 327] width 227 height 11
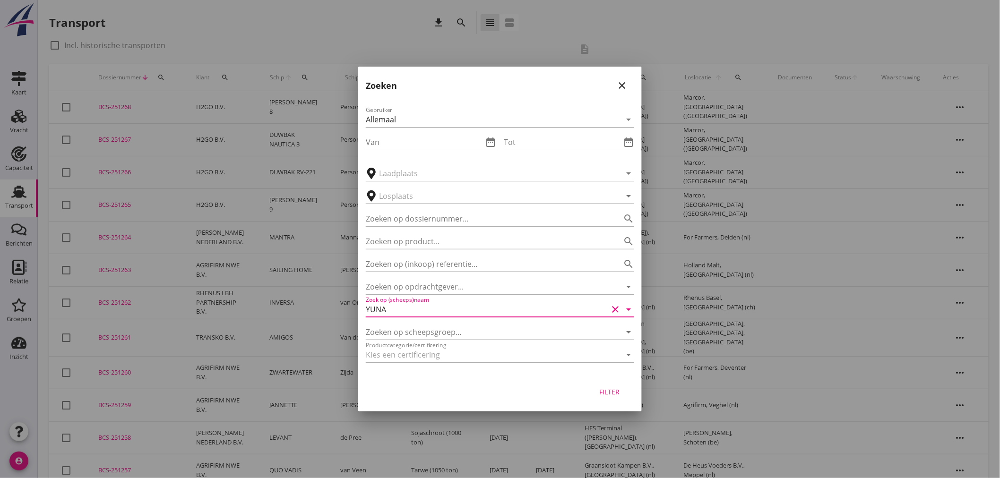
click at [610, 394] on div "Filter" at bounding box center [609, 392] width 26 height 10
type input "YUNA"
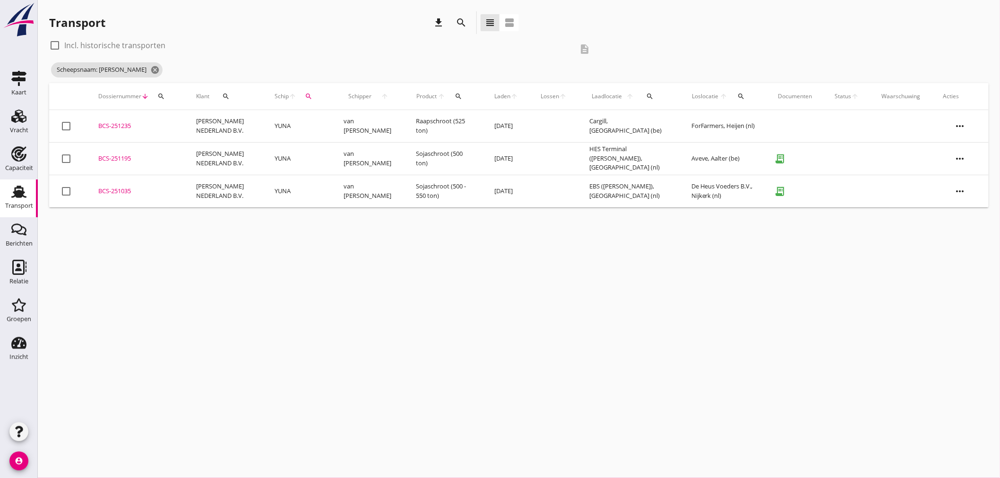
click at [189, 124] on td "[PERSON_NAME] NEDERLAND B.V." at bounding box center [224, 126] width 78 height 33
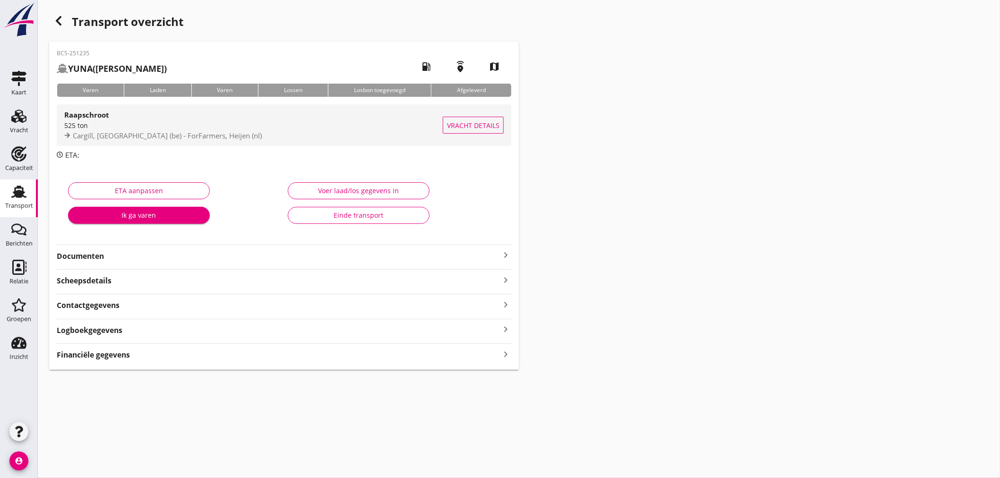
click at [287, 126] on div "525 ton" at bounding box center [253, 125] width 378 height 10
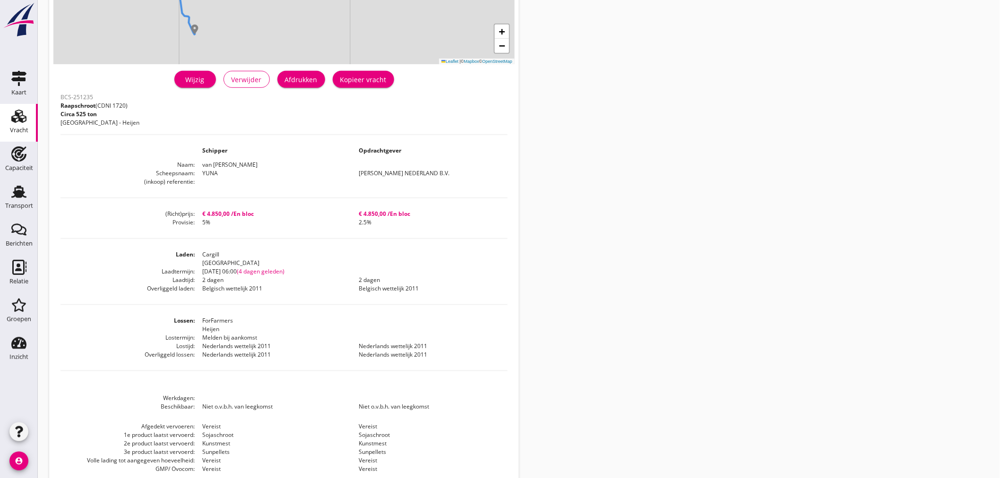
scroll to position [200, 0]
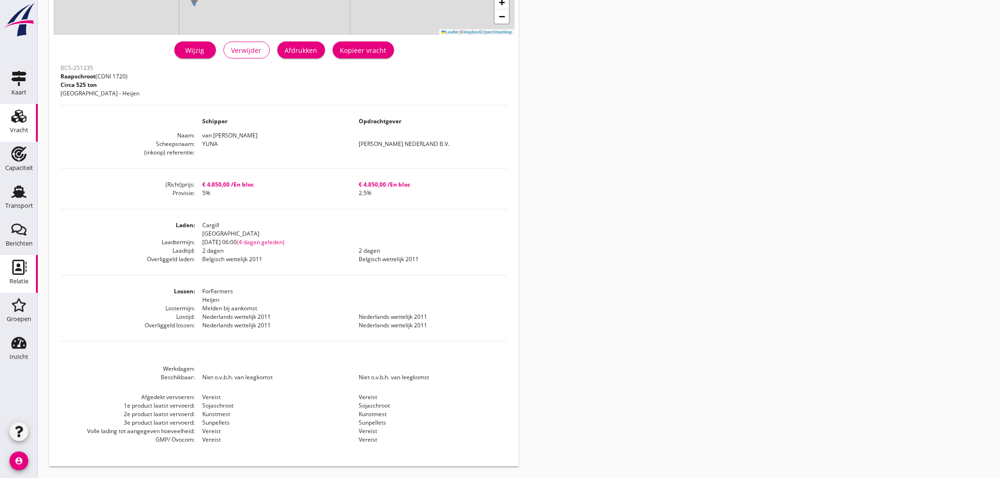
click at [19, 276] on div "Relatie" at bounding box center [18, 281] width 19 height 13
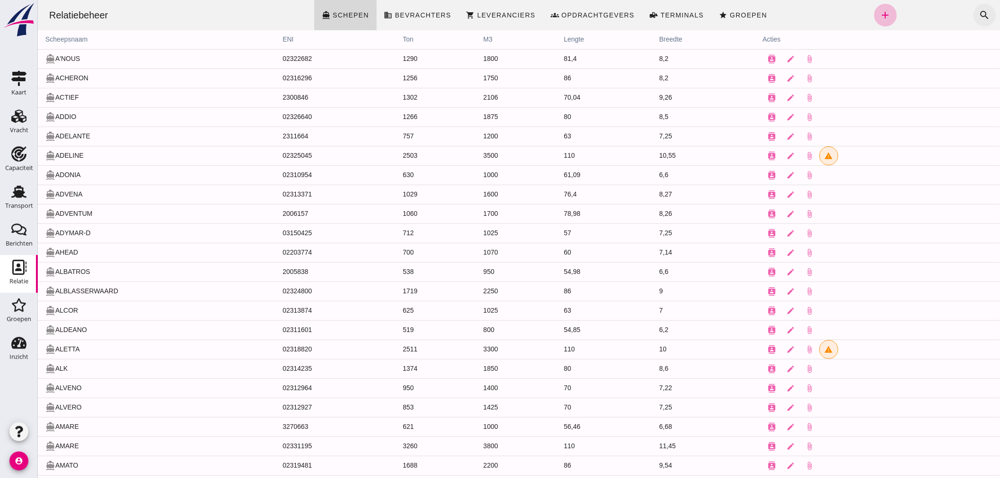
click at [978, 13] on icon "search" at bounding box center [983, 14] width 11 height 11
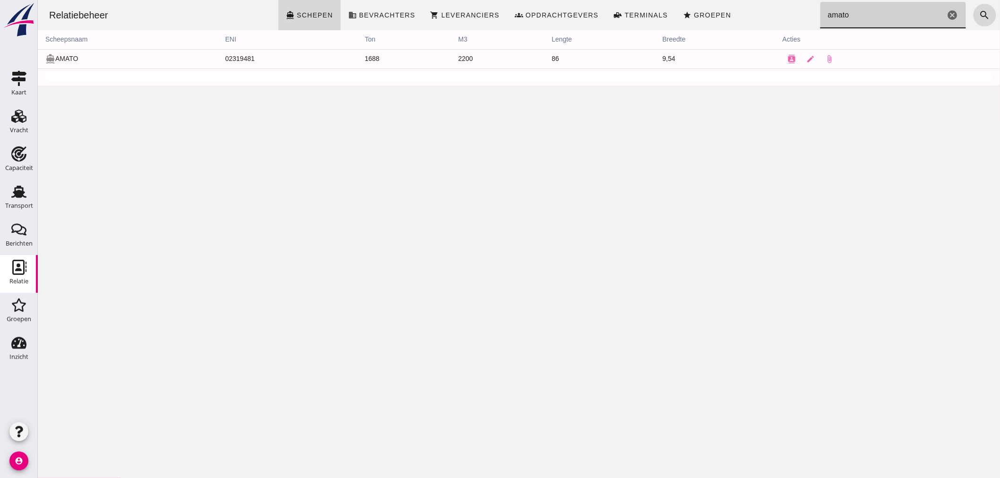
type input "amato"
